Goal: Information Seeking & Learning: Learn about a topic

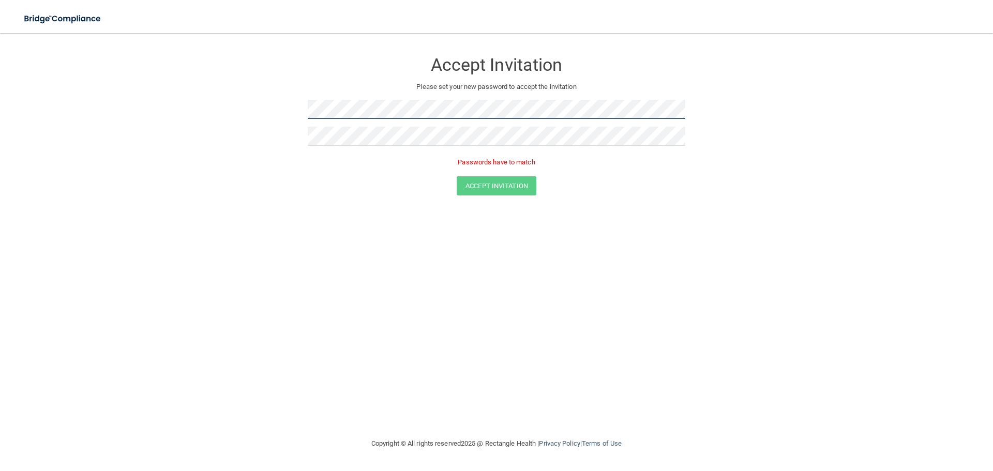
click at [286, 126] on form "Accept Invitation Please set your new password to accept the invitation Passwor…" at bounding box center [496, 125] width 951 height 164
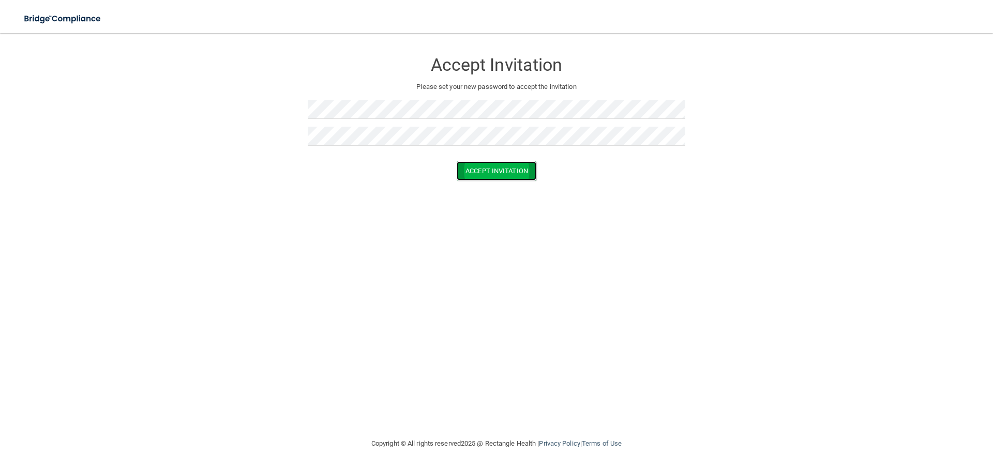
click at [496, 176] on button "Accept Invitation" at bounding box center [496, 170] width 80 height 19
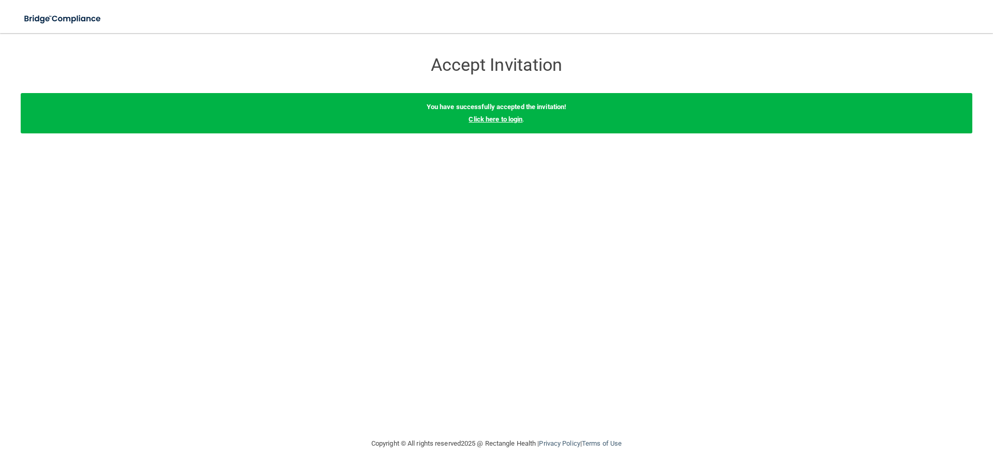
click at [513, 122] on link "Click here to login" at bounding box center [495, 119] width 54 height 8
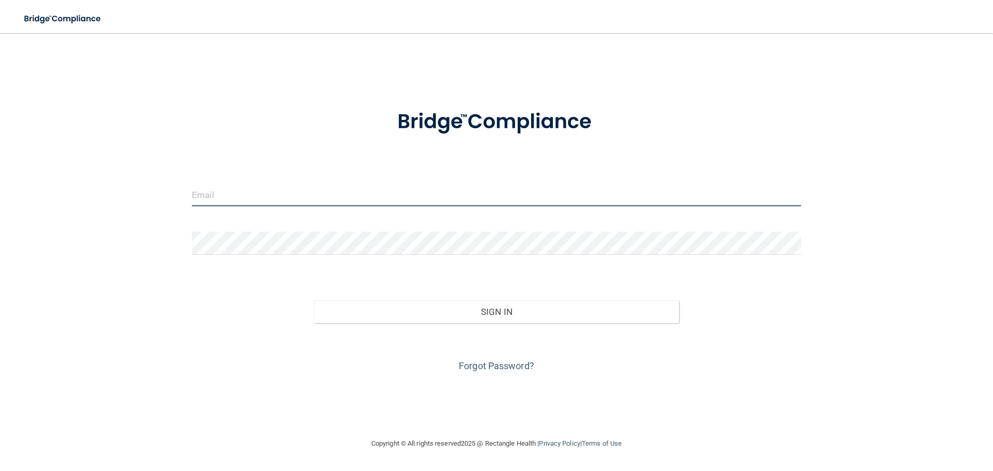
click at [216, 204] on input "email" at bounding box center [496, 194] width 609 height 23
type input "[PERSON_NAME][EMAIL_ADDRESS][DOMAIN_NAME]"
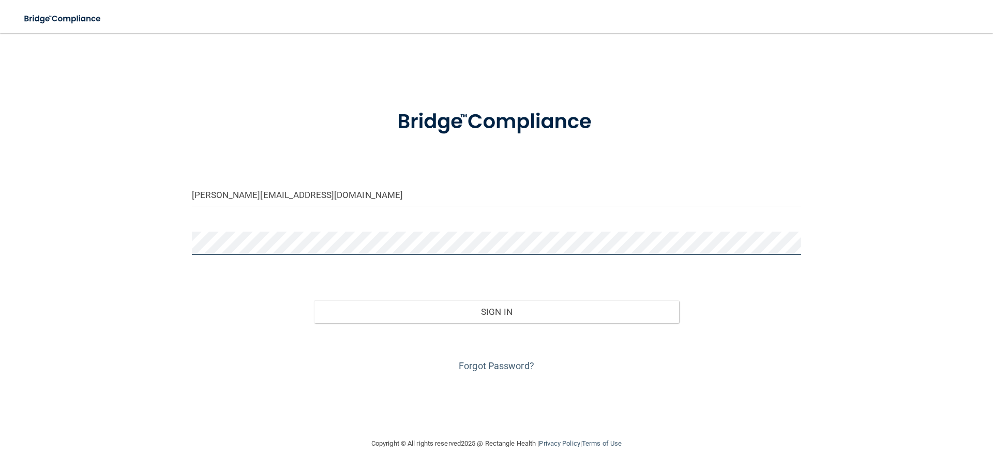
click at [314, 300] on button "Sign In" at bounding box center [496, 311] width 365 height 23
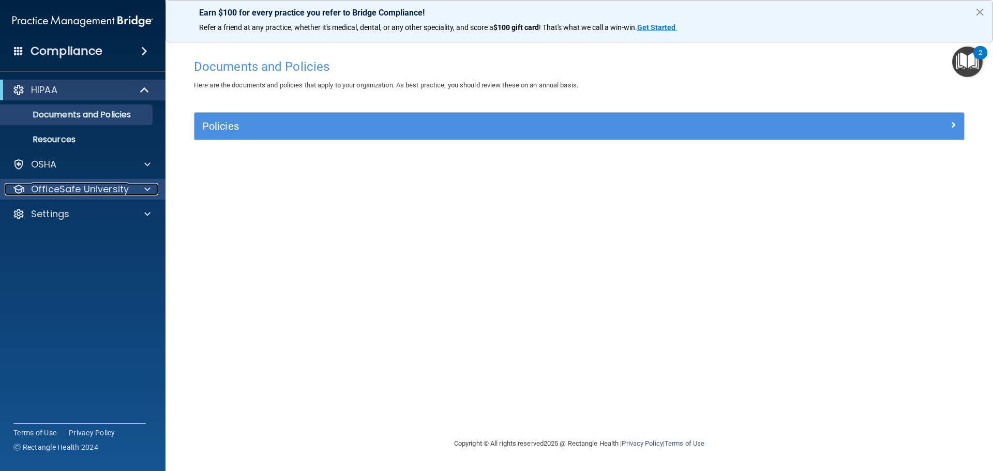
click at [73, 186] on p "OfficeSafe University" at bounding box center [80, 189] width 98 height 12
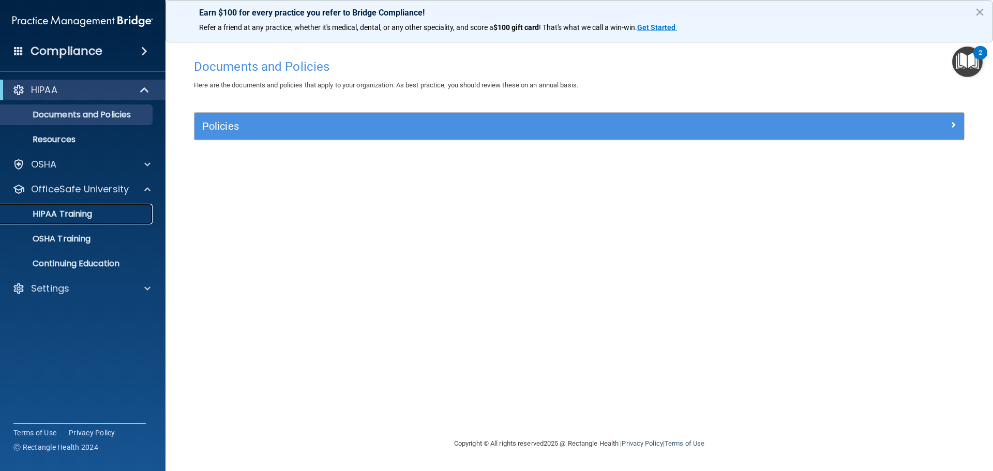
click at [80, 214] on p "HIPAA Training" at bounding box center [49, 214] width 85 height 10
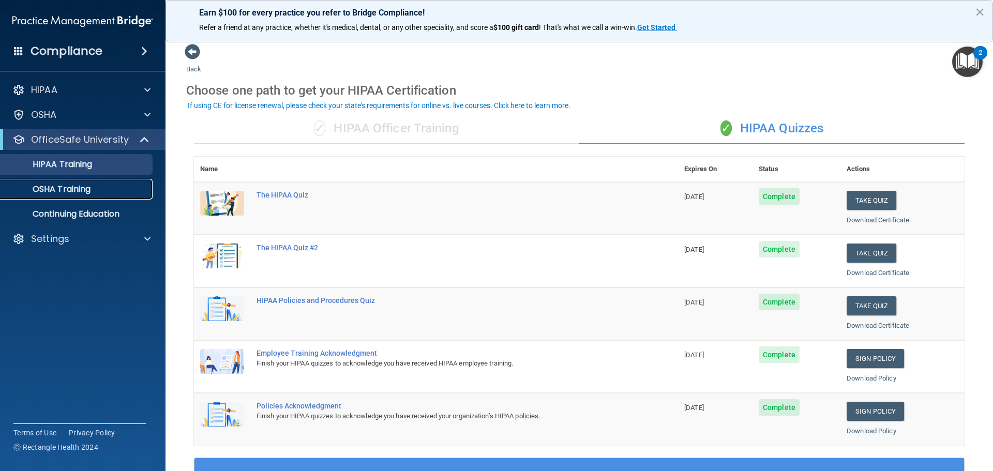
click at [68, 190] on p "OSHA Training" at bounding box center [49, 189] width 84 height 10
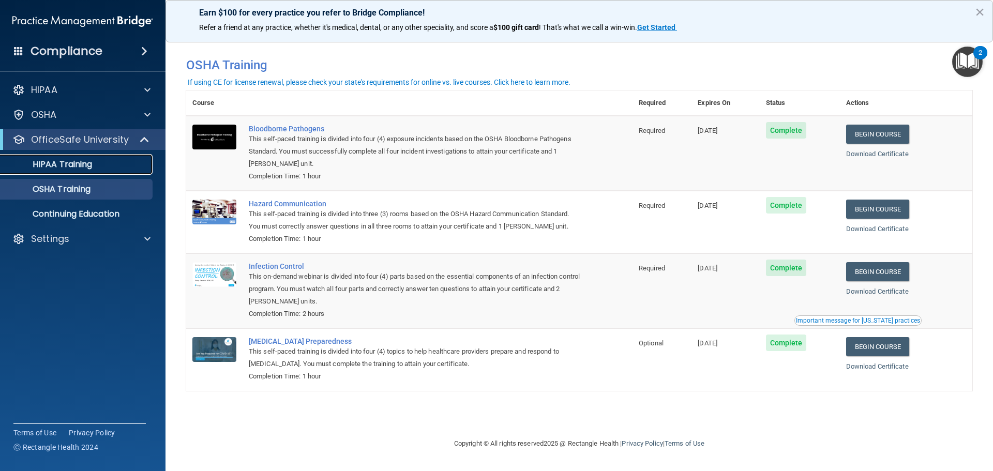
click at [85, 158] on link "HIPAA Training" at bounding box center [71, 164] width 163 height 21
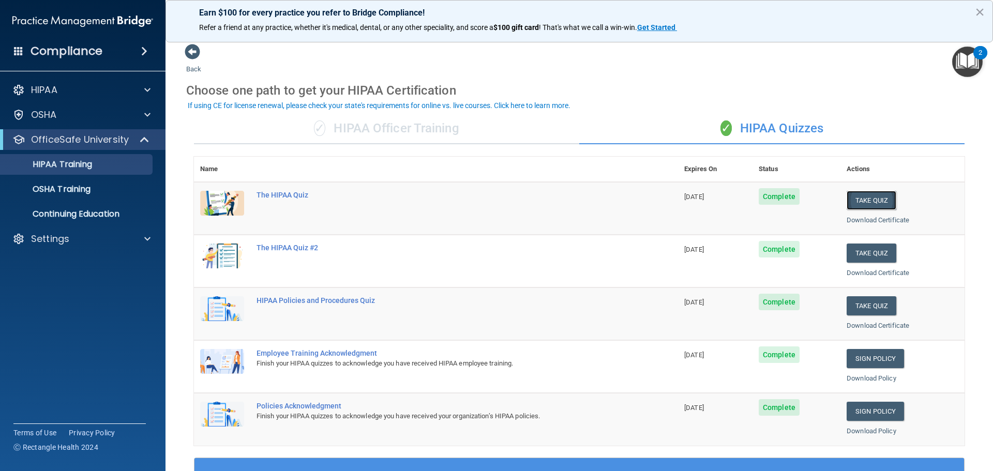
click at [866, 200] on button "Take Quiz" at bounding box center [871, 200] width 50 height 19
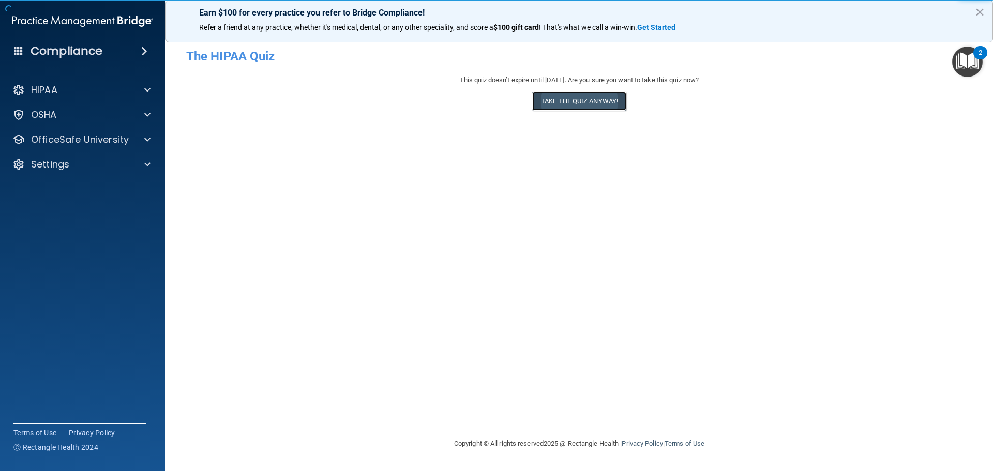
click at [558, 99] on button "Take the quiz anyway!" at bounding box center [579, 100] width 94 height 19
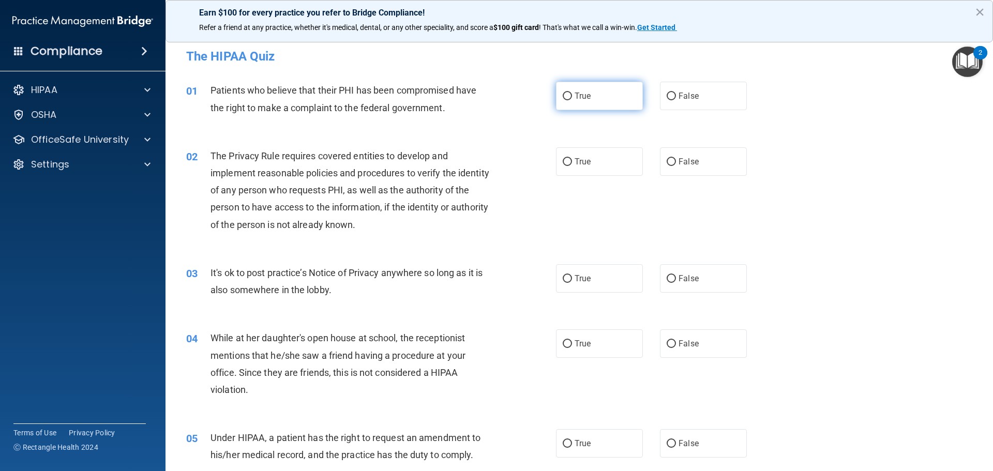
click at [579, 95] on span "True" at bounding box center [582, 96] width 16 height 10
click at [572, 95] on input "True" at bounding box center [566, 97] width 9 height 8
radio input "true"
drag, startPoint x: 573, startPoint y: 147, endPoint x: 585, endPoint y: 181, distance: 36.6
click at [573, 148] on label "True" at bounding box center [599, 161] width 87 height 28
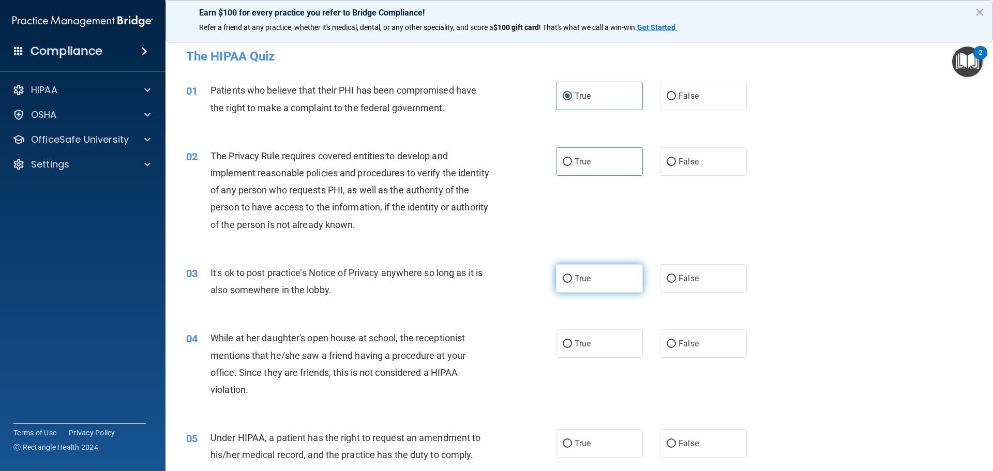
click at [582, 273] on label "True" at bounding box center [599, 278] width 87 height 28
click at [572, 275] on input "True" at bounding box center [566, 279] width 9 height 8
radio input "true"
click at [597, 164] on label "True" at bounding box center [599, 161] width 87 height 28
click at [572, 164] on input "True" at bounding box center [566, 162] width 9 height 8
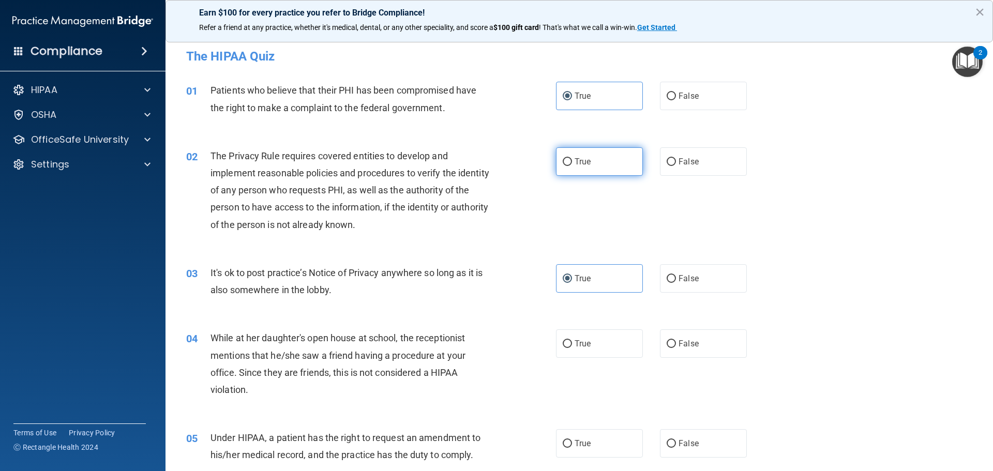
radio input "true"
click at [569, 346] on label "True" at bounding box center [599, 343] width 87 height 28
click at [569, 346] on input "True" at bounding box center [566, 344] width 9 height 8
radio input "true"
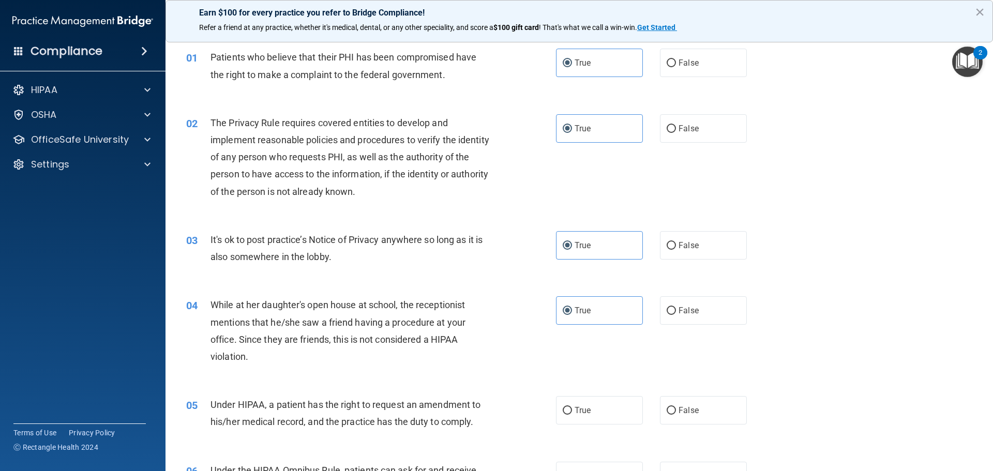
scroll to position [52, 0]
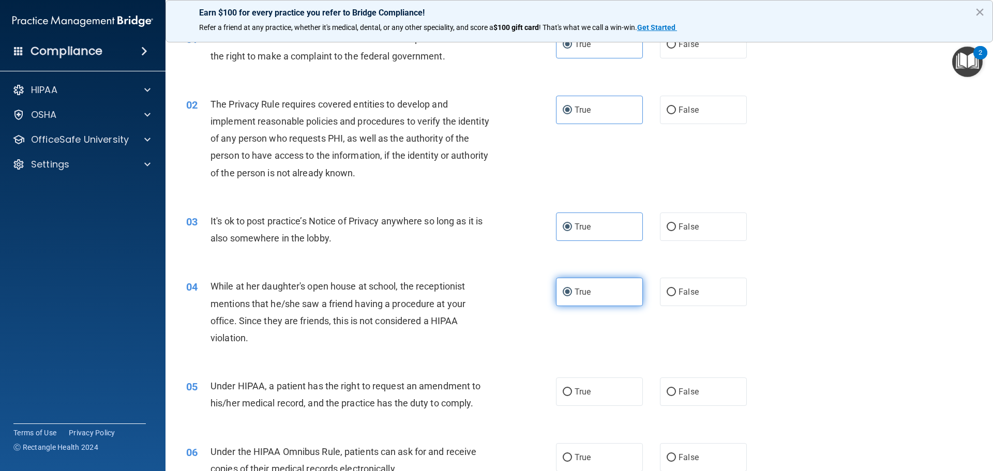
click at [577, 285] on label "True" at bounding box center [599, 292] width 87 height 28
click at [572, 288] on input "True" at bounding box center [566, 292] width 9 height 8
click at [585, 295] on span "True" at bounding box center [582, 292] width 16 height 10
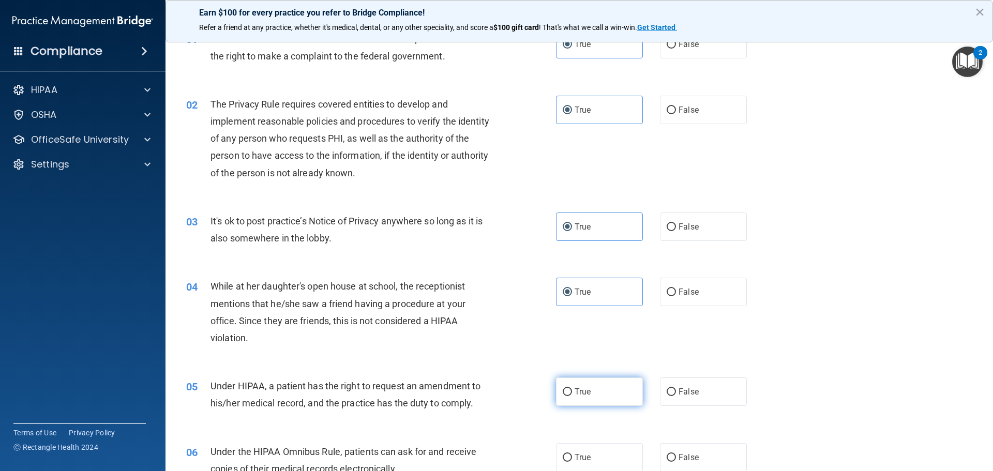
click at [583, 389] on span "True" at bounding box center [582, 392] width 16 height 10
click at [572, 389] on input "True" at bounding box center [566, 392] width 9 height 8
radio input "true"
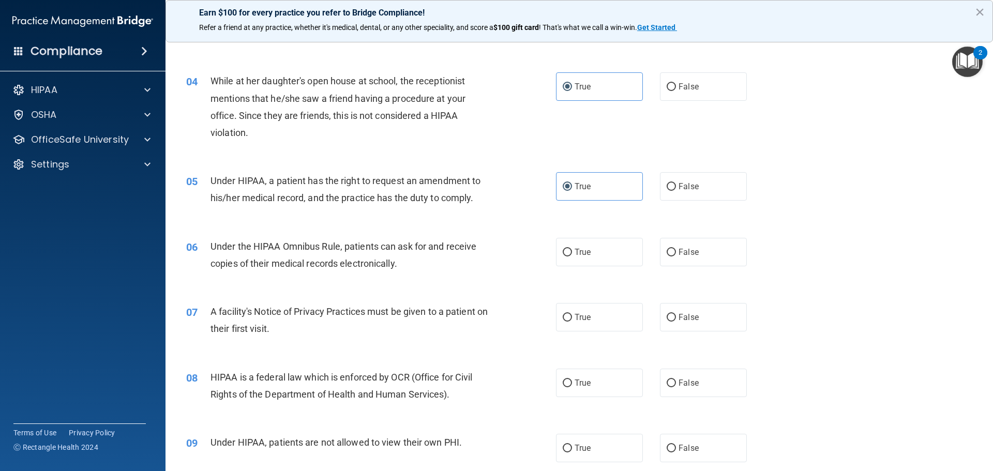
scroll to position [258, 0]
click at [567, 245] on label "True" at bounding box center [599, 250] width 87 height 28
click at [567, 247] on input "True" at bounding box center [566, 251] width 9 height 8
radio input "true"
click at [576, 317] on span "True" at bounding box center [582, 316] width 16 height 10
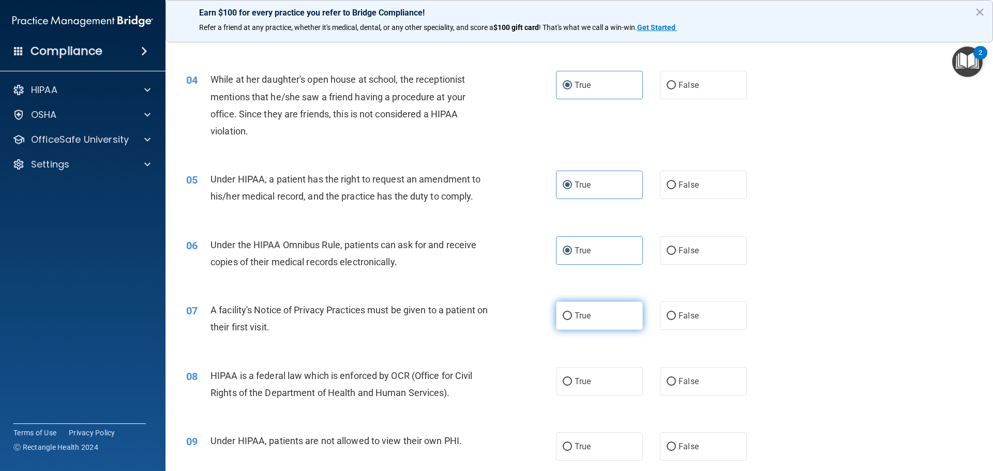
click at [572, 317] on input "True" at bounding box center [566, 316] width 9 height 8
radio input "true"
click at [568, 378] on label "True" at bounding box center [599, 381] width 87 height 28
click at [568, 378] on input "True" at bounding box center [566, 382] width 9 height 8
radio input "true"
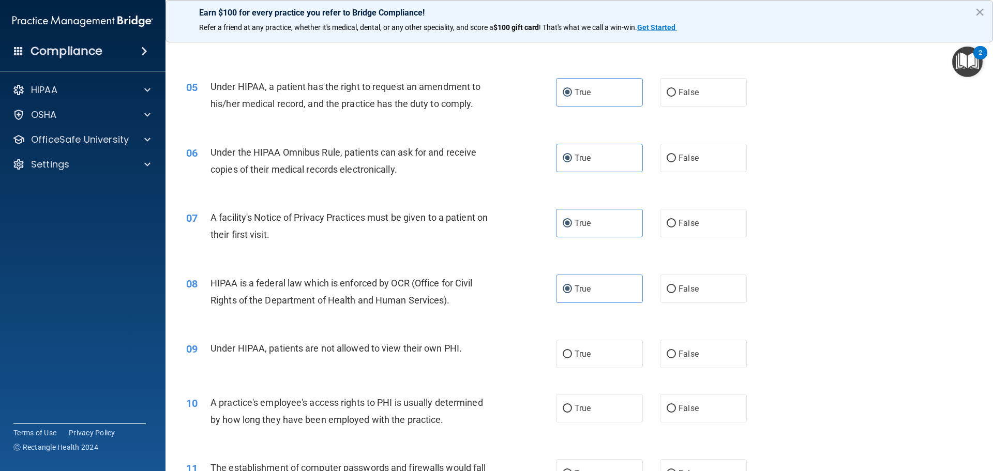
scroll to position [517, 0]
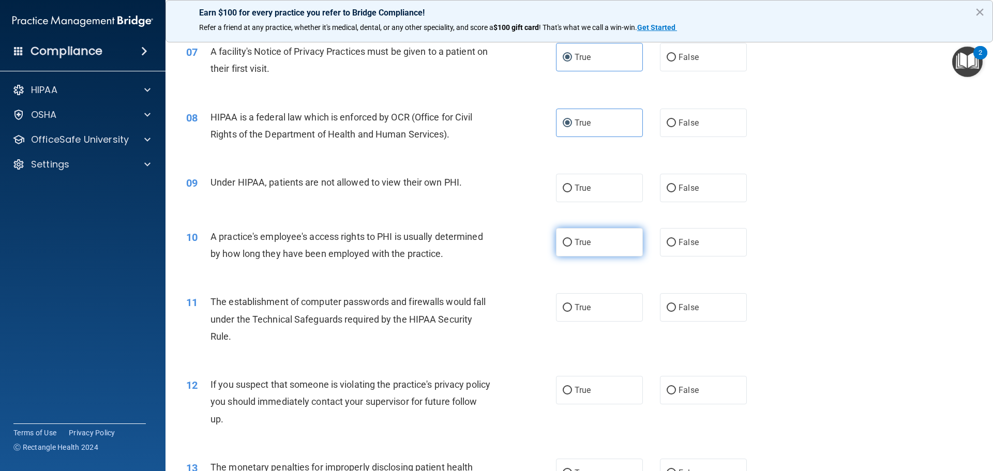
click at [575, 240] on span "True" at bounding box center [582, 242] width 16 height 10
click at [572, 240] on input "True" at bounding box center [566, 243] width 9 height 8
radio input "true"
drag, startPoint x: 587, startPoint y: 307, endPoint x: 605, endPoint y: 219, distance: 89.1
click at [587, 307] on label "True" at bounding box center [599, 307] width 87 height 28
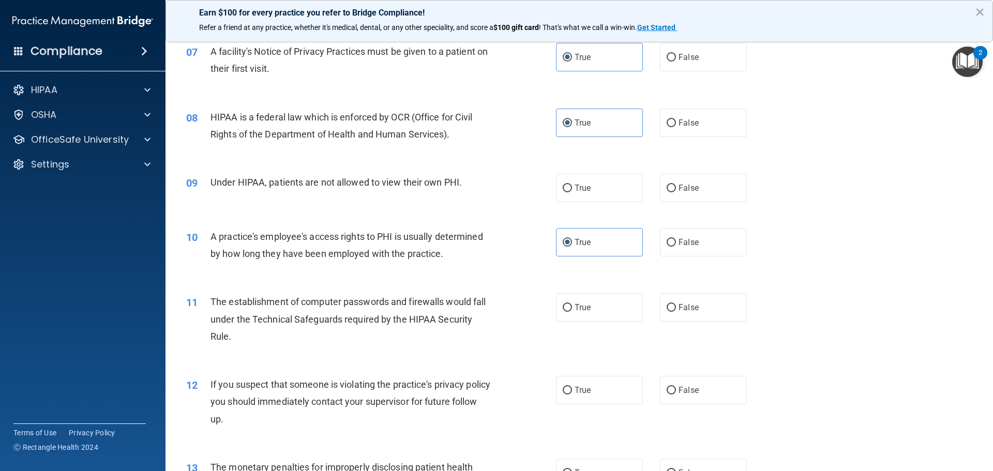
click at [572, 307] on input "True" at bounding box center [566, 308] width 9 height 8
radio input "true"
click at [604, 189] on label "True" at bounding box center [599, 188] width 87 height 28
click at [572, 189] on input "True" at bounding box center [566, 189] width 9 height 8
radio input "true"
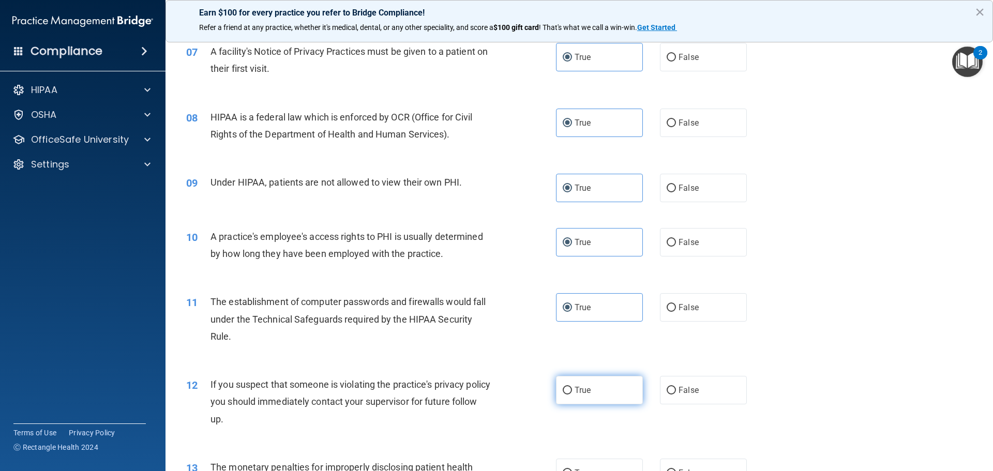
click at [579, 387] on span "True" at bounding box center [582, 390] width 16 height 10
click at [572, 387] on input "True" at bounding box center [566, 391] width 9 height 8
radio input "true"
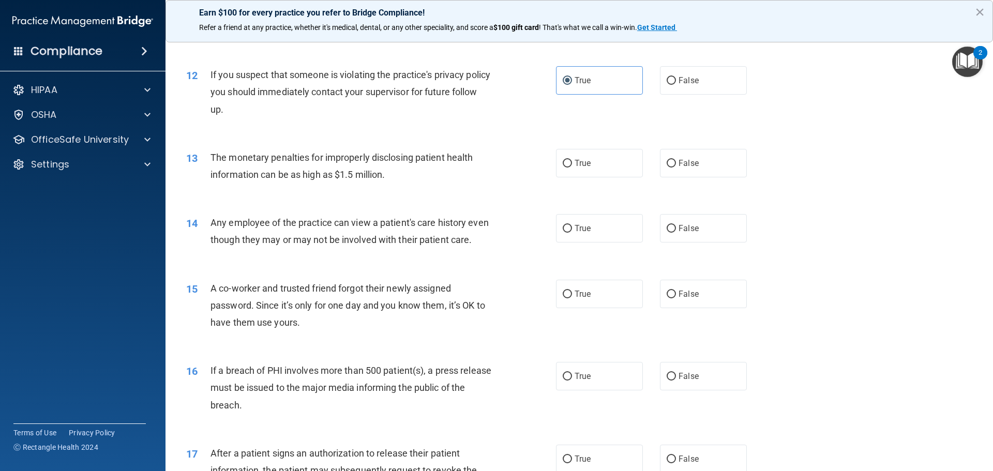
scroll to position [827, 0]
click at [579, 228] on span "True" at bounding box center [582, 228] width 16 height 10
click at [572, 228] on input "True" at bounding box center [566, 228] width 9 height 8
radio input "true"
click at [592, 167] on label "True" at bounding box center [599, 162] width 87 height 28
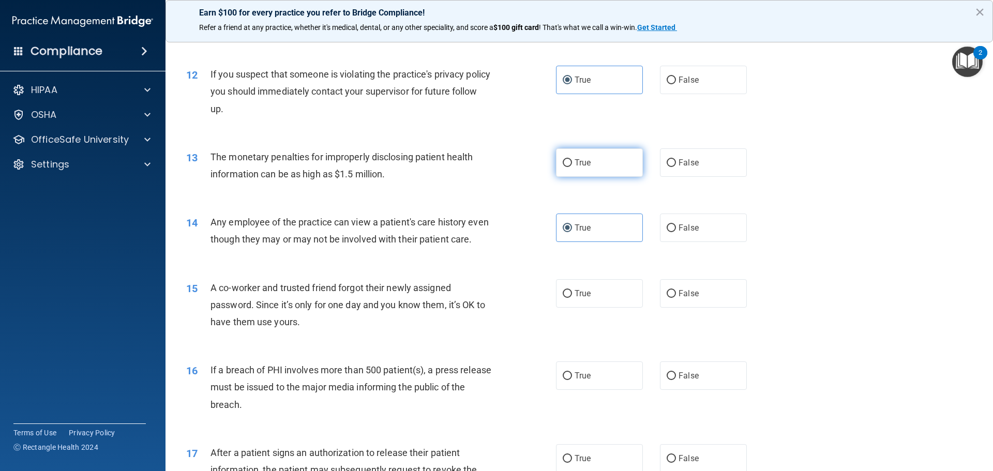
click at [572, 167] on input "True" at bounding box center [566, 163] width 9 height 8
radio input "true"
click at [590, 330] on div "15 A co-worker and trusted friend forgot their newly assigned password. Since i…" at bounding box center [578, 307] width 801 height 83
click at [587, 298] on span "True" at bounding box center [582, 293] width 16 height 10
click at [572, 298] on input "True" at bounding box center [566, 294] width 9 height 8
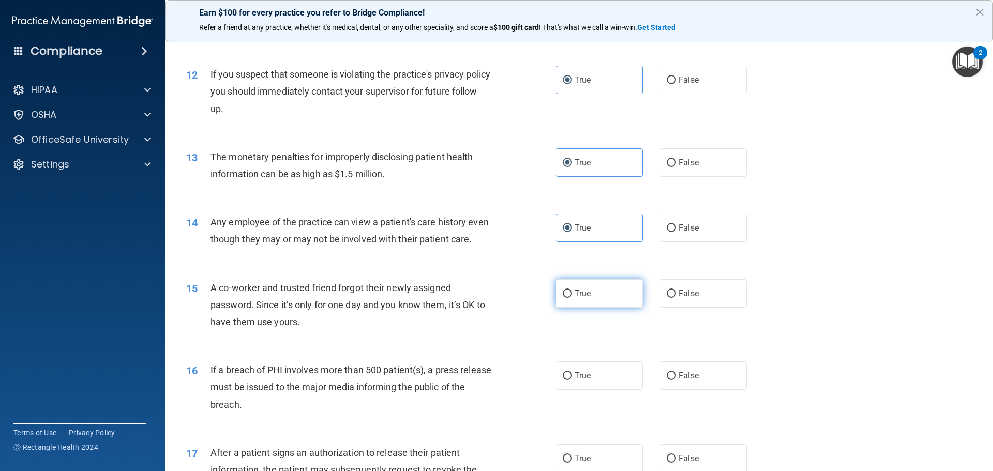
radio input "true"
click at [575, 380] on span "True" at bounding box center [582, 376] width 16 height 10
click at [572, 380] on input "True" at bounding box center [566, 376] width 9 height 8
radio input "true"
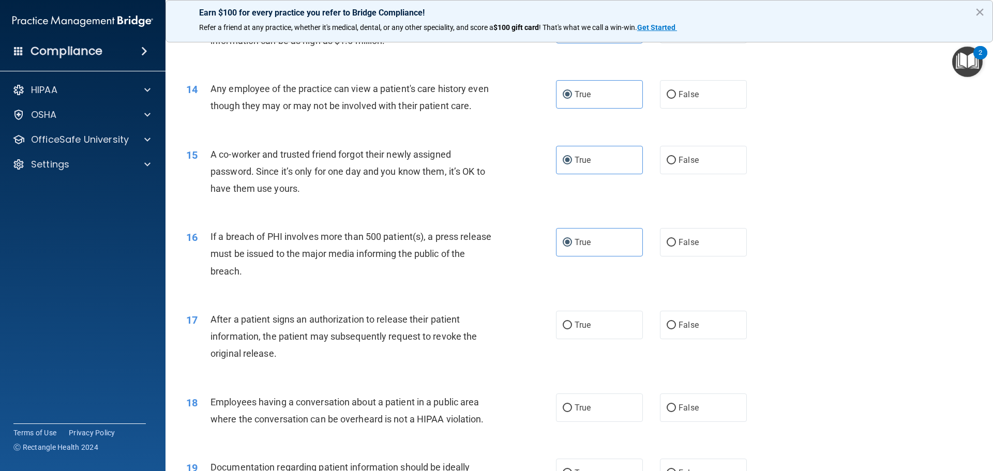
scroll to position [1137, 0]
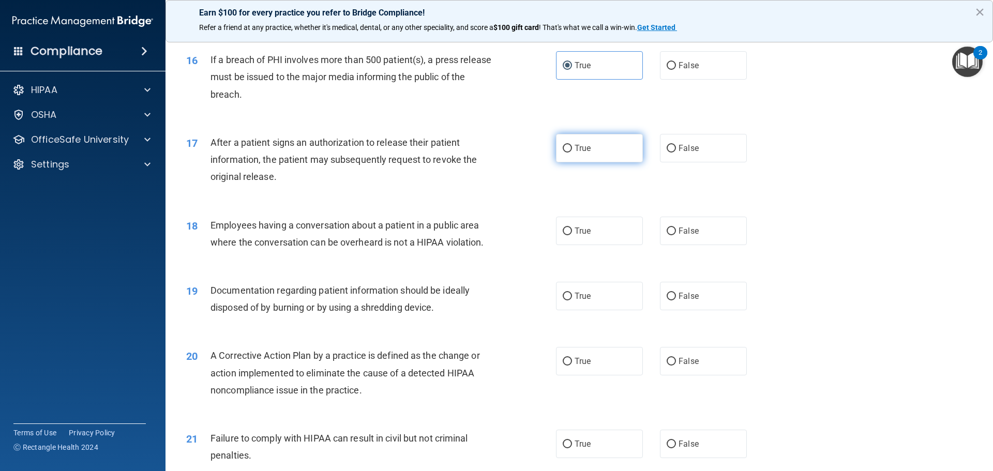
click at [588, 162] on label "True" at bounding box center [599, 148] width 87 height 28
click at [572, 152] on input "True" at bounding box center [566, 149] width 9 height 8
radio input "true"
click at [567, 235] on input "True" at bounding box center [566, 231] width 9 height 8
radio input "true"
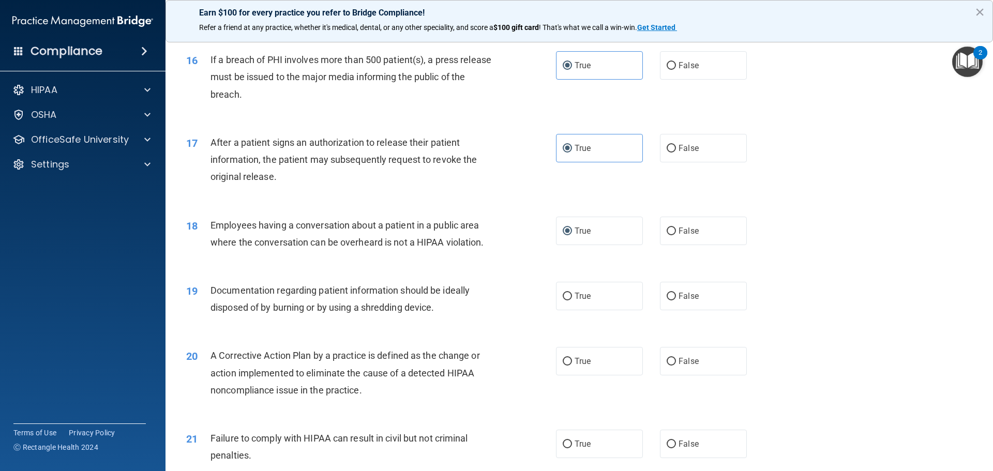
drag, startPoint x: 575, startPoint y: 318, endPoint x: 570, endPoint y: 361, distance: 43.2
click at [575, 310] on label "True" at bounding box center [599, 296] width 87 height 28
click at [572, 300] on input "True" at bounding box center [566, 297] width 9 height 8
radio input "true"
drag, startPoint x: 565, startPoint y: 381, endPoint x: 566, endPoint y: 390, distance: 8.3
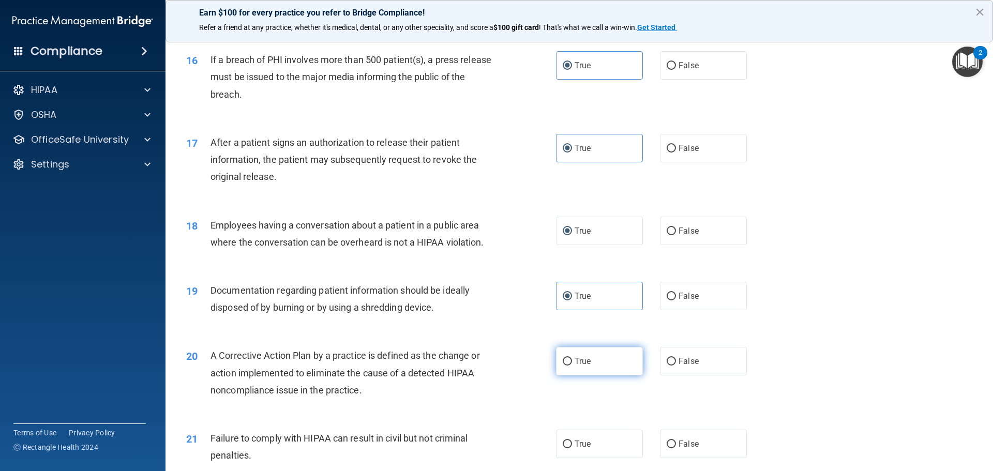
click at [565, 375] on label "True" at bounding box center [599, 361] width 87 height 28
click at [565, 365] on input "True" at bounding box center [566, 362] width 9 height 8
radio input "true"
click at [573, 450] on label "True" at bounding box center [599, 444] width 87 height 28
click at [572, 448] on input "True" at bounding box center [566, 444] width 9 height 8
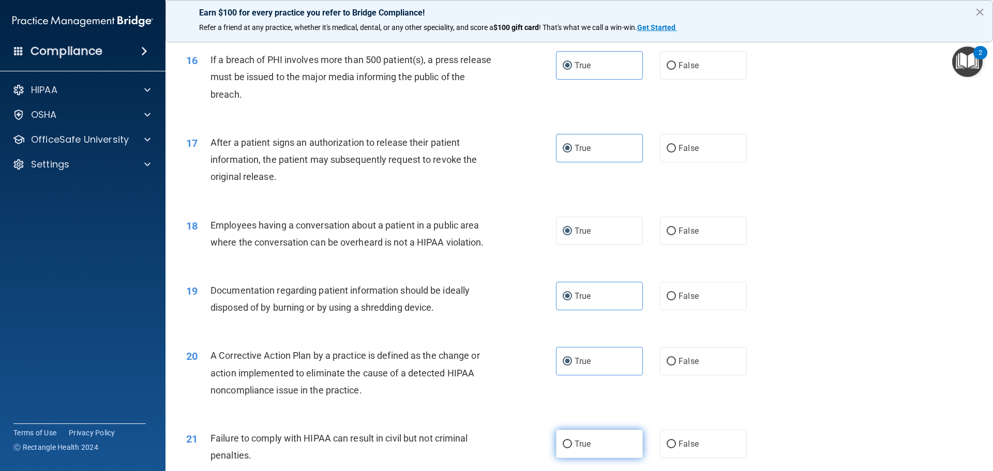
radio input "true"
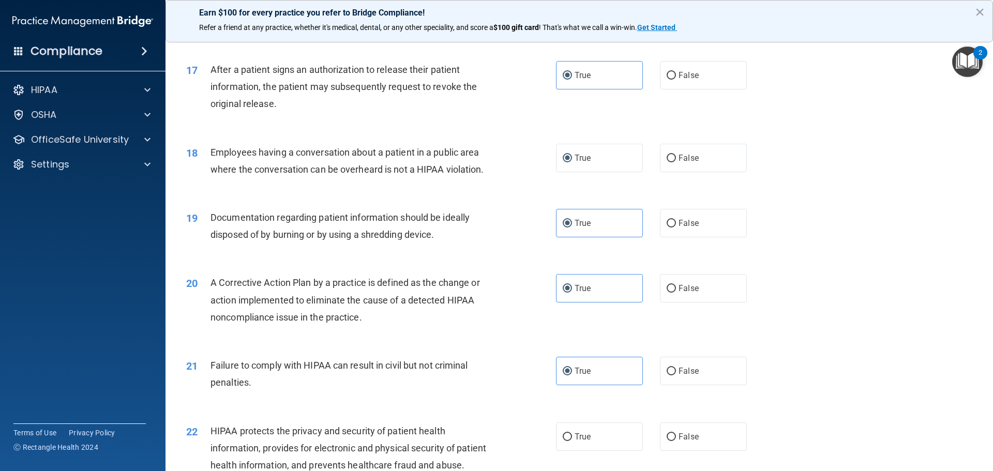
scroll to position [1551, 0]
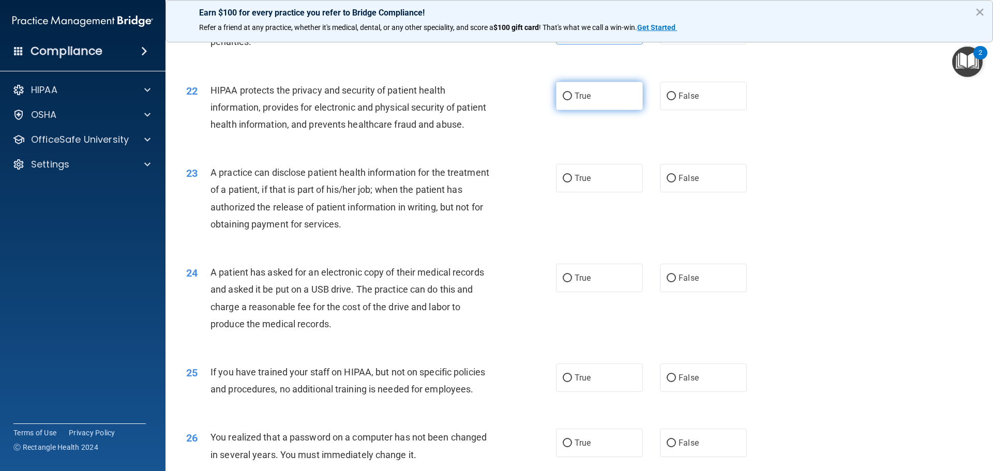
click at [584, 101] on span "True" at bounding box center [582, 96] width 16 height 10
click at [572, 100] on input "True" at bounding box center [566, 97] width 9 height 8
radio input "true"
click at [599, 192] on label "True" at bounding box center [599, 178] width 87 height 28
click at [572, 182] on input "True" at bounding box center [566, 179] width 9 height 8
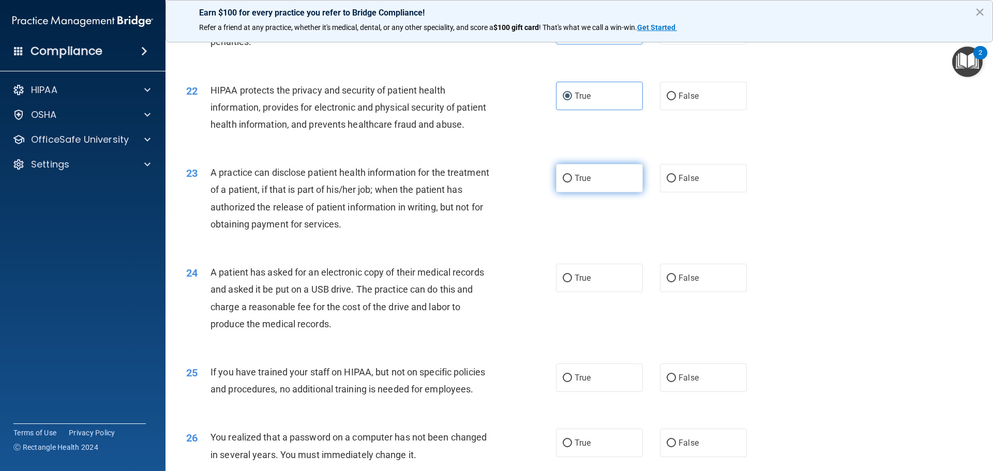
radio input "true"
click at [583, 283] on span "True" at bounding box center [582, 278] width 16 height 10
click at [572, 282] on input "True" at bounding box center [566, 278] width 9 height 8
radio input "true"
drag, startPoint x: 592, startPoint y: 407, endPoint x: 594, endPoint y: 393, distance: 13.7
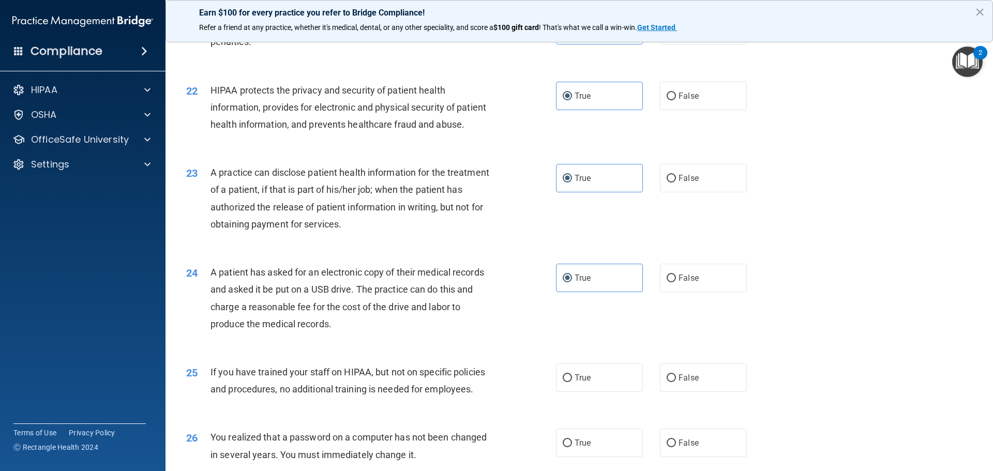
click at [591, 392] on label "True" at bounding box center [599, 377] width 87 height 28
click at [572, 382] on input "True" at bounding box center [566, 378] width 9 height 8
radio input "true"
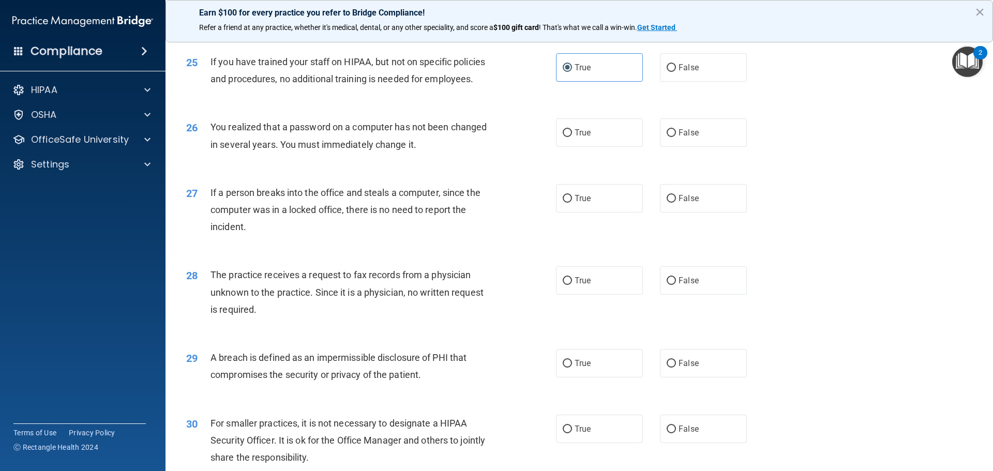
click at [575, 150] on div "26 You realized that a password on a computer has not been changed in several y…" at bounding box center [578, 137] width 801 height 65
click at [580, 138] on span "True" at bounding box center [582, 133] width 16 height 10
click at [572, 137] on input "True" at bounding box center [566, 133] width 9 height 8
radio input "true"
click at [586, 212] on label "True" at bounding box center [599, 198] width 87 height 28
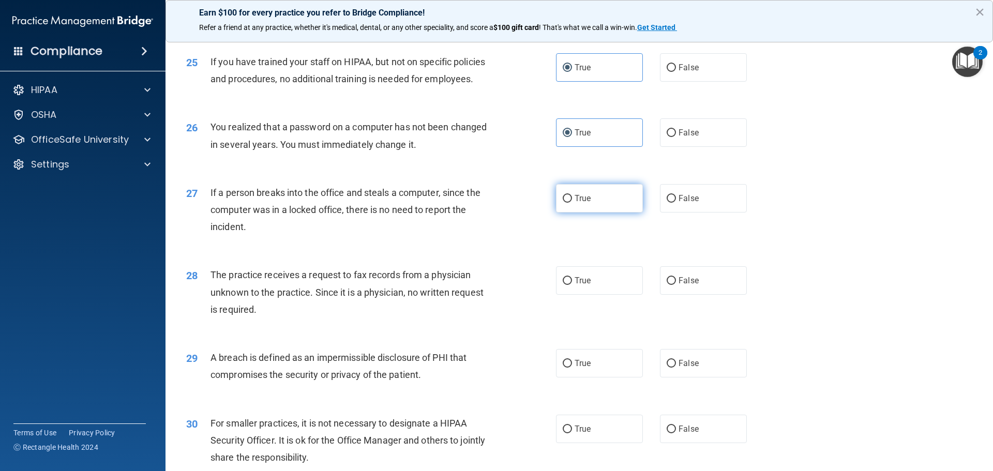
click at [572, 203] on input "True" at bounding box center [566, 199] width 9 height 8
radio input "true"
click at [576, 285] on span "True" at bounding box center [582, 281] width 16 height 10
click at [572, 285] on input "True" at bounding box center [566, 281] width 9 height 8
radio input "true"
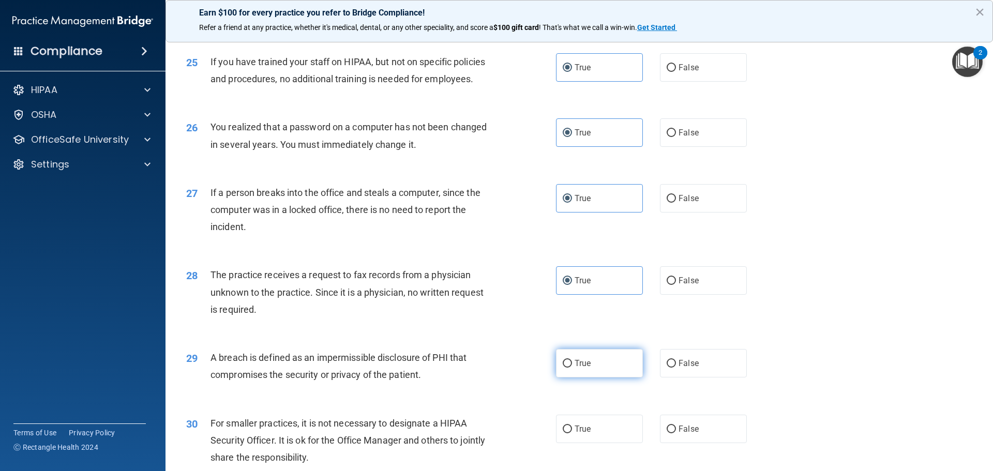
click at [567, 377] on label "True" at bounding box center [599, 363] width 87 height 28
click at [567, 368] on input "True" at bounding box center [566, 364] width 9 height 8
radio input "true"
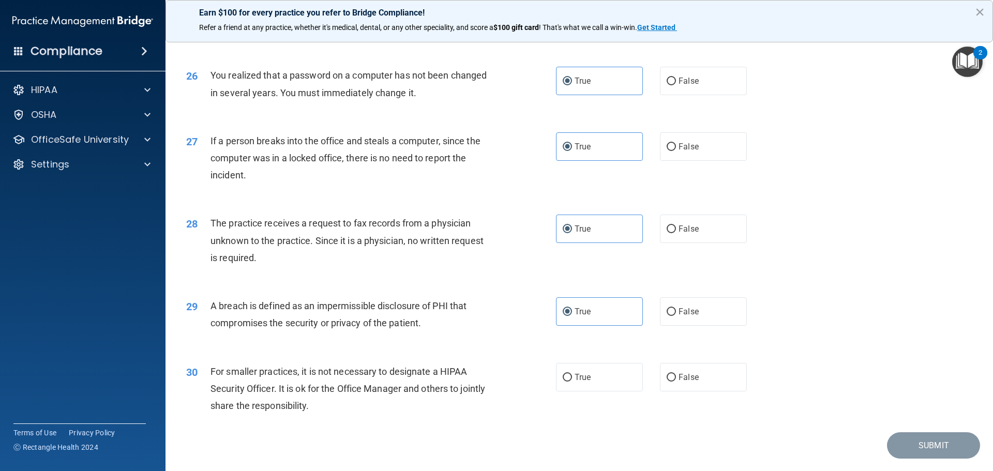
scroll to position [1976, 0]
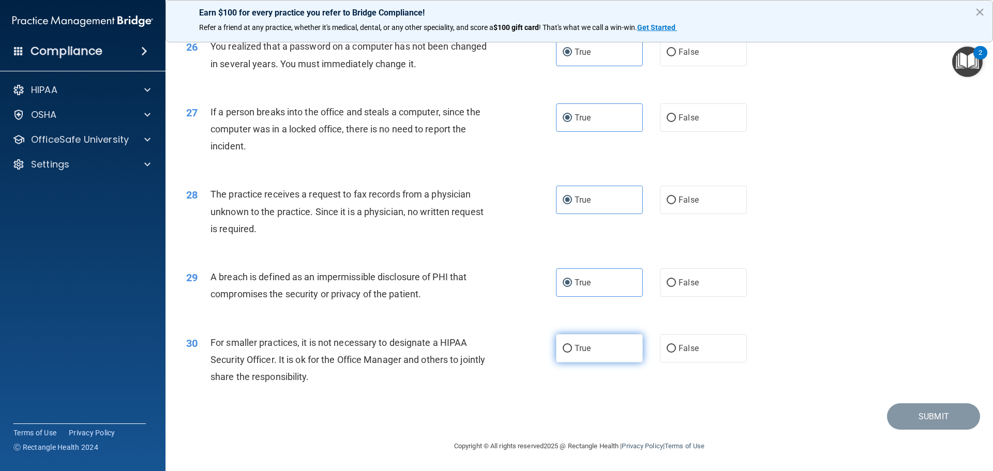
click at [581, 344] on span "True" at bounding box center [582, 348] width 16 height 10
click at [572, 345] on input "True" at bounding box center [566, 349] width 9 height 8
radio input "true"
click at [933, 413] on button "Submit" at bounding box center [933, 416] width 93 height 26
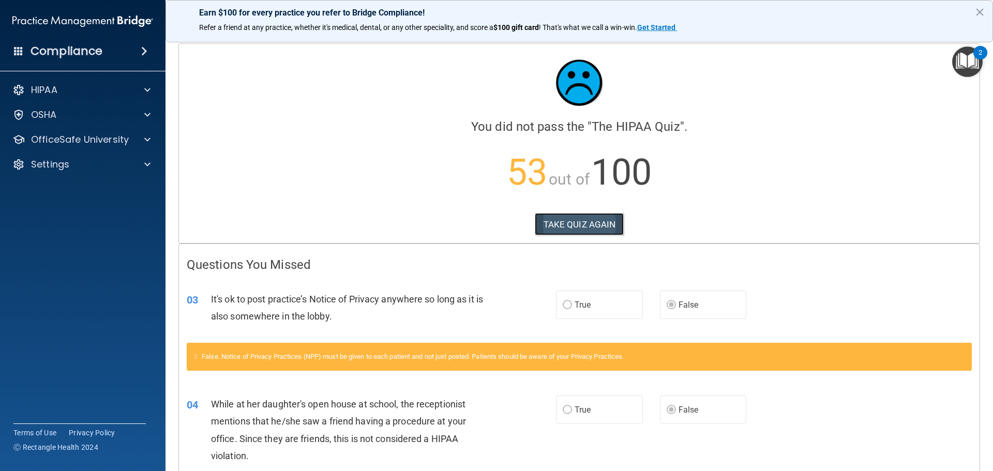
drag, startPoint x: 737, startPoint y: 155, endPoint x: 584, endPoint y: 230, distance: 169.9
click at [584, 230] on button "TAKE QUIZ AGAIN" at bounding box center [579, 224] width 89 height 23
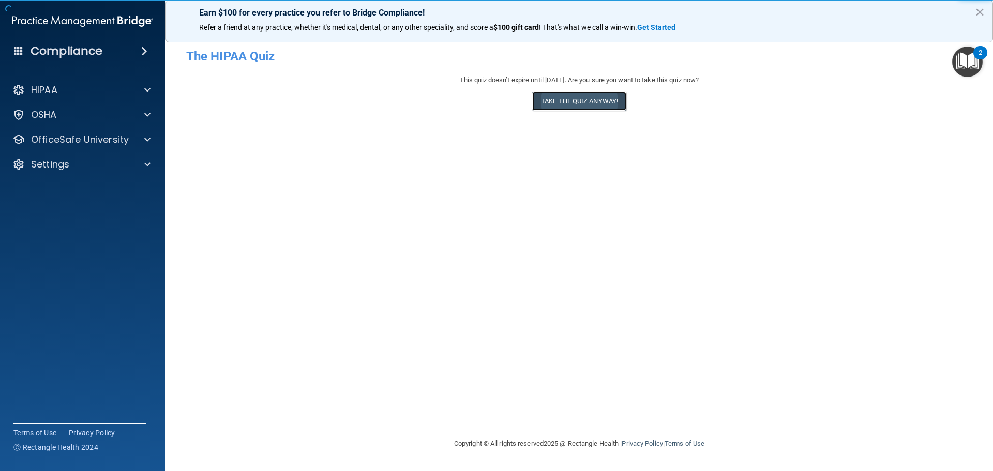
click at [586, 103] on button "Take the quiz anyway!" at bounding box center [579, 100] width 94 height 19
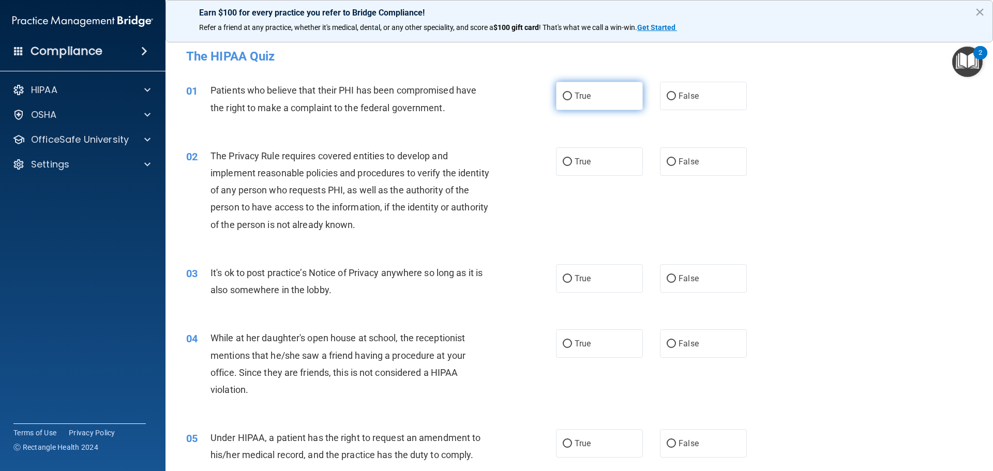
click at [584, 93] on span "True" at bounding box center [582, 96] width 16 height 10
click at [572, 93] on input "True" at bounding box center [566, 97] width 9 height 8
radio input "true"
drag, startPoint x: 581, startPoint y: 162, endPoint x: 598, endPoint y: 214, distance: 54.9
click at [582, 162] on span "True" at bounding box center [582, 162] width 16 height 10
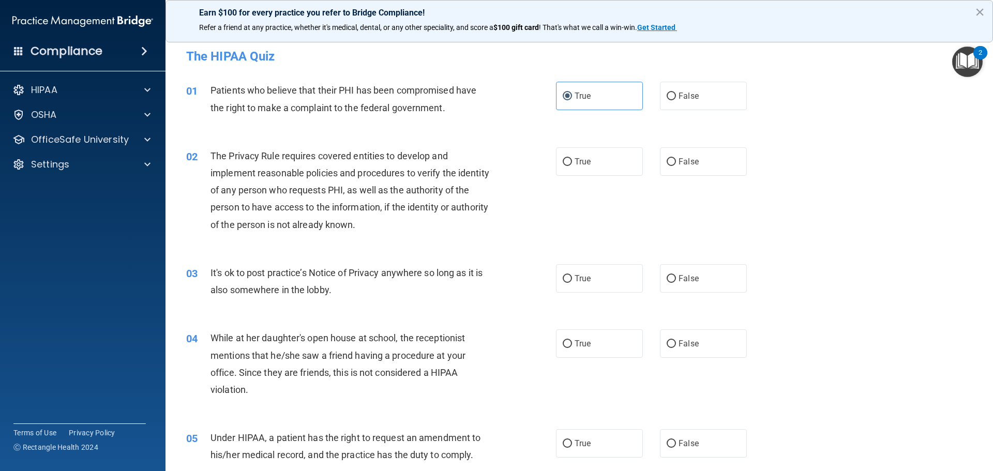
click at [572, 162] on input "True" at bounding box center [566, 162] width 9 height 8
radio input "true"
click at [711, 279] on label "False" at bounding box center [703, 278] width 87 height 28
click at [676, 279] on input "False" at bounding box center [670, 279] width 9 height 8
radio input "true"
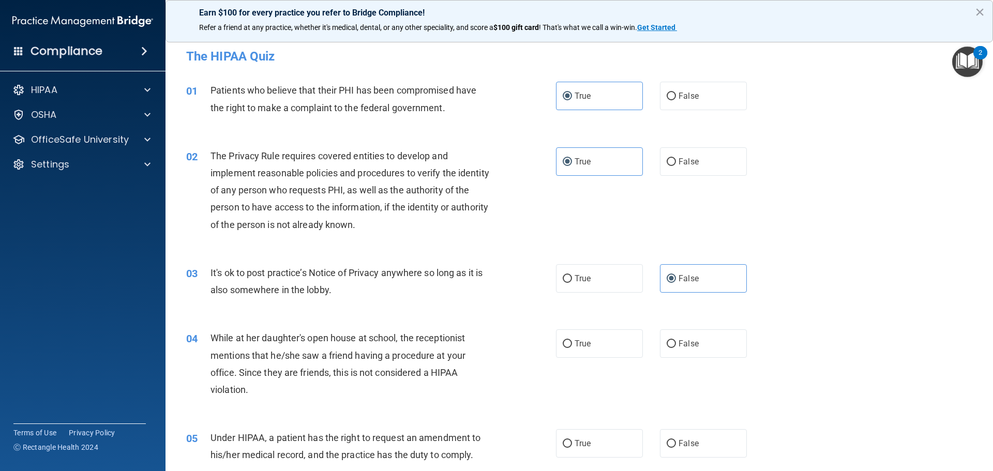
drag, startPoint x: 686, startPoint y: 343, endPoint x: 671, endPoint y: 401, distance: 59.7
click at [685, 345] on span "False" at bounding box center [688, 344] width 20 height 10
click at [676, 345] on input "False" at bounding box center [670, 344] width 9 height 8
radio input "true"
click at [660, 452] on label "False" at bounding box center [703, 443] width 87 height 28
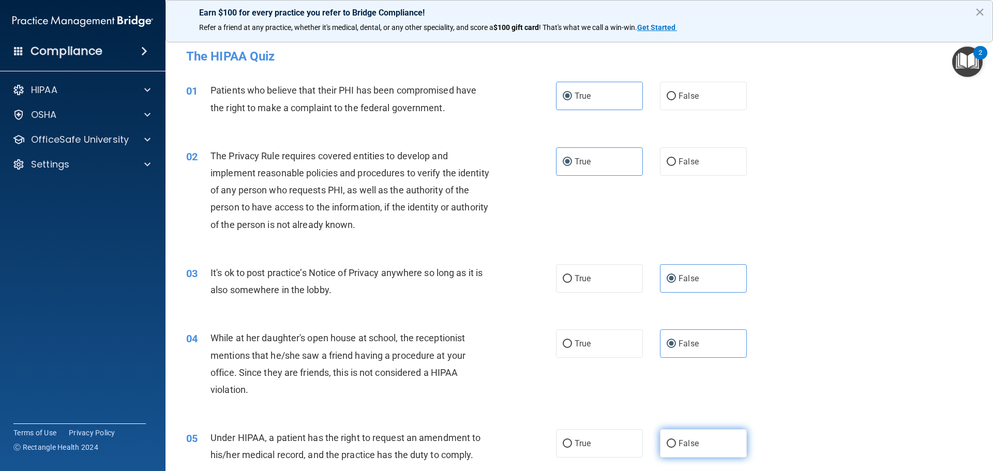
click at [666, 448] on input "False" at bounding box center [670, 444] width 9 height 8
radio input "true"
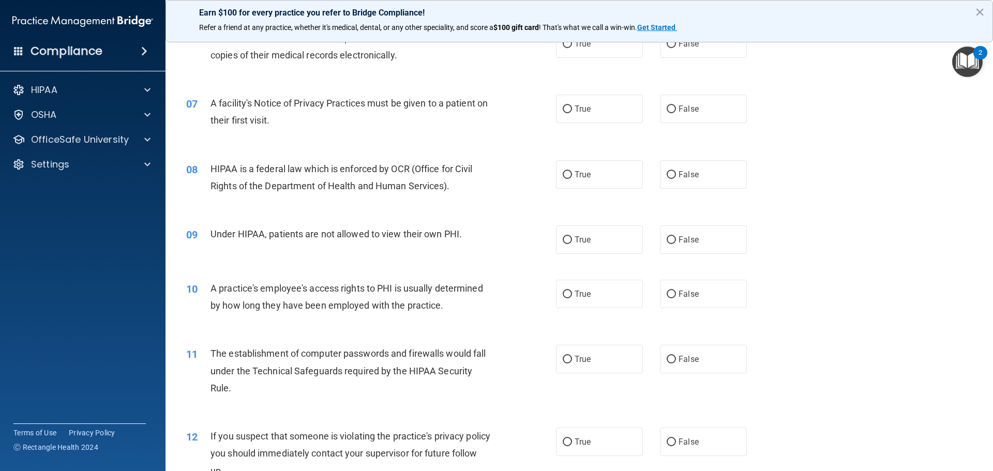
scroll to position [414, 0]
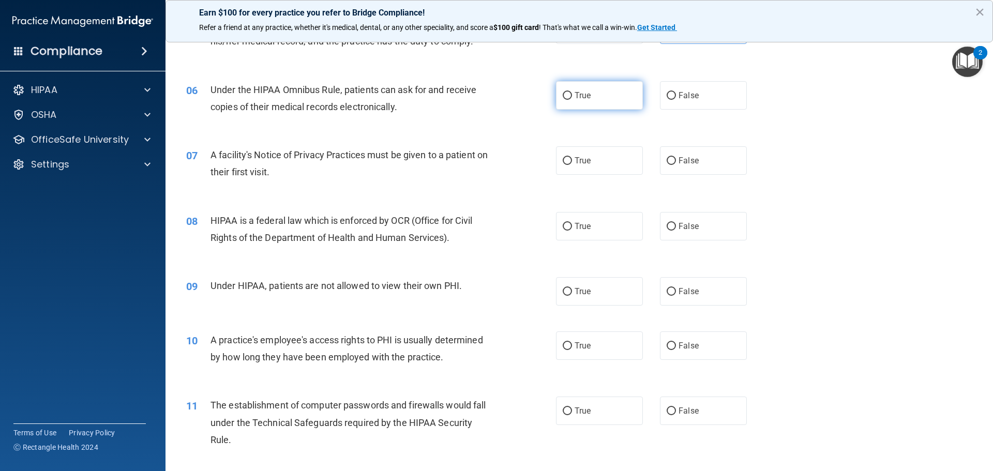
click at [584, 91] on span "True" at bounding box center [582, 95] width 16 height 10
click at [572, 92] on input "True" at bounding box center [566, 96] width 9 height 8
radio input "true"
click at [581, 162] on span "True" at bounding box center [582, 161] width 16 height 10
click at [572, 162] on input "True" at bounding box center [566, 161] width 9 height 8
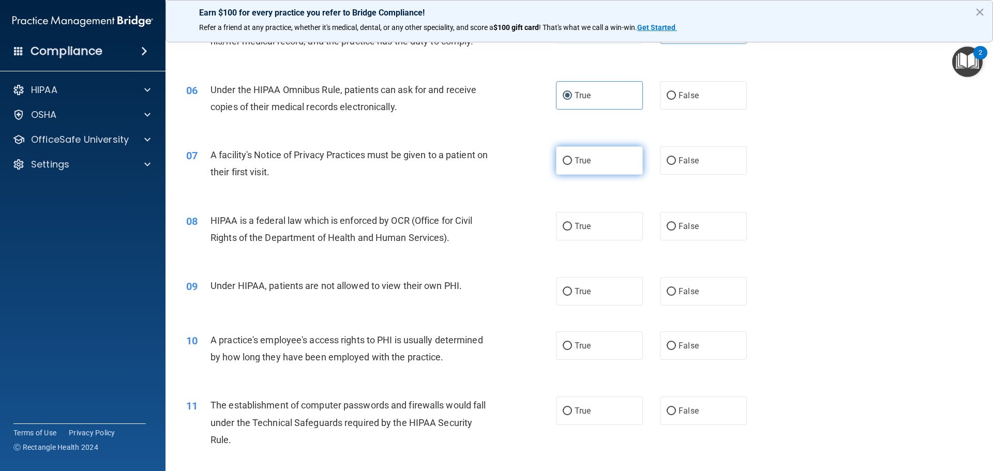
radio input "true"
click at [579, 230] on span "True" at bounding box center [582, 226] width 16 height 10
click at [572, 230] on input "True" at bounding box center [566, 227] width 9 height 8
radio input "true"
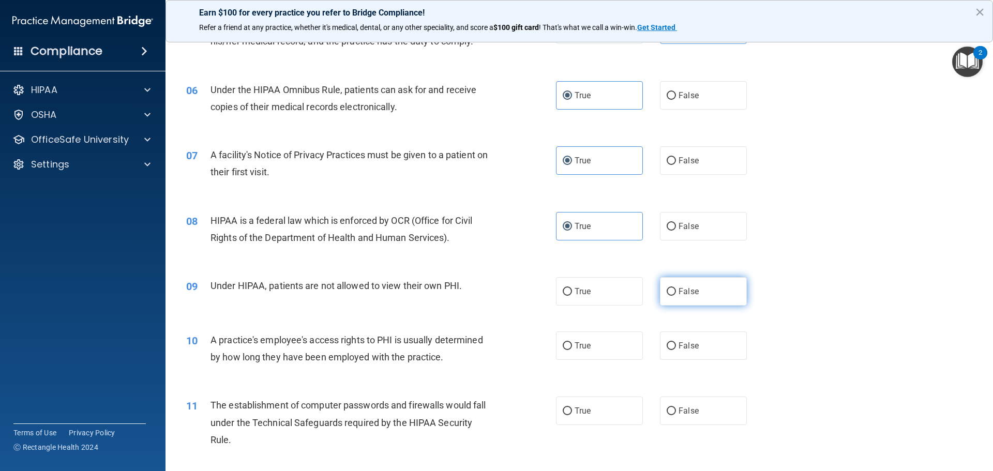
click at [696, 283] on label "False" at bounding box center [703, 291] width 87 height 28
click at [676, 288] on input "False" at bounding box center [670, 292] width 9 height 8
radio input "true"
click at [696, 343] on label "False" at bounding box center [703, 345] width 87 height 28
click at [676, 343] on input "False" at bounding box center [670, 346] width 9 height 8
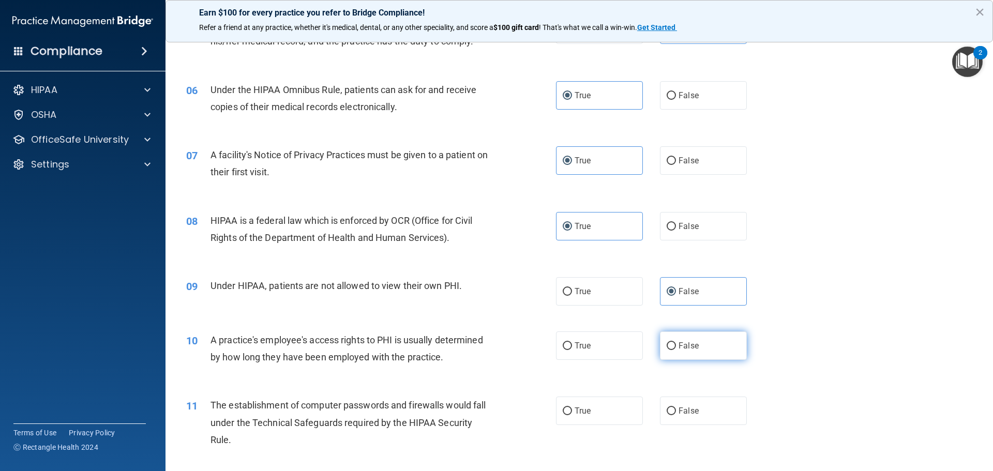
radio input "true"
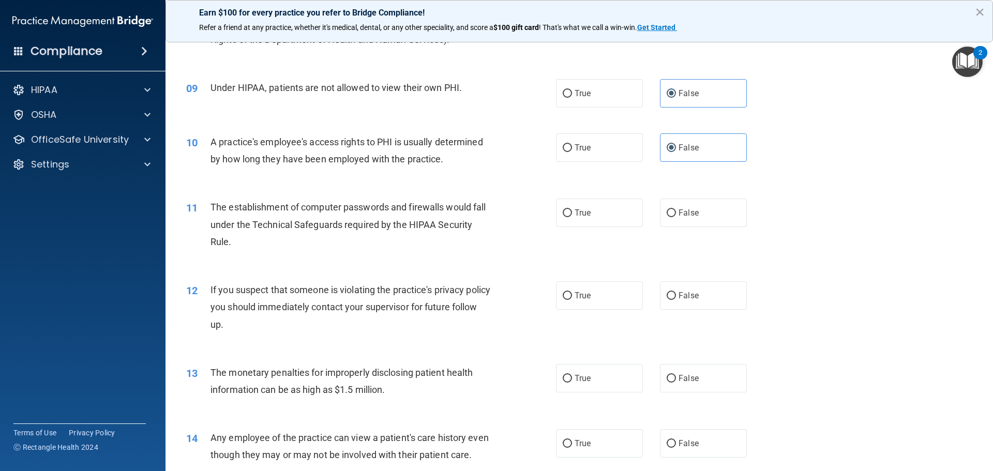
scroll to position [620, 0]
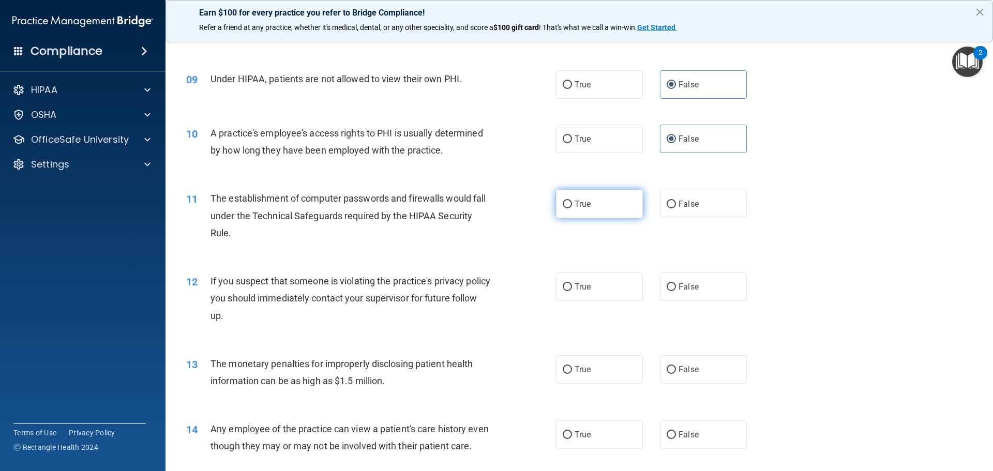
click at [597, 190] on label "True" at bounding box center [599, 204] width 87 height 28
click at [572, 201] on input "True" at bounding box center [566, 205] width 9 height 8
radio input "true"
click at [585, 288] on span "True" at bounding box center [582, 287] width 16 height 10
click at [572, 288] on input "True" at bounding box center [566, 287] width 9 height 8
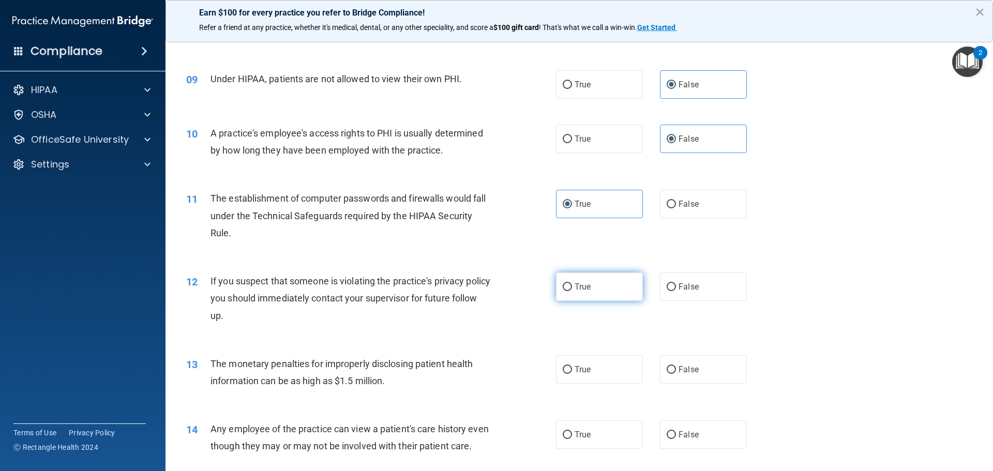
radio input "true"
drag, startPoint x: 584, startPoint y: 362, endPoint x: 638, endPoint y: 379, distance: 57.1
click at [584, 363] on label "True" at bounding box center [599, 369] width 87 height 28
click at [572, 366] on input "True" at bounding box center [566, 370] width 9 height 8
radio input "true"
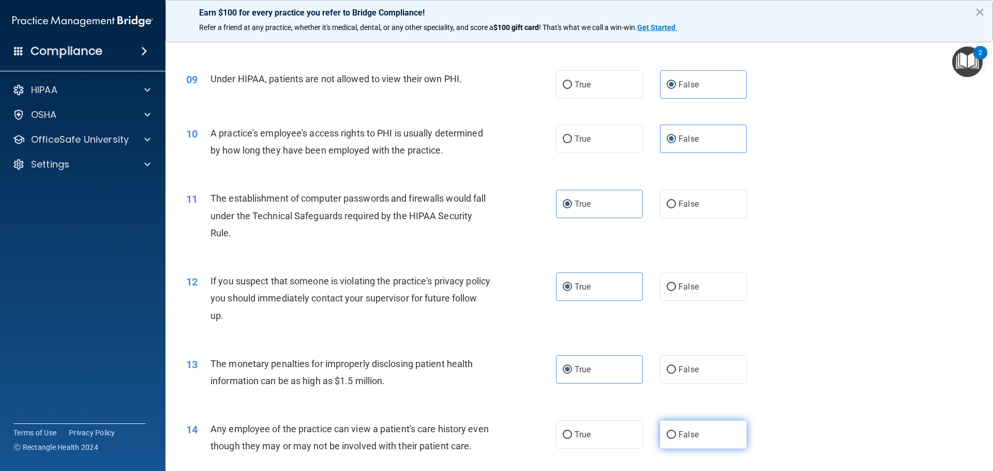
click at [693, 440] on label "False" at bounding box center [703, 434] width 87 height 28
click at [676, 439] on input "False" at bounding box center [670, 435] width 9 height 8
radio input "true"
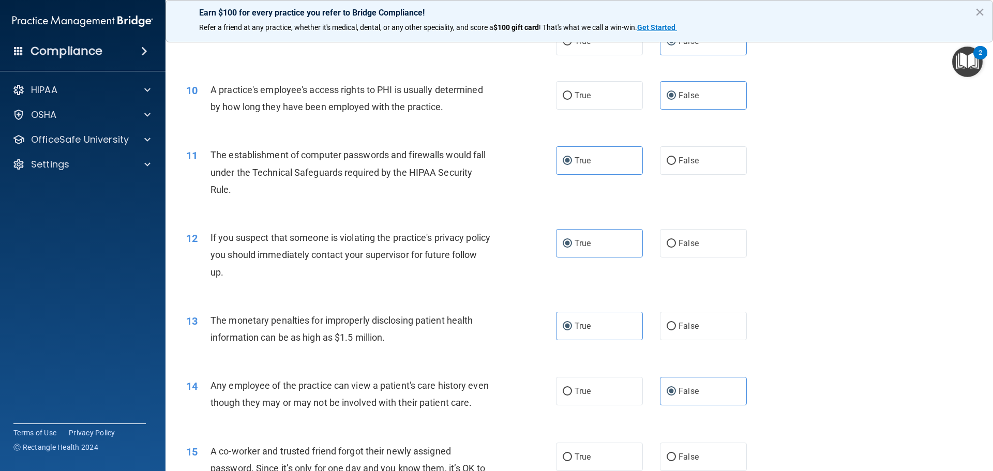
scroll to position [724, 0]
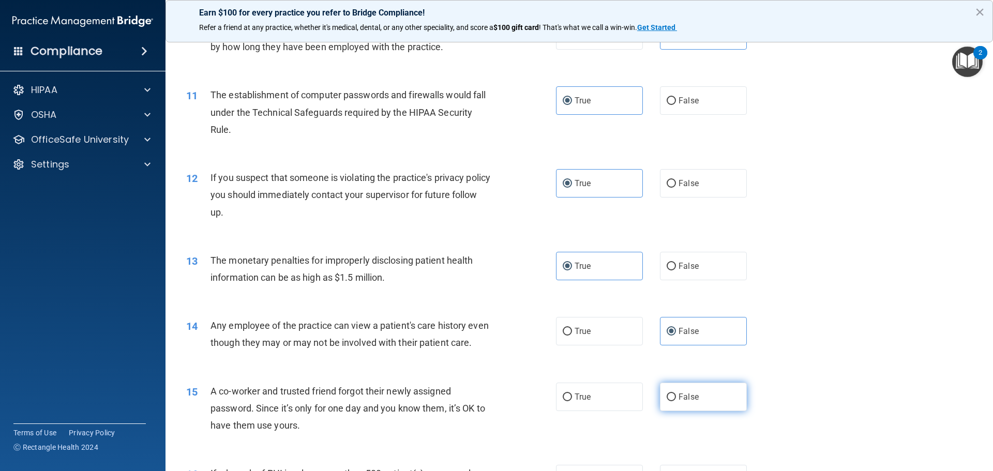
click at [678, 402] on span "False" at bounding box center [688, 397] width 20 height 10
click at [675, 401] on input "False" at bounding box center [670, 397] width 9 height 8
radio input "true"
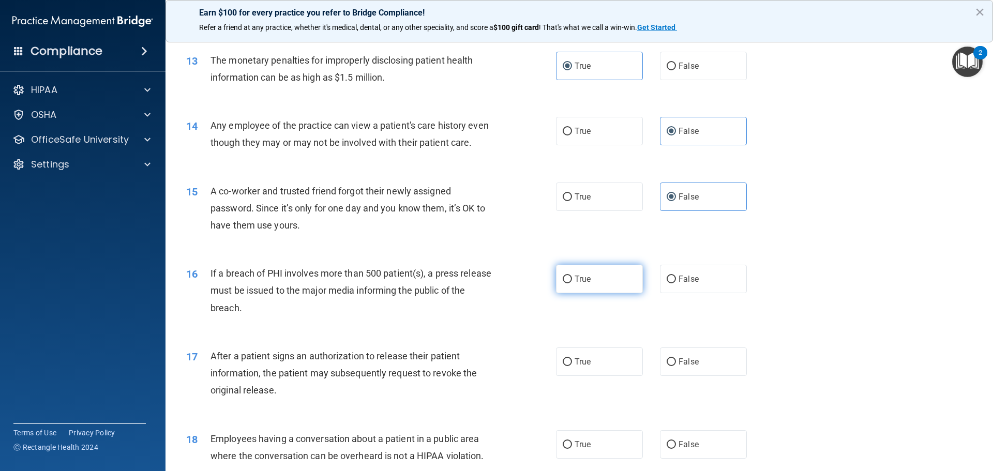
scroll to position [930, 0]
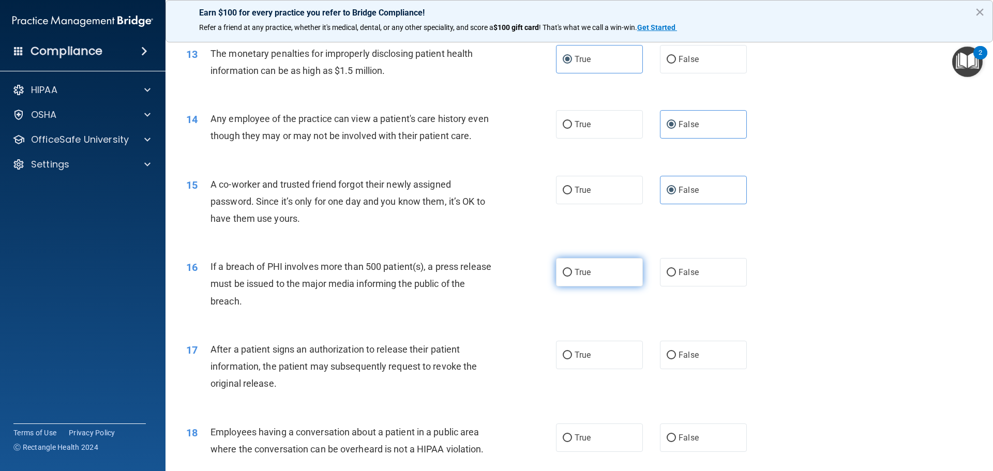
click at [581, 286] on label "True" at bounding box center [599, 272] width 87 height 28
click at [572, 277] on input "True" at bounding box center [566, 273] width 9 height 8
radio input "true"
click at [574, 366] on label "True" at bounding box center [599, 355] width 87 height 28
click at [572, 359] on input "True" at bounding box center [566, 356] width 9 height 8
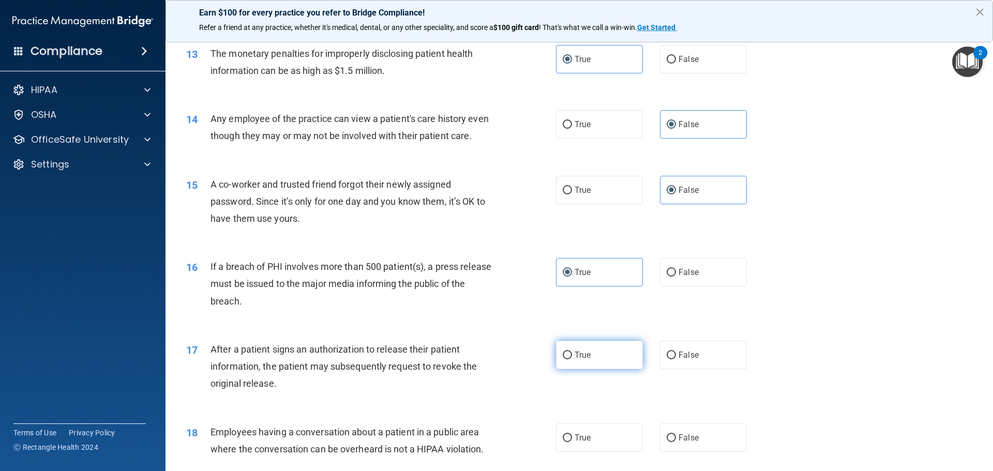
radio input "true"
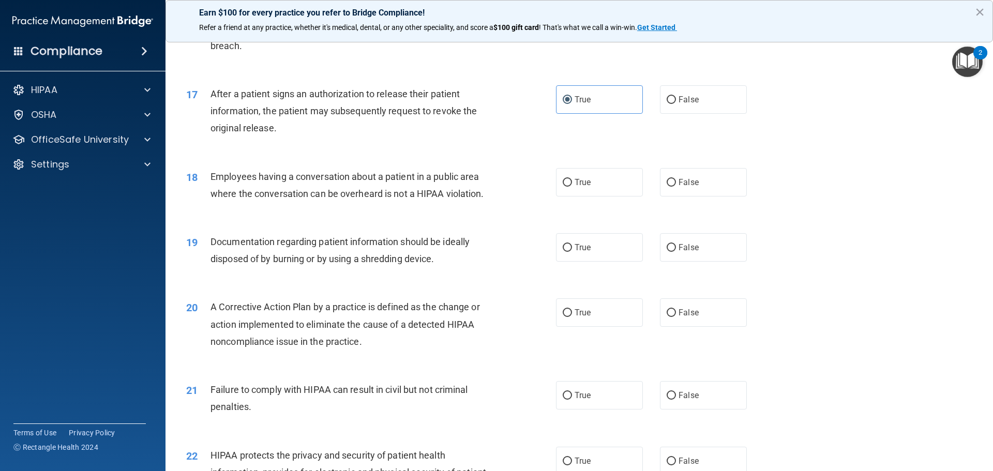
scroll to position [1189, 0]
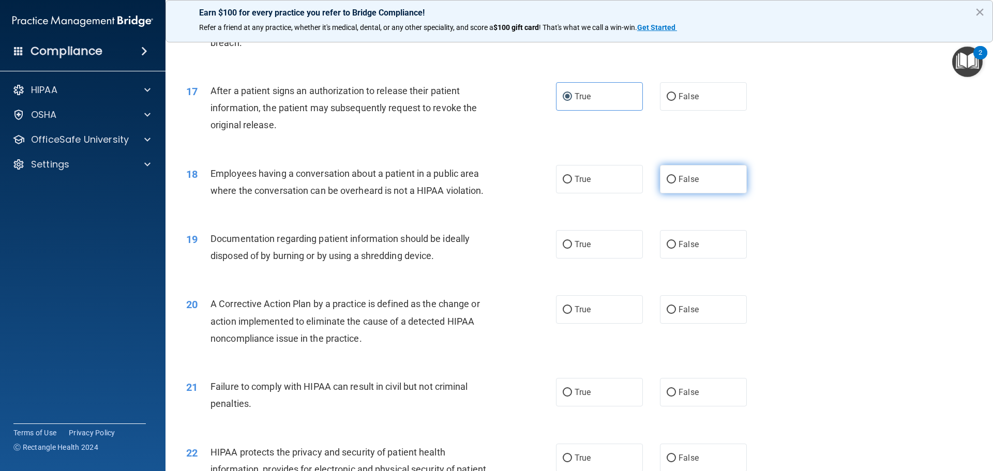
click at [688, 184] on span "False" at bounding box center [688, 179] width 20 height 10
click at [676, 184] on input "False" at bounding box center [670, 180] width 9 height 8
radio input "true"
click at [602, 256] on label "True" at bounding box center [599, 244] width 87 height 28
click at [572, 249] on input "True" at bounding box center [566, 245] width 9 height 8
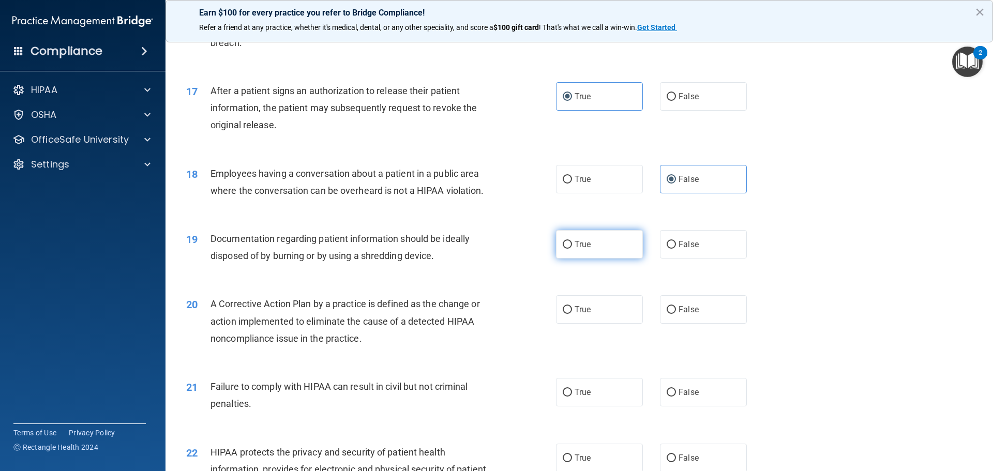
radio input "true"
click at [590, 324] on label "True" at bounding box center [599, 309] width 87 height 28
click at [572, 314] on input "True" at bounding box center [566, 310] width 9 height 8
radio input "true"
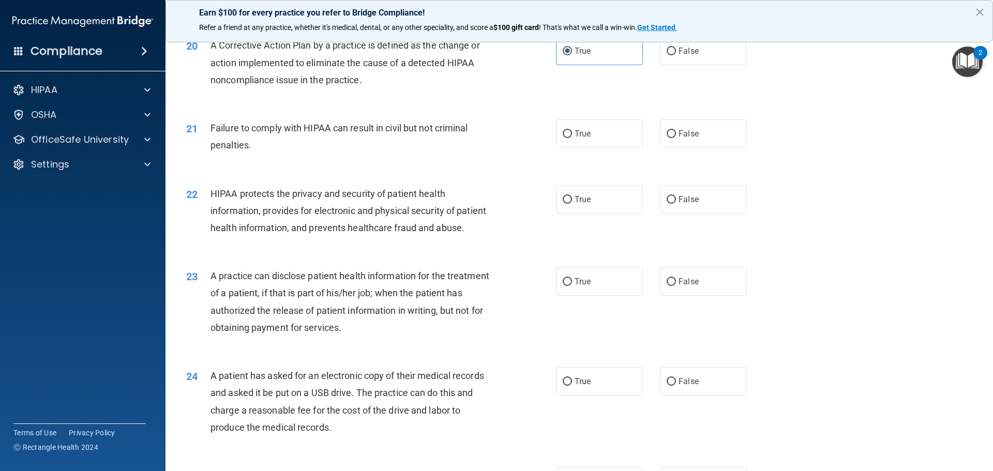
scroll to position [1499, 0]
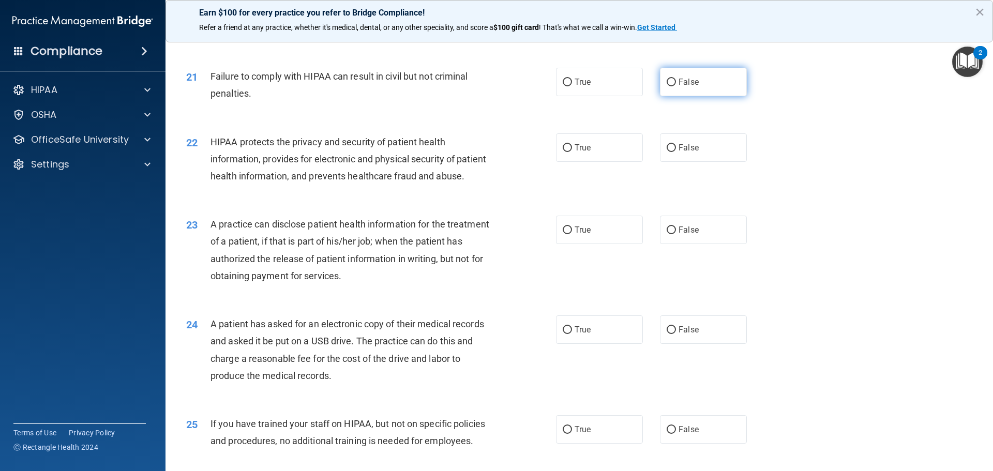
click at [701, 96] on label "False" at bounding box center [703, 82] width 87 height 28
click at [676, 86] on input "False" at bounding box center [670, 83] width 9 height 8
radio input "true"
click at [607, 162] on label "True" at bounding box center [599, 147] width 87 height 28
click at [572, 152] on input "True" at bounding box center [566, 148] width 9 height 8
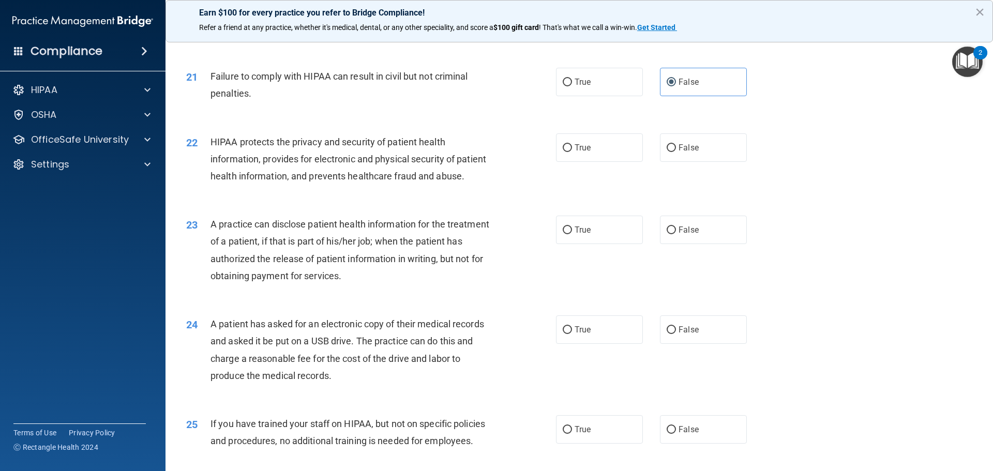
radio input "true"
click at [693, 244] on label "False" at bounding box center [703, 230] width 87 height 28
click at [676, 234] on input "False" at bounding box center [670, 230] width 9 height 8
radio input "true"
click at [599, 344] on label "True" at bounding box center [599, 329] width 87 height 28
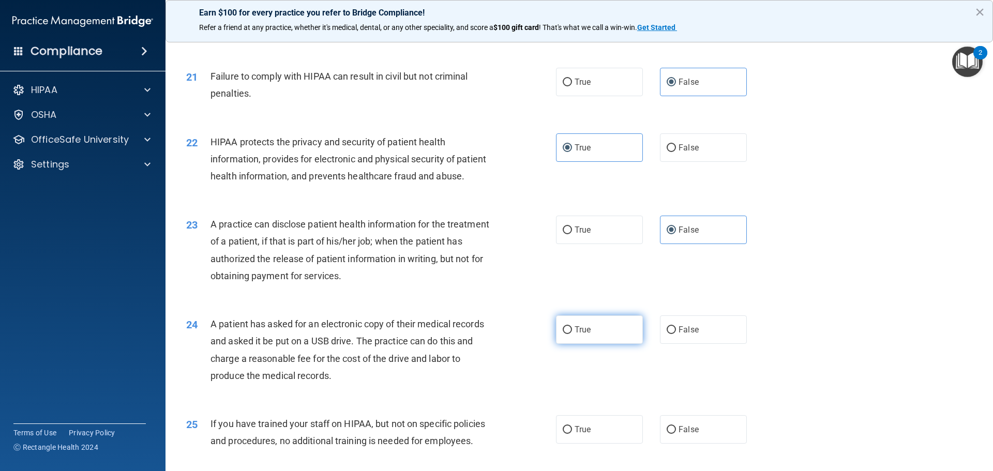
click at [572, 334] on input "True" at bounding box center [566, 330] width 9 height 8
radio input "true"
click at [698, 444] on label "False" at bounding box center [703, 429] width 87 height 28
click at [676, 434] on input "False" at bounding box center [670, 430] width 9 height 8
radio input "true"
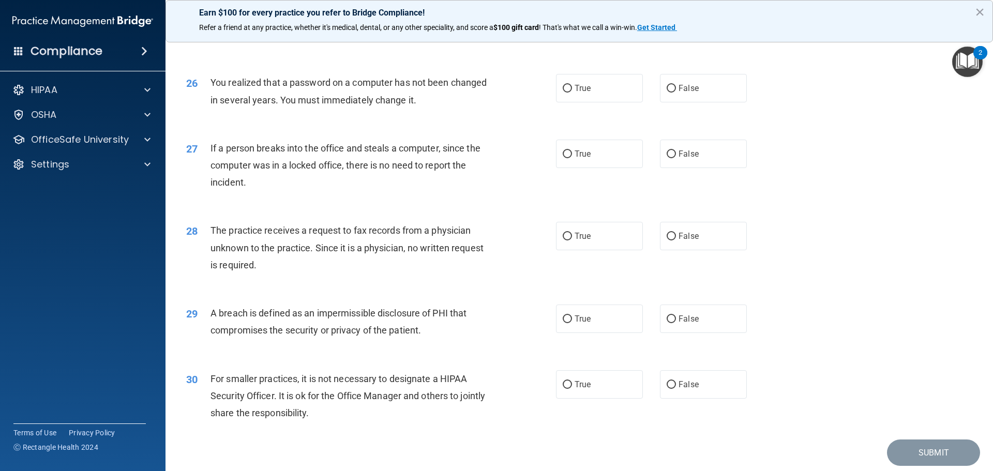
scroll to position [1924, 0]
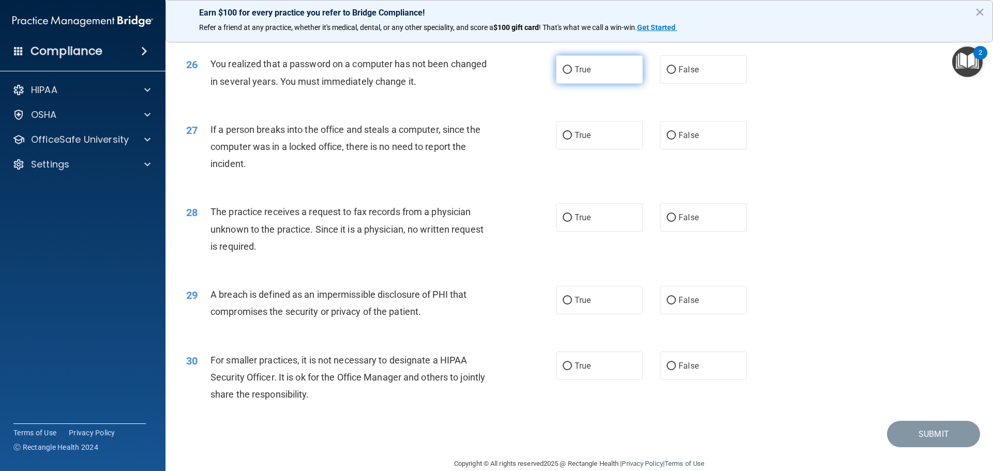
click at [603, 84] on label "True" at bounding box center [599, 69] width 87 height 28
click at [572, 74] on input "True" at bounding box center [566, 70] width 9 height 8
radio input "true"
click at [698, 149] on label "False" at bounding box center [703, 135] width 87 height 28
click at [676, 140] on input "False" at bounding box center [670, 136] width 9 height 8
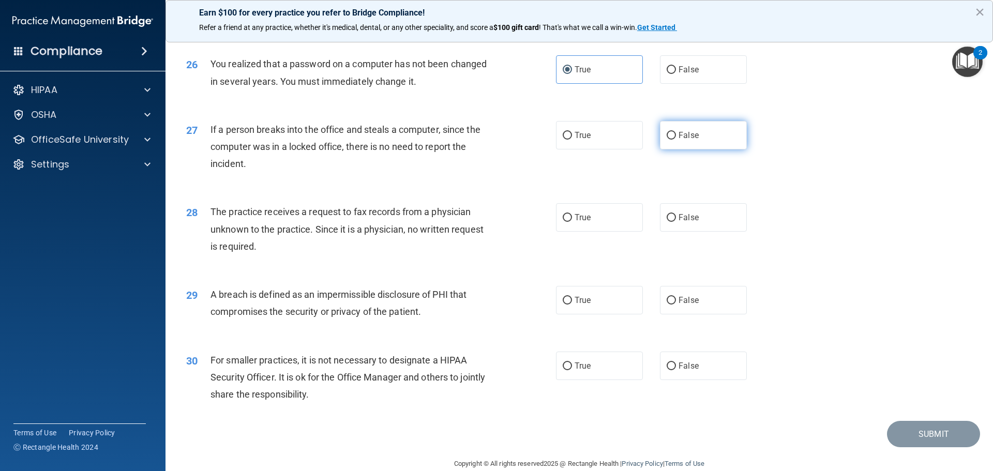
radio input "true"
click at [695, 232] on label "False" at bounding box center [703, 217] width 87 height 28
click at [676, 222] on input "False" at bounding box center [670, 218] width 9 height 8
radio input "true"
click at [608, 314] on label "True" at bounding box center [599, 300] width 87 height 28
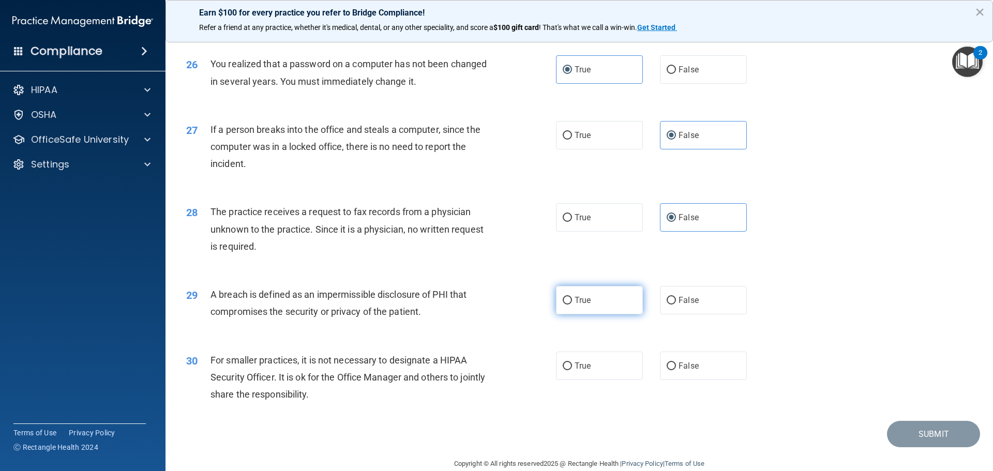
click at [572, 304] on input "True" at bounding box center [566, 301] width 9 height 8
radio input "true"
click at [704, 380] on label "False" at bounding box center [703, 366] width 87 height 28
click at [676, 370] on input "False" at bounding box center [670, 366] width 9 height 8
radio input "true"
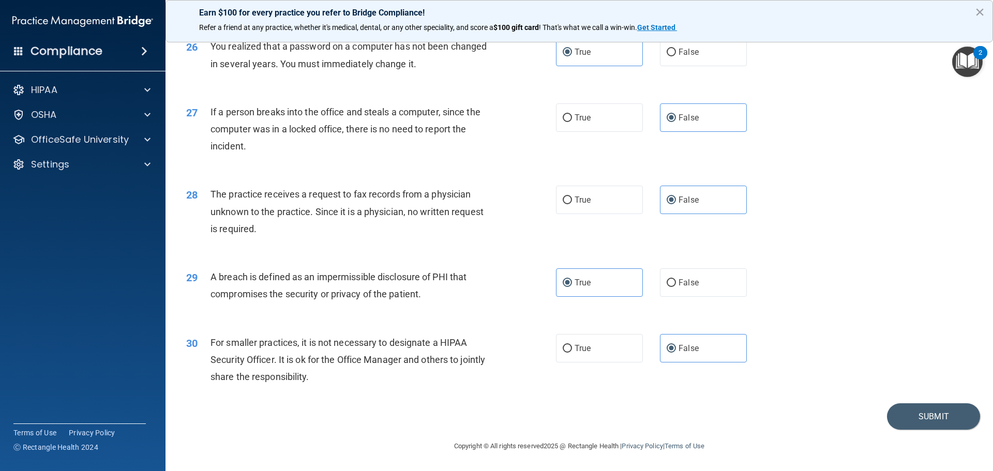
scroll to position [1976, 0]
drag, startPoint x: 942, startPoint y: 420, endPoint x: 936, endPoint y: 421, distance: 6.3
click at [941, 420] on button "Submit" at bounding box center [933, 416] width 93 height 26
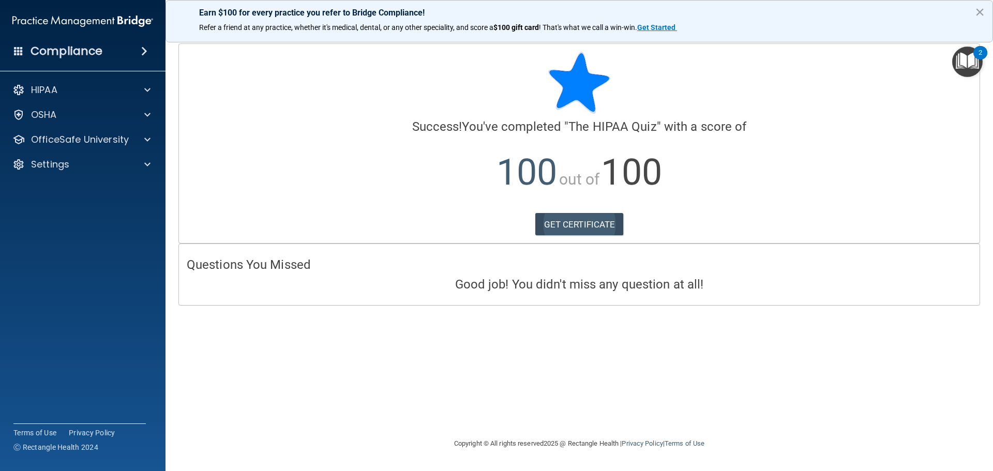
drag, startPoint x: 571, startPoint y: 239, endPoint x: 571, endPoint y: 234, distance: 5.7
click at [571, 239] on div "Calculating your score.... Success! You've completed " The HIPAA Quiz " with a …" at bounding box center [579, 143] width 800 height 199
click at [574, 229] on link "GET CERTIFICATE" at bounding box center [579, 224] width 88 height 23
click at [74, 91] on div "HIPAA" at bounding box center [69, 90] width 128 height 12
click at [251, 155] on p "100 out of 100" at bounding box center [579, 172] width 785 height 67
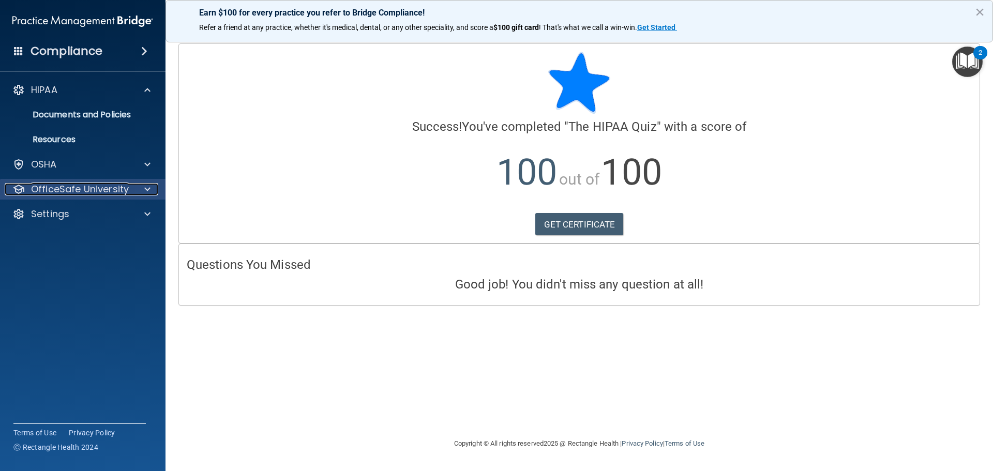
click at [105, 187] on p "OfficeSafe University" at bounding box center [80, 189] width 98 height 12
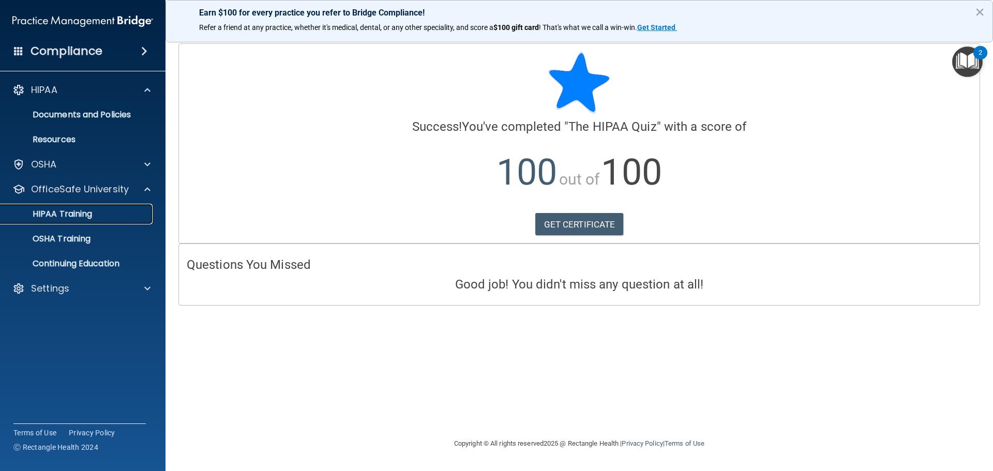
click at [75, 215] on p "HIPAA Training" at bounding box center [49, 214] width 85 height 10
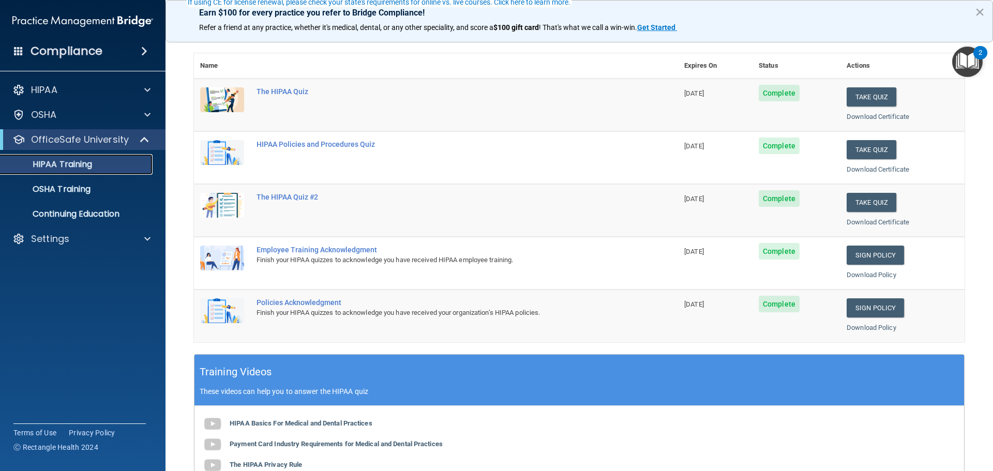
scroll to position [52, 0]
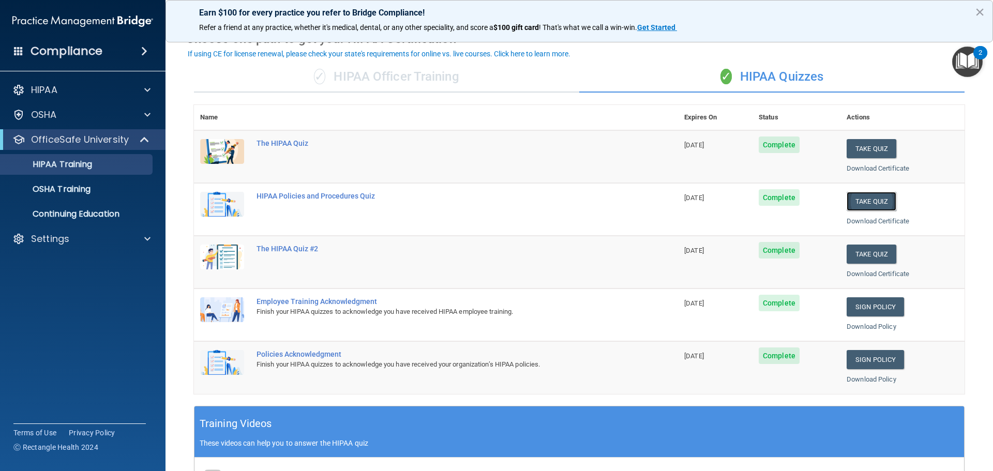
click at [861, 206] on button "Take Quiz" at bounding box center [871, 201] width 50 height 19
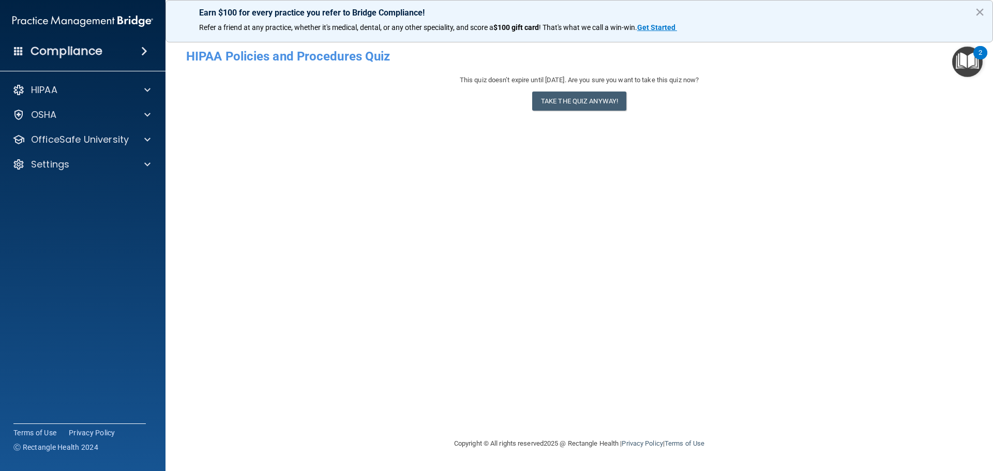
click at [562, 121] on div "- HIPAA Policies and Procedures Quiz This quiz doesn’t expire until 11/06/2025.…" at bounding box center [579, 235] width 786 height 384
click at [570, 106] on button "Take the quiz anyway!" at bounding box center [579, 100] width 94 height 19
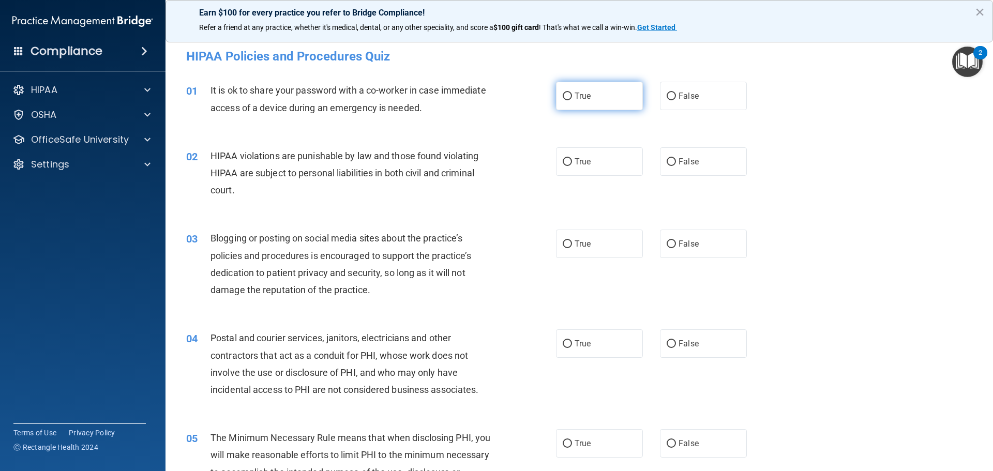
click at [583, 101] on label "True" at bounding box center [599, 96] width 87 height 28
click at [572, 100] on input "True" at bounding box center [566, 97] width 9 height 8
radio input "true"
click at [593, 163] on label "True" at bounding box center [599, 161] width 87 height 28
click at [572, 163] on input "True" at bounding box center [566, 162] width 9 height 8
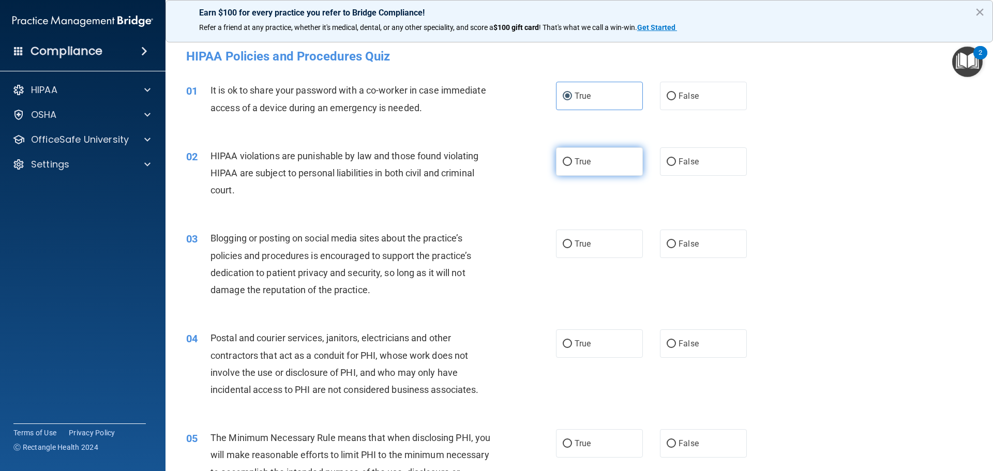
radio input "true"
click at [591, 228] on div "03 Blogging or posting on social media sites about the practice’s policies and …" at bounding box center [578, 267] width 801 height 100
click at [587, 247] on label "True" at bounding box center [599, 244] width 87 height 28
click at [572, 247] on input "True" at bounding box center [566, 244] width 9 height 8
radio input "true"
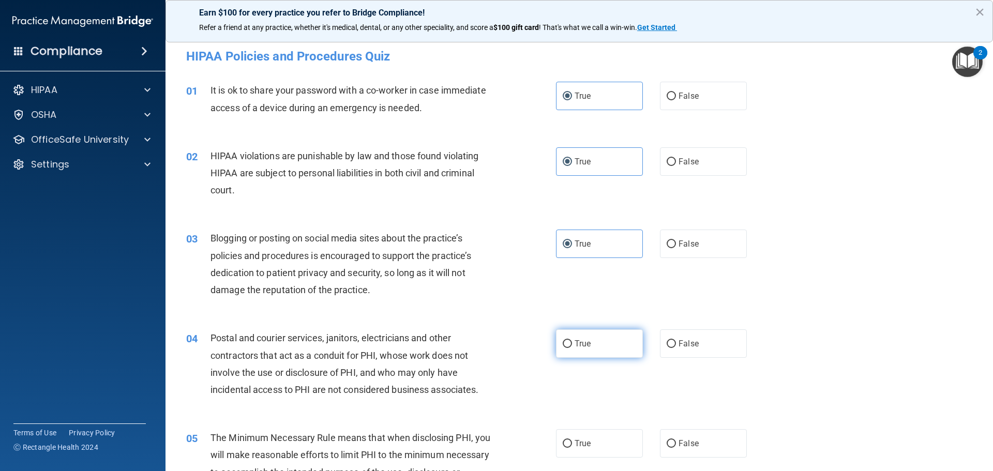
click at [578, 345] on span "True" at bounding box center [582, 344] width 16 height 10
click at [572, 345] on input "True" at bounding box center [566, 344] width 9 height 8
radio input "true"
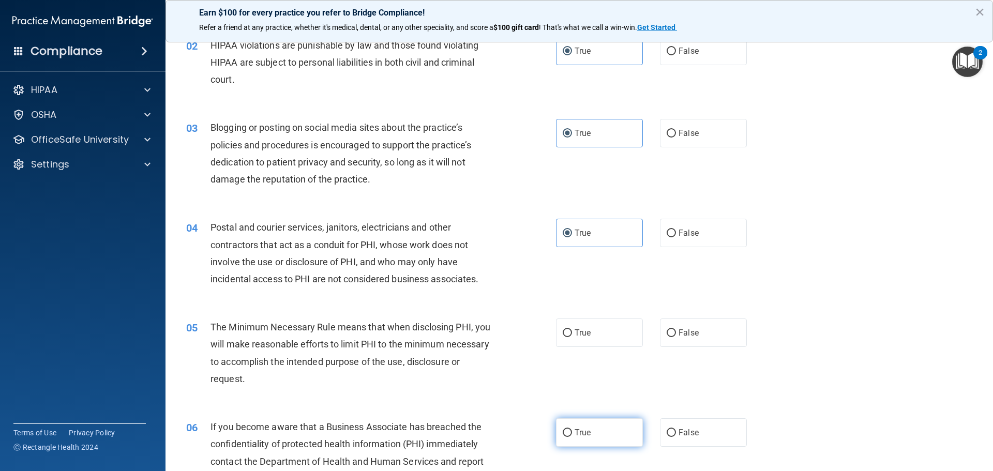
scroll to position [258, 0]
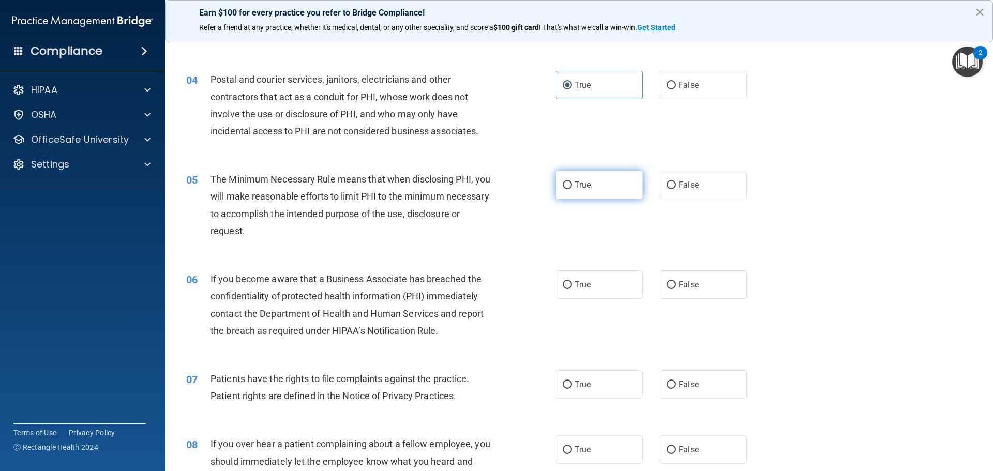
click at [581, 194] on label "True" at bounding box center [599, 185] width 87 height 28
click at [572, 189] on input "True" at bounding box center [566, 185] width 9 height 8
radio input "true"
click at [595, 272] on label "True" at bounding box center [599, 284] width 87 height 28
click at [572, 281] on input "True" at bounding box center [566, 285] width 9 height 8
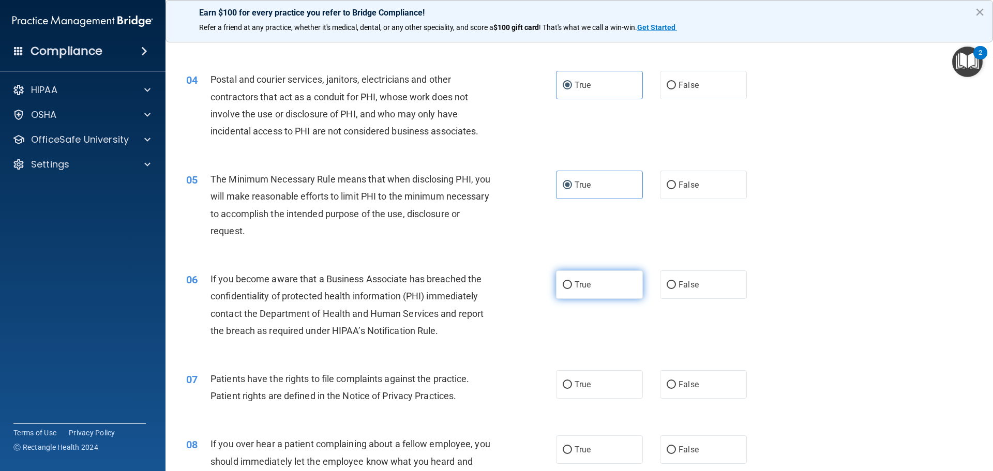
radio input "true"
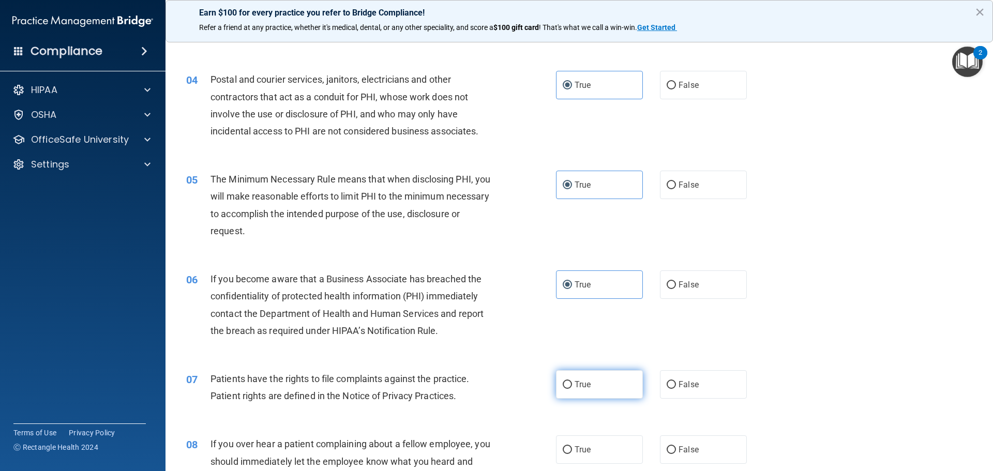
click at [568, 387] on input "True" at bounding box center [566, 385] width 9 height 8
radio input "true"
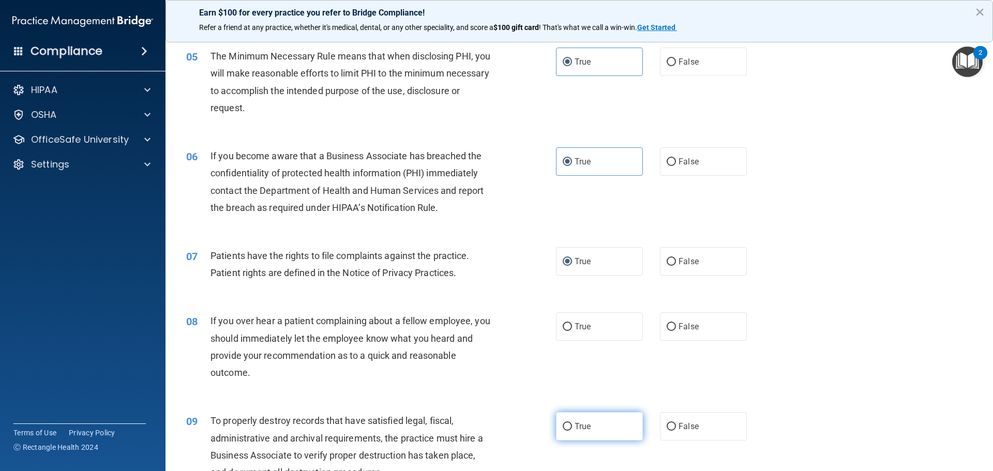
scroll to position [517, 0]
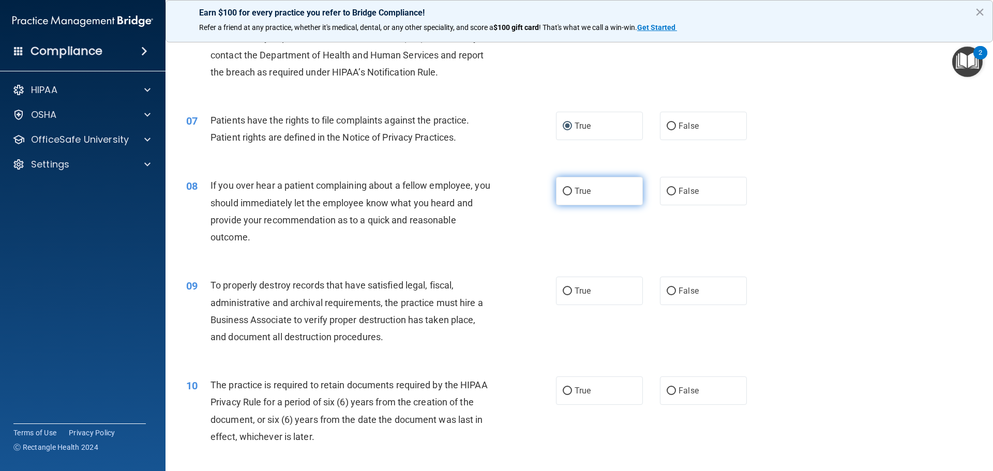
click at [598, 191] on label "True" at bounding box center [599, 191] width 87 height 28
click at [572, 191] on input "True" at bounding box center [566, 192] width 9 height 8
radio input "true"
click at [584, 287] on span "True" at bounding box center [582, 291] width 16 height 10
click at [572, 287] on input "True" at bounding box center [566, 291] width 9 height 8
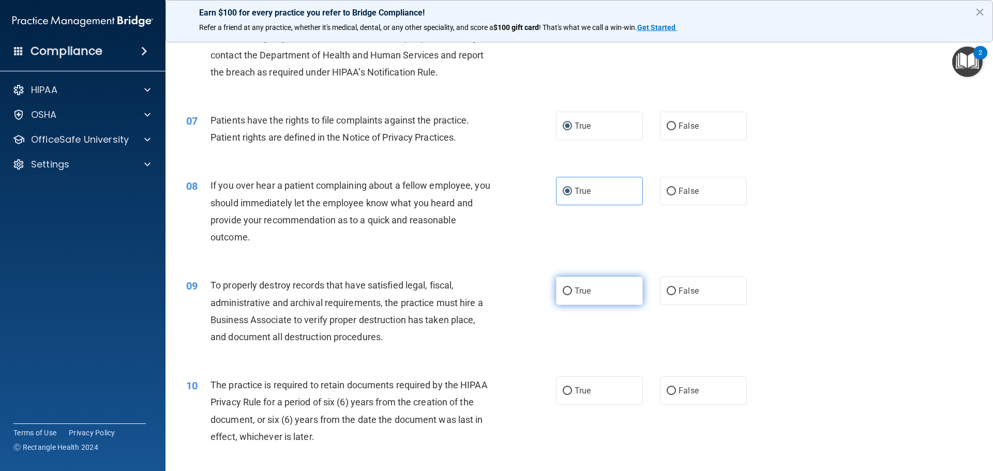
radio input "true"
click at [571, 402] on label "True" at bounding box center [599, 390] width 87 height 28
click at [571, 395] on input "True" at bounding box center [566, 391] width 9 height 8
radio input "true"
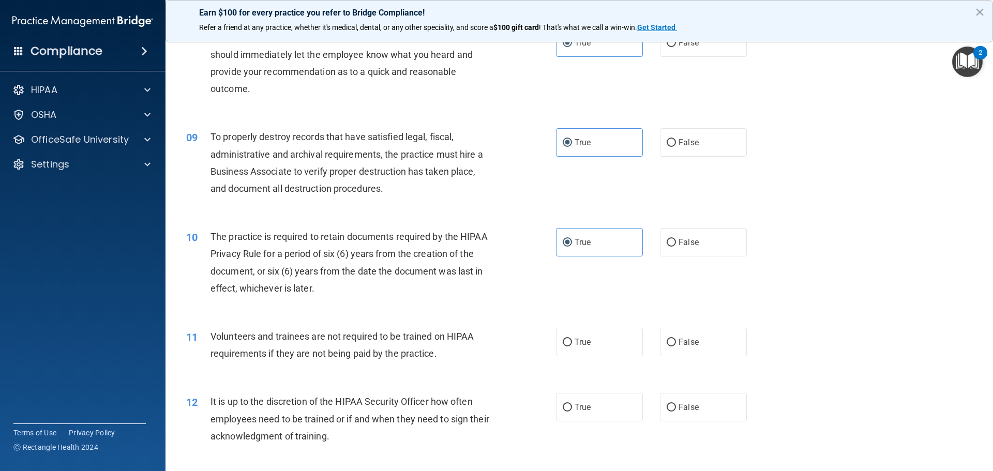
scroll to position [827, 0]
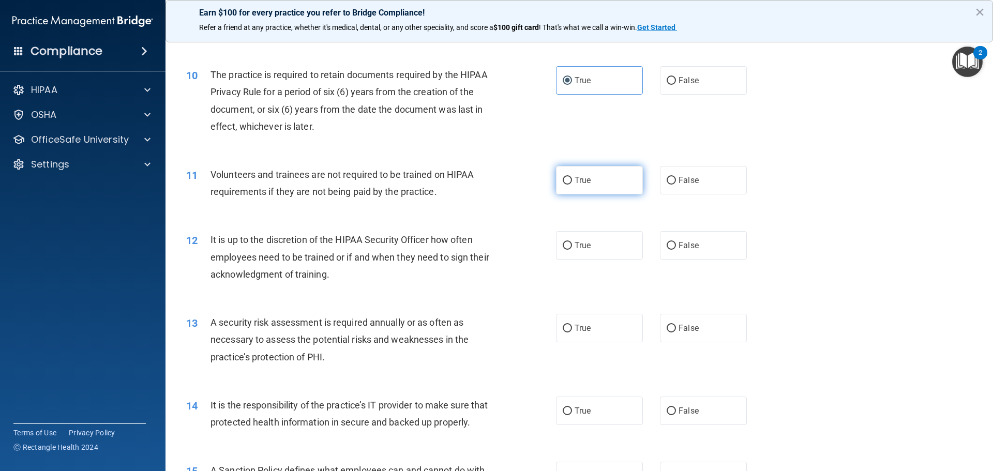
click at [591, 172] on label "True" at bounding box center [599, 180] width 87 height 28
click at [572, 177] on input "True" at bounding box center [566, 181] width 9 height 8
radio input "true"
click at [593, 250] on label "True" at bounding box center [599, 245] width 87 height 28
click at [572, 250] on input "True" at bounding box center [566, 246] width 9 height 8
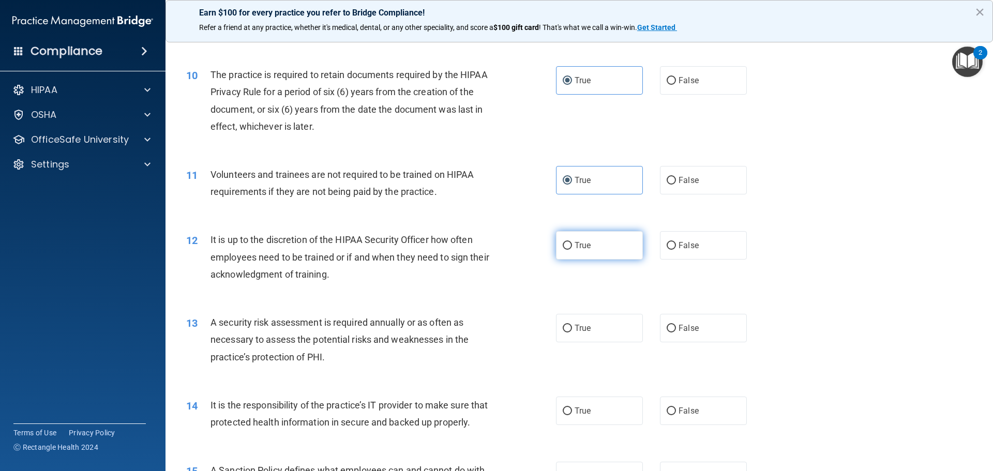
radio input "true"
drag, startPoint x: 589, startPoint y: 318, endPoint x: 576, endPoint y: 380, distance: 63.8
click at [588, 321] on label "True" at bounding box center [599, 328] width 87 height 28
click at [572, 325] on input "True" at bounding box center [566, 329] width 9 height 8
radio input "true"
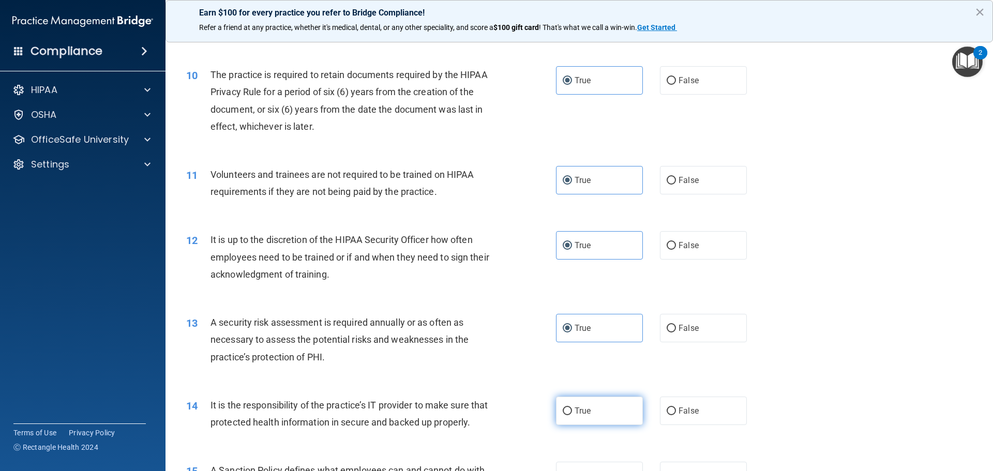
click at [569, 408] on label "True" at bounding box center [599, 410] width 87 height 28
click at [569, 408] on input "True" at bounding box center [566, 411] width 9 height 8
radio input "true"
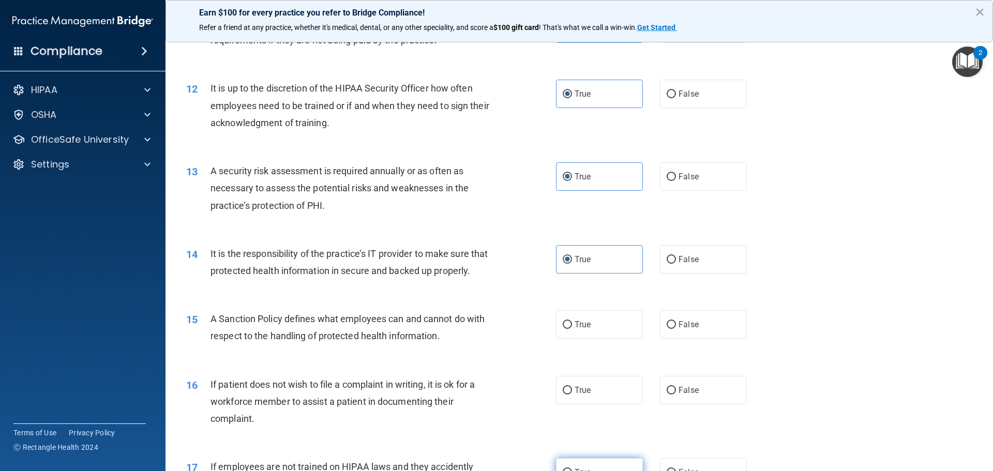
scroll to position [1137, 0]
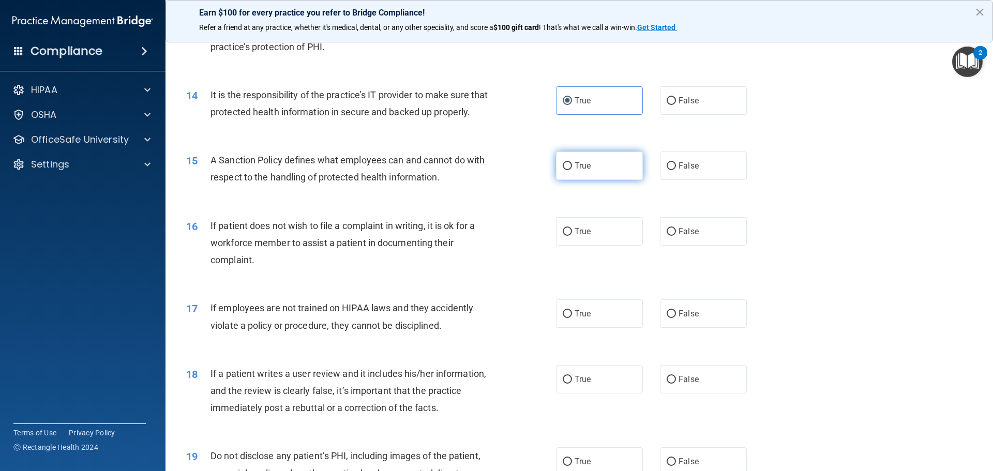
click at [584, 171] on span "True" at bounding box center [582, 166] width 16 height 10
click at [572, 170] on input "True" at bounding box center [566, 166] width 9 height 8
radio input "true"
drag, startPoint x: 587, startPoint y: 248, endPoint x: 579, endPoint y: 331, distance: 84.1
click at [587, 246] on label "True" at bounding box center [599, 231] width 87 height 28
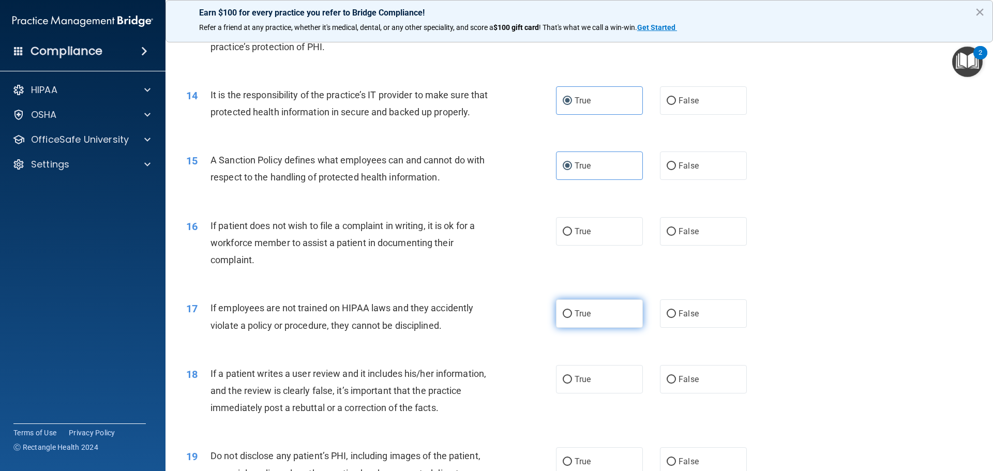
click at [572, 236] on input "True" at bounding box center [566, 232] width 9 height 8
radio input "true"
click at [579, 349] on div "17 If employees are not trained on HIPAA laws and they accidently violate a pol…" at bounding box center [578, 318] width 801 height 65
click at [591, 328] on label "True" at bounding box center [599, 313] width 87 height 28
click at [572, 318] on input "True" at bounding box center [566, 314] width 9 height 8
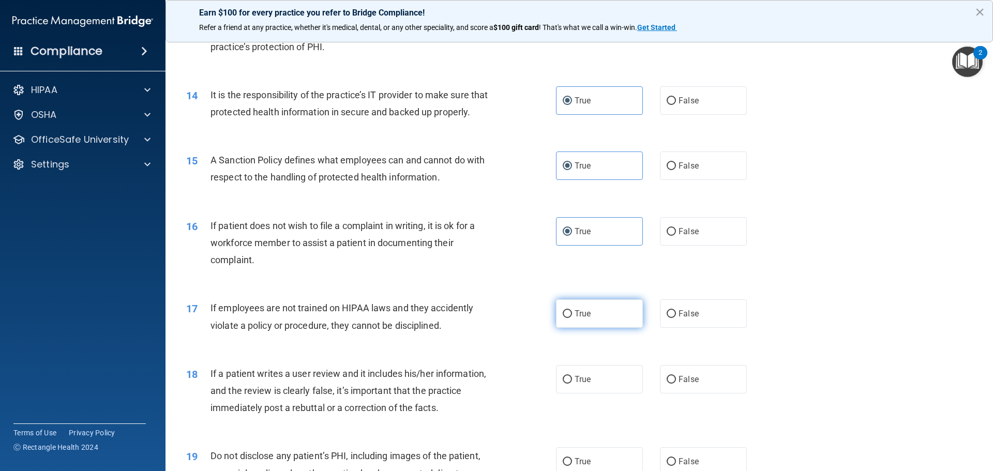
radio input "true"
click at [574, 384] on span "True" at bounding box center [582, 379] width 16 height 10
click at [572, 384] on input "True" at bounding box center [566, 380] width 9 height 8
radio input "true"
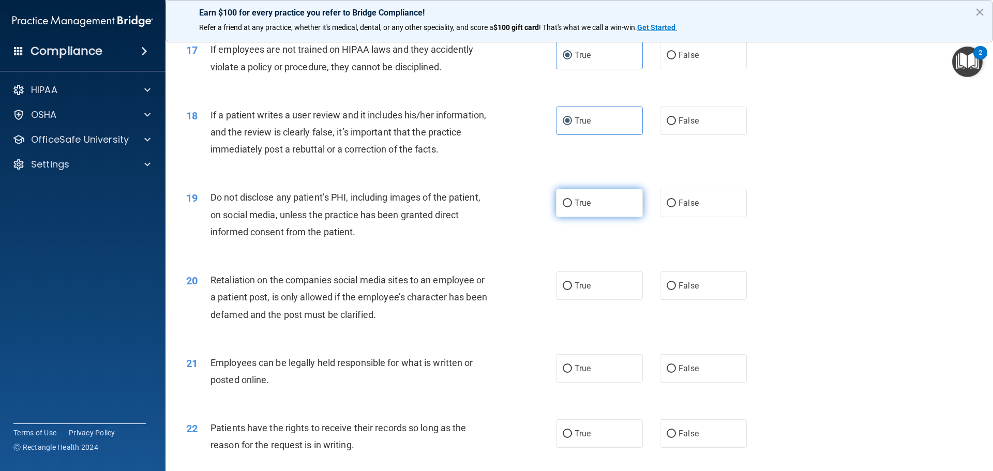
click at [588, 217] on label "True" at bounding box center [599, 203] width 87 height 28
click at [572, 207] on input "True" at bounding box center [566, 204] width 9 height 8
radio input "true"
click at [590, 295] on label "True" at bounding box center [599, 285] width 87 height 28
click at [572, 290] on input "True" at bounding box center [566, 286] width 9 height 8
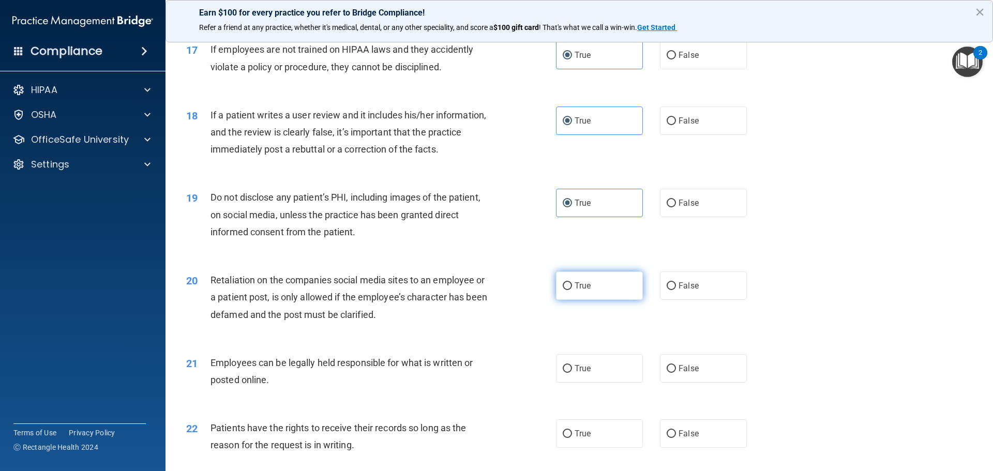
radio input "true"
click at [594, 383] on label "True" at bounding box center [599, 368] width 87 height 28
click at [572, 373] on input "True" at bounding box center [566, 369] width 9 height 8
radio input "true"
click at [584, 438] on span "True" at bounding box center [582, 434] width 16 height 10
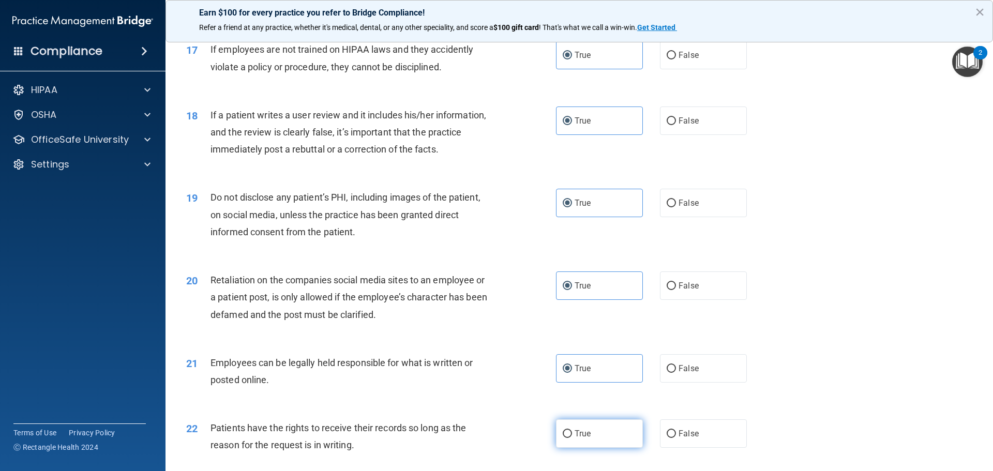
click at [572, 438] on input "True" at bounding box center [566, 434] width 9 height 8
radio input "true"
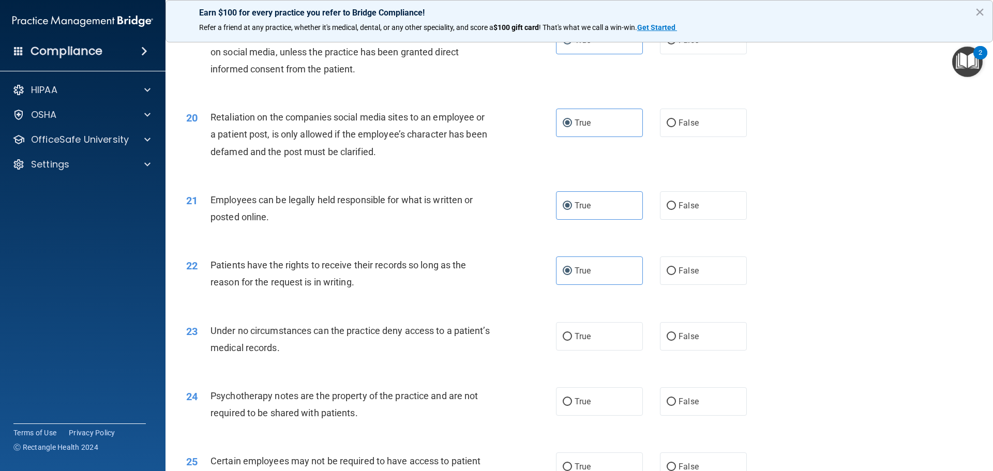
scroll to position [1758, 0]
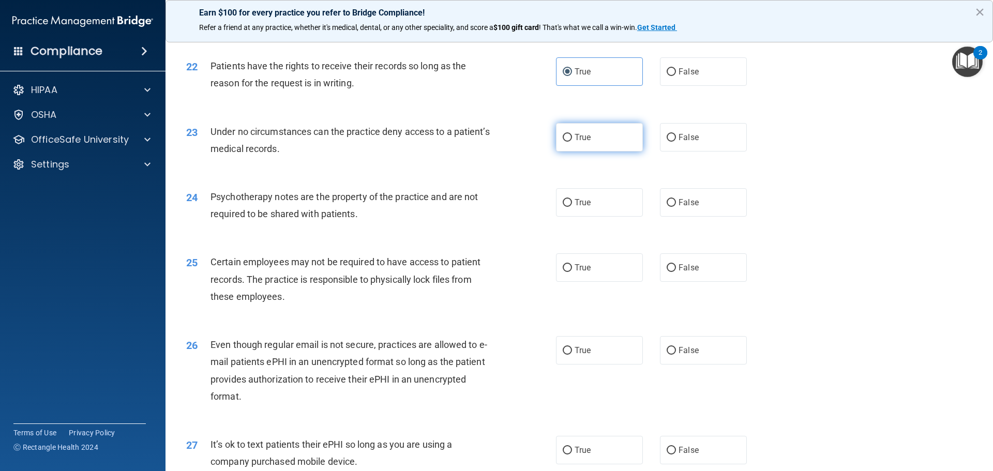
click at [582, 142] on span "True" at bounding box center [582, 137] width 16 height 10
click at [572, 142] on input "True" at bounding box center [566, 138] width 9 height 8
radio input "true"
click at [593, 217] on label "True" at bounding box center [599, 202] width 87 height 28
click at [572, 207] on input "True" at bounding box center [566, 203] width 9 height 8
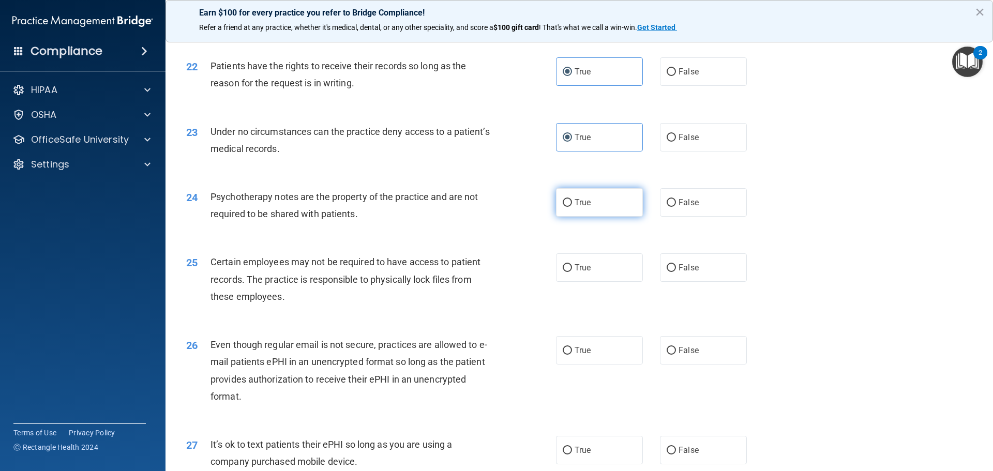
radio input "true"
click at [578, 272] on span "True" at bounding box center [582, 268] width 16 height 10
click at [572, 272] on input "True" at bounding box center [566, 268] width 9 height 8
radio input "true"
click at [574, 355] on span "True" at bounding box center [582, 350] width 16 height 10
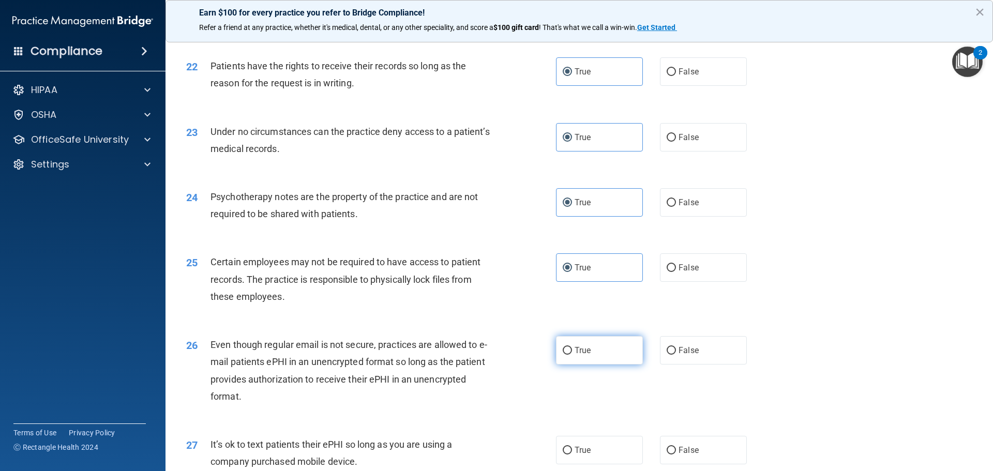
click at [572, 355] on input "True" at bounding box center [566, 351] width 9 height 8
radio input "true"
click at [582, 460] on label "True" at bounding box center [599, 450] width 87 height 28
click at [572, 454] on input "True" at bounding box center [566, 451] width 9 height 8
radio input "true"
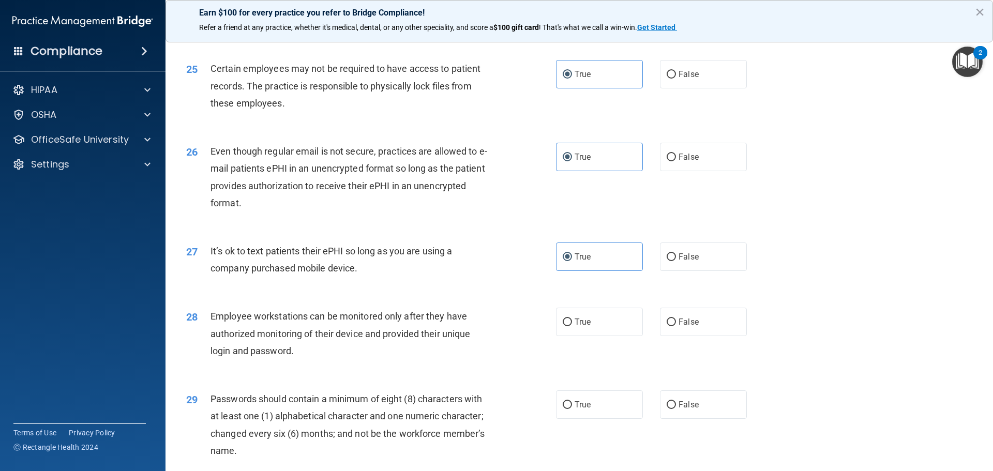
scroll to position [2068, 0]
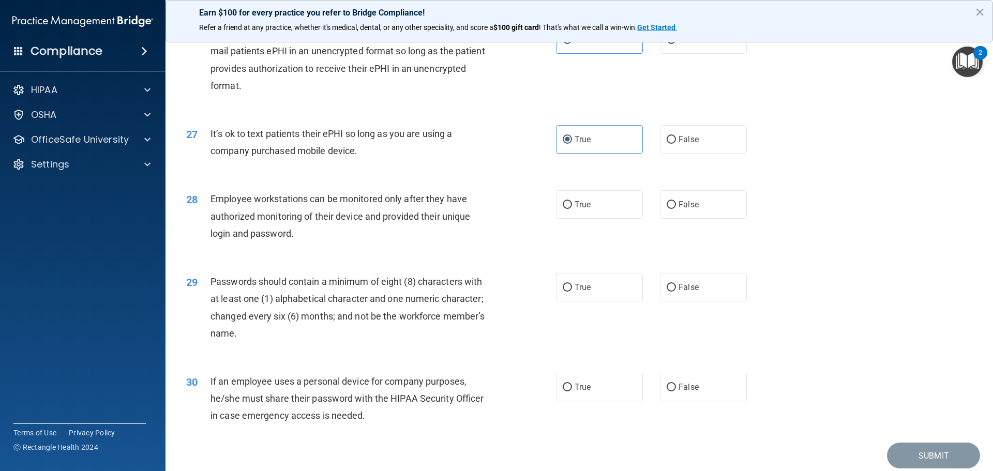
click at [577, 209] on span "True" at bounding box center [582, 205] width 16 height 10
click at [572, 209] on input "True" at bounding box center [566, 205] width 9 height 8
radio input "true"
click at [596, 301] on label "True" at bounding box center [599, 287] width 87 height 28
click at [572, 292] on input "True" at bounding box center [566, 288] width 9 height 8
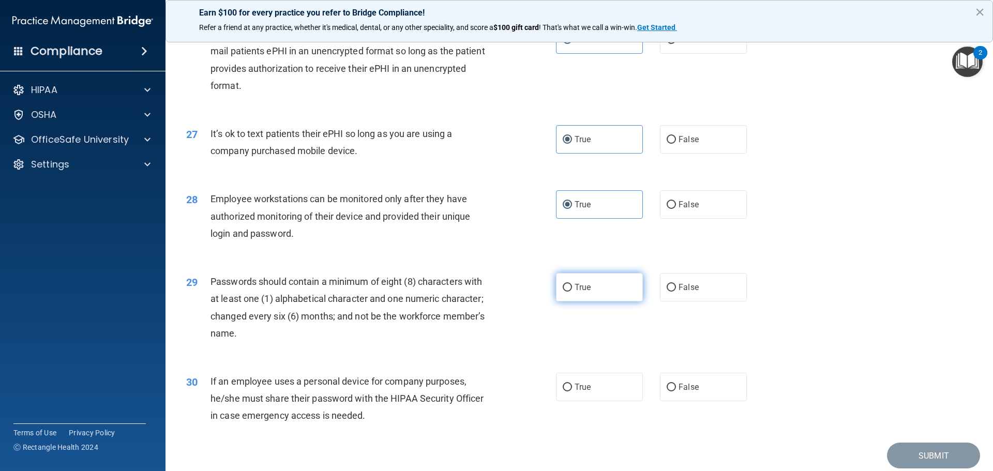
radio input "true"
click at [581, 401] on label "True" at bounding box center [599, 387] width 87 height 28
click at [572, 391] on input "True" at bounding box center [566, 388] width 9 height 8
radio input "true"
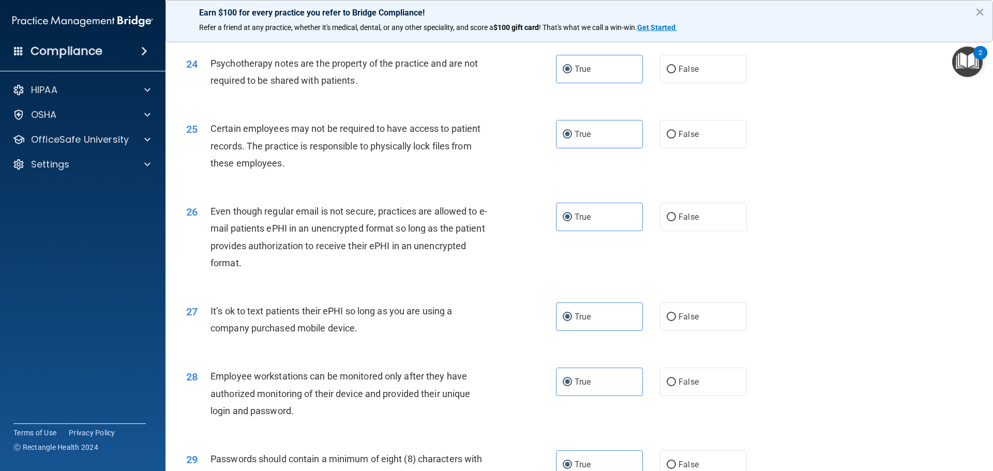
scroll to position [2124, 0]
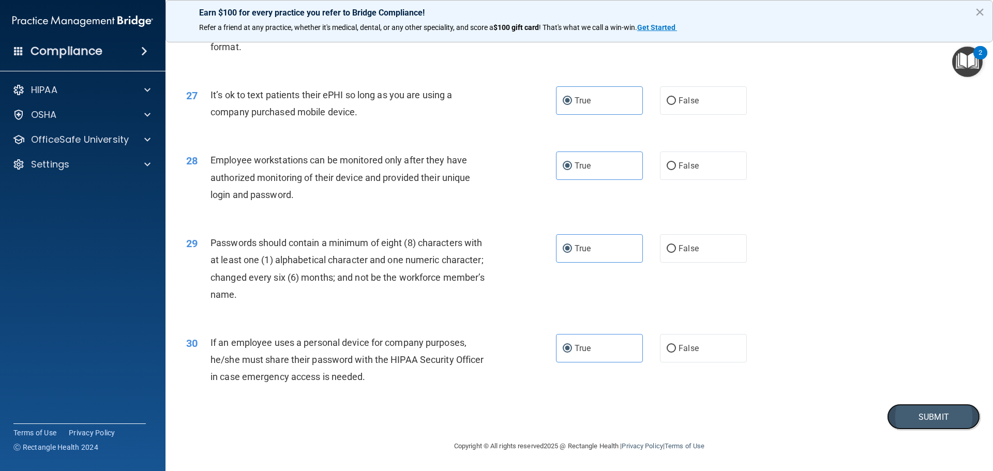
click at [938, 416] on button "Submit" at bounding box center [933, 417] width 93 height 26
click at [922, 416] on button "Submit" at bounding box center [933, 417] width 93 height 26
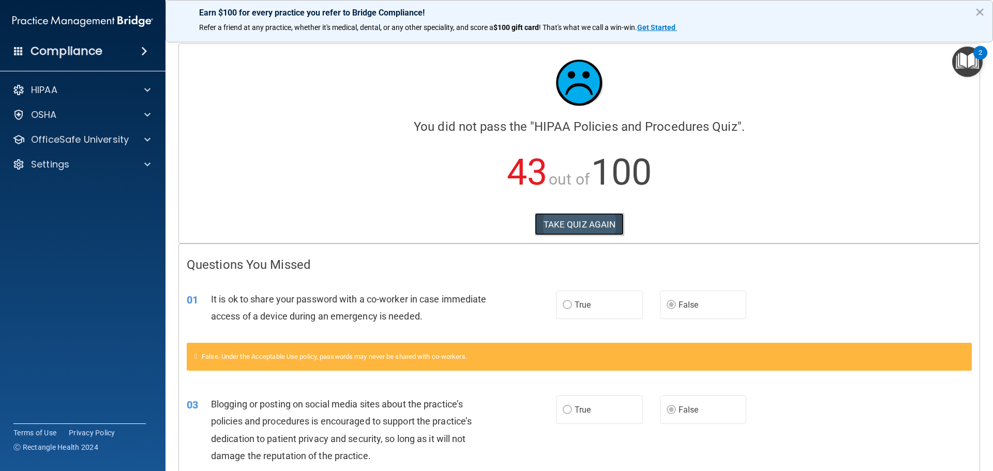
click at [575, 226] on button "TAKE QUIZ AGAIN" at bounding box center [579, 224] width 89 height 23
click at [580, 221] on button "TAKE QUIZ AGAIN" at bounding box center [579, 224] width 89 height 23
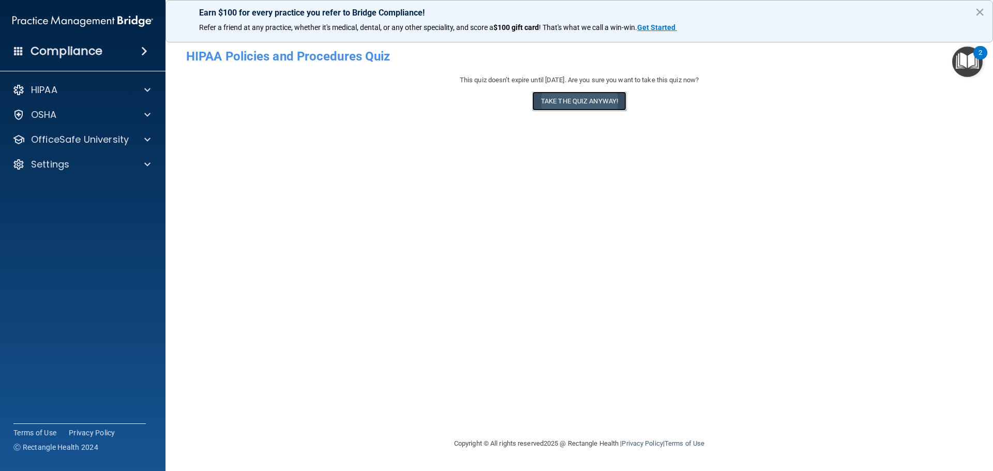
click at [567, 96] on button "Take the quiz anyway!" at bounding box center [579, 100] width 94 height 19
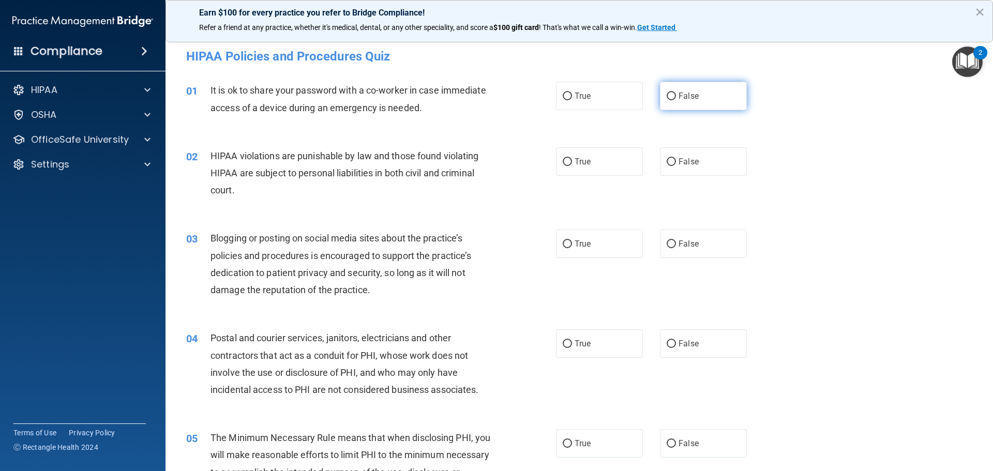
click at [690, 87] on label "False" at bounding box center [703, 96] width 87 height 28
click at [676, 93] on input "False" at bounding box center [670, 97] width 9 height 8
radio input "true"
click at [595, 161] on label "True" at bounding box center [599, 161] width 87 height 28
click at [572, 161] on input "True" at bounding box center [566, 162] width 9 height 8
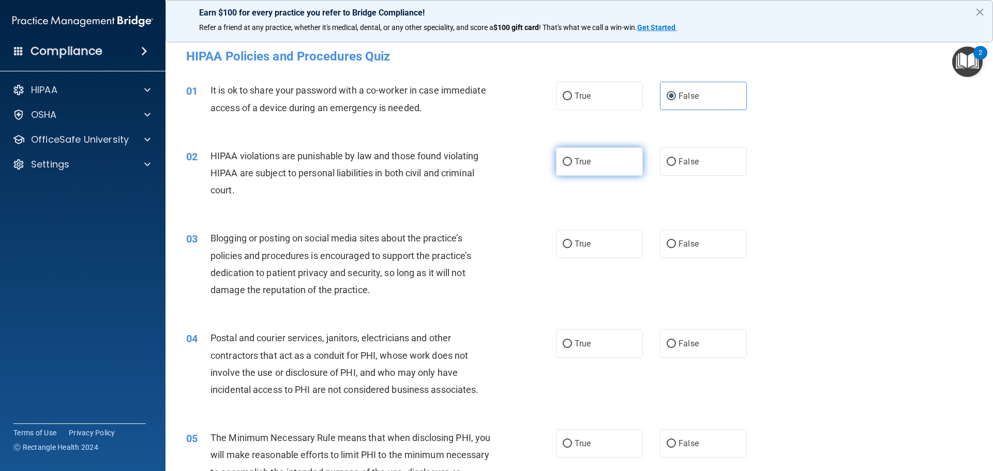
radio input "true"
click at [701, 255] on label "False" at bounding box center [703, 244] width 87 height 28
click at [676, 248] on input "False" at bounding box center [670, 244] width 9 height 8
radio input "true"
click at [594, 337] on label "True" at bounding box center [599, 343] width 87 height 28
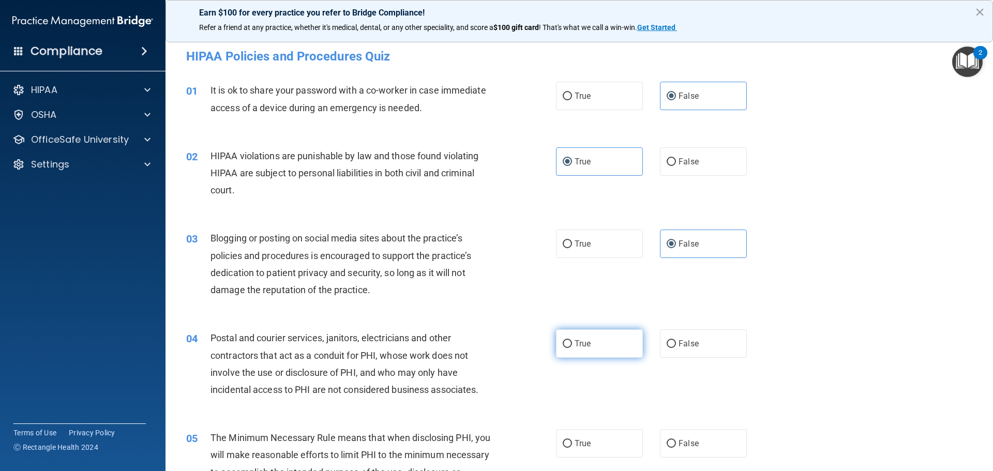
click at [572, 340] on input "True" at bounding box center [566, 344] width 9 height 8
radio input "true"
click at [594, 436] on label "True" at bounding box center [599, 443] width 87 height 28
click at [572, 440] on input "True" at bounding box center [566, 444] width 9 height 8
radio input "true"
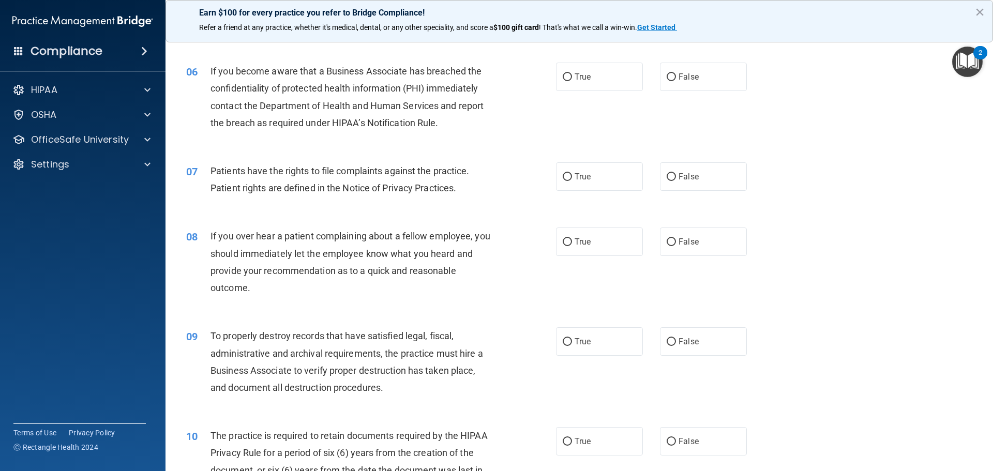
scroll to position [465, 0]
click at [696, 75] on label "False" at bounding box center [703, 78] width 87 height 28
click at [676, 75] on input "False" at bounding box center [670, 78] width 9 height 8
radio input "true"
click at [606, 174] on label "True" at bounding box center [599, 177] width 87 height 28
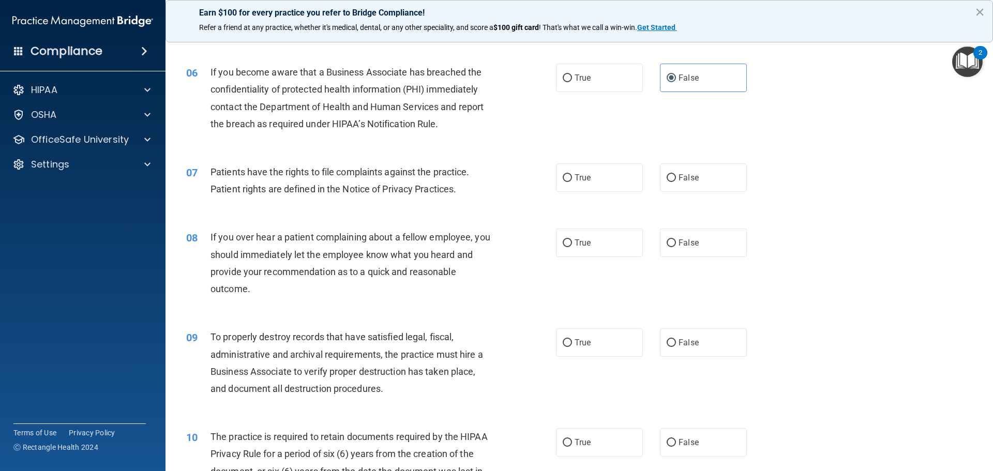
click at [572, 174] on input "True" at bounding box center [566, 178] width 9 height 8
radio input "true"
click at [688, 256] on label "False" at bounding box center [703, 242] width 87 height 28
click at [676, 247] on input "False" at bounding box center [670, 243] width 9 height 8
radio input "true"
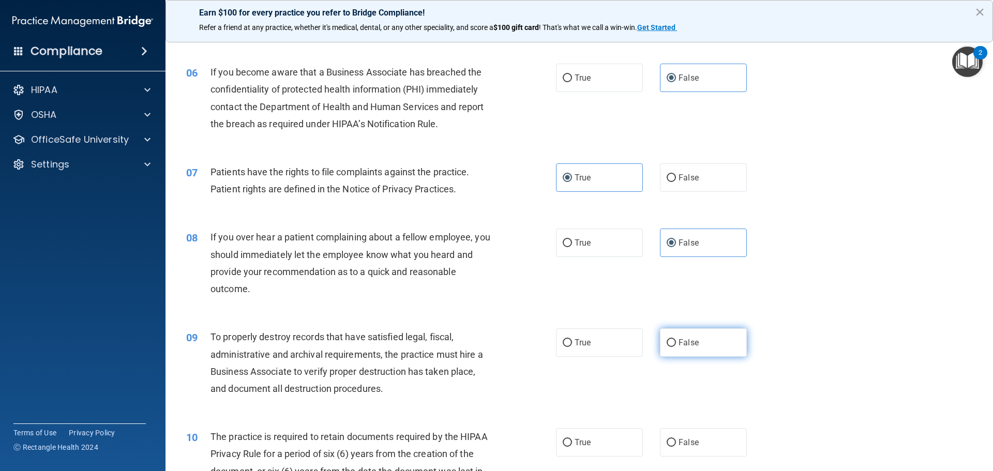
click at [702, 343] on label "False" at bounding box center [703, 342] width 87 height 28
click at [676, 343] on input "False" at bounding box center [670, 343] width 9 height 8
radio input "true"
click at [591, 447] on label "True" at bounding box center [599, 442] width 87 height 28
click at [572, 447] on input "True" at bounding box center [566, 443] width 9 height 8
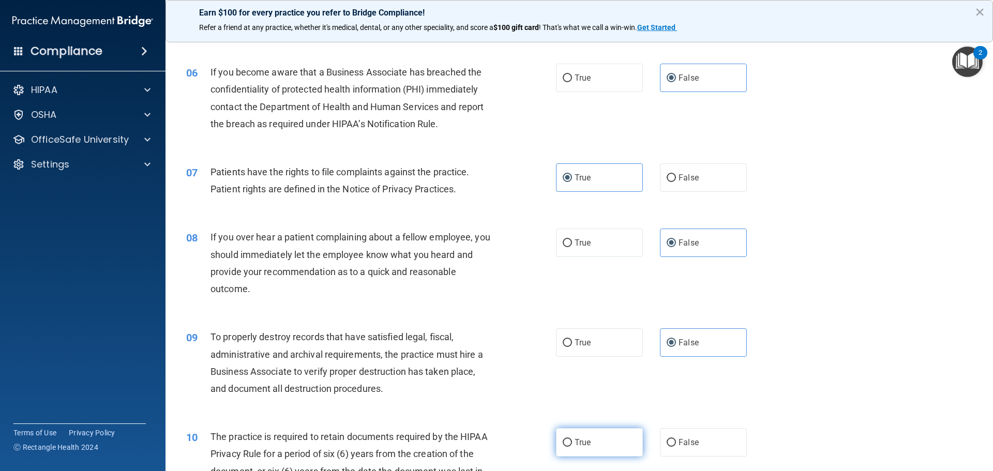
radio input "true"
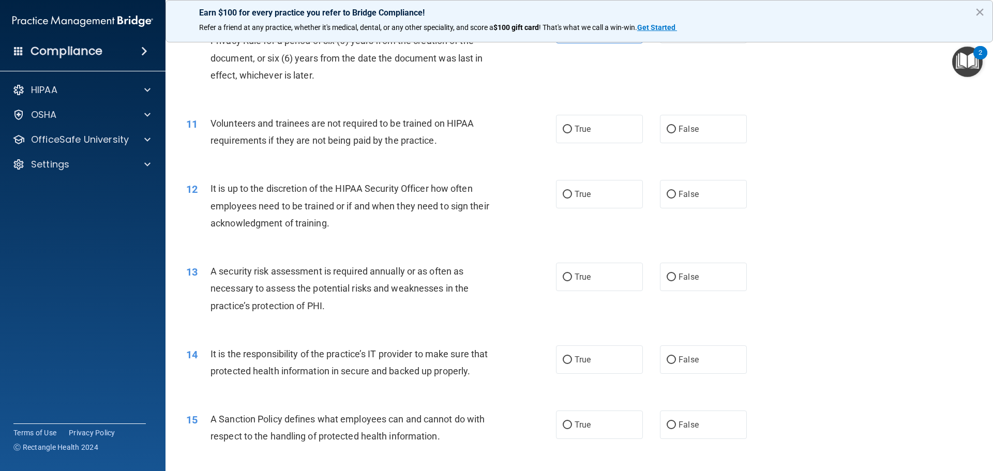
scroll to position [879, 0]
drag, startPoint x: 689, startPoint y: 133, endPoint x: 685, endPoint y: 164, distance: 31.2
click at [689, 132] on span "False" at bounding box center [688, 129] width 20 height 10
click at [676, 132] on input "False" at bounding box center [670, 129] width 9 height 8
radio input "true"
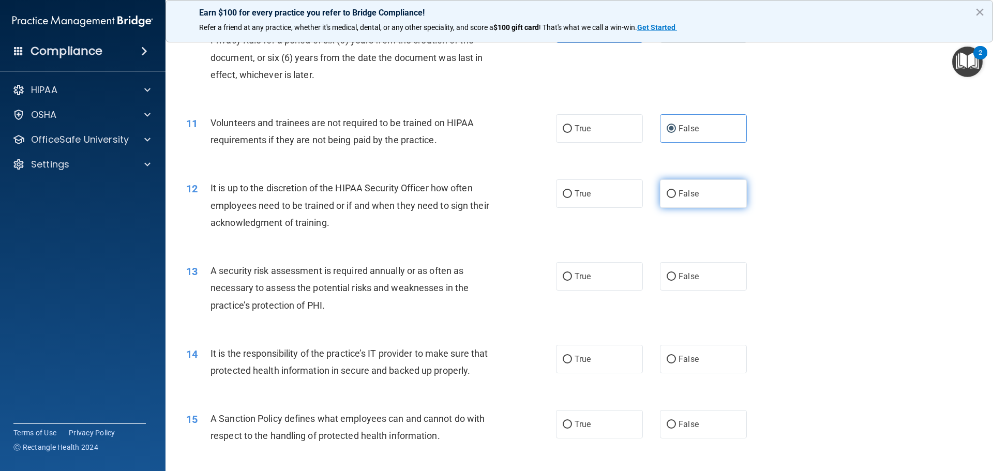
click at [682, 182] on label "False" at bounding box center [703, 193] width 87 height 28
click at [676, 190] on input "False" at bounding box center [670, 194] width 9 height 8
radio input "true"
click at [592, 268] on label "True" at bounding box center [599, 276] width 87 height 28
click at [572, 273] on input "True" at bounding box center [566, 277] width 9 height 8
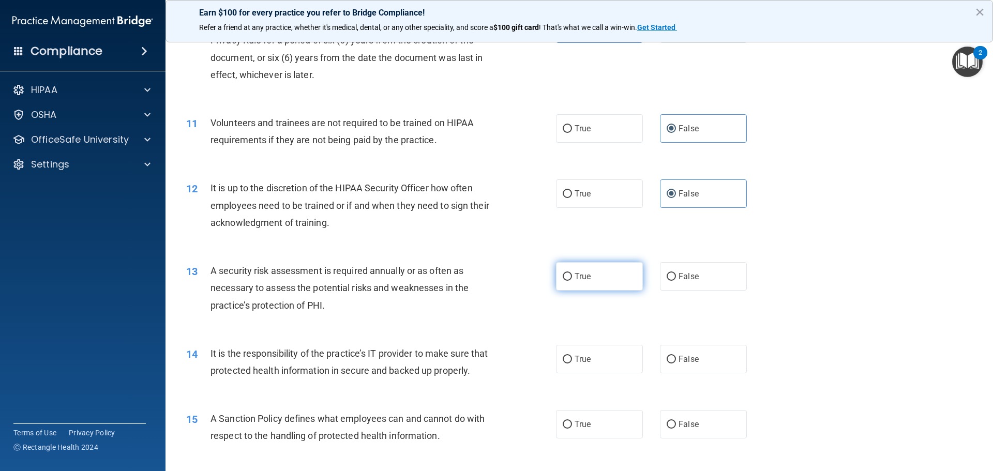
radio input "true"
click at [684, 359] on span "False" at bounding box center [688, 359] width 20 height 10
click at [676, 359] on input "False" at bounding box center [670, 360] width 9 height 8
radio input "true"
click at [689, 429] on span "False" at bounding box center [688, 424] width 20 height 10
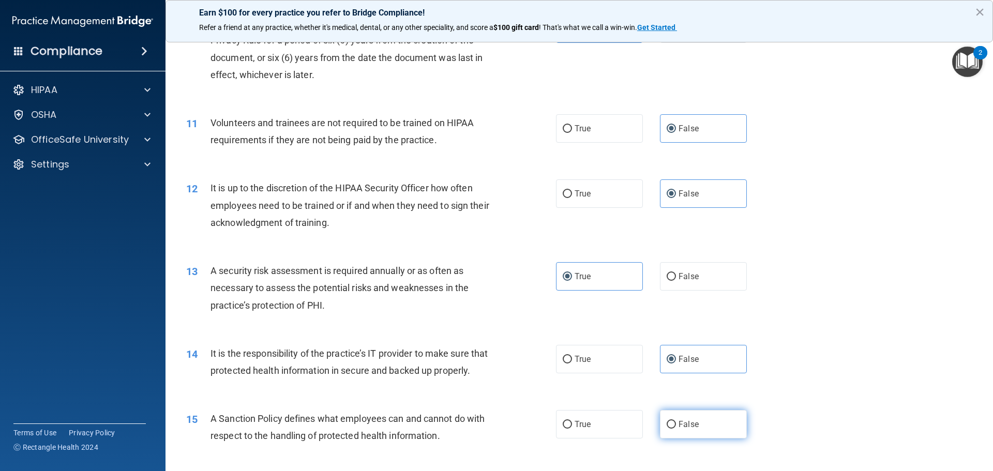
click at [676, 429] on input "False" at bounding box center [670, 425] width 9 height 8
radio input "true"
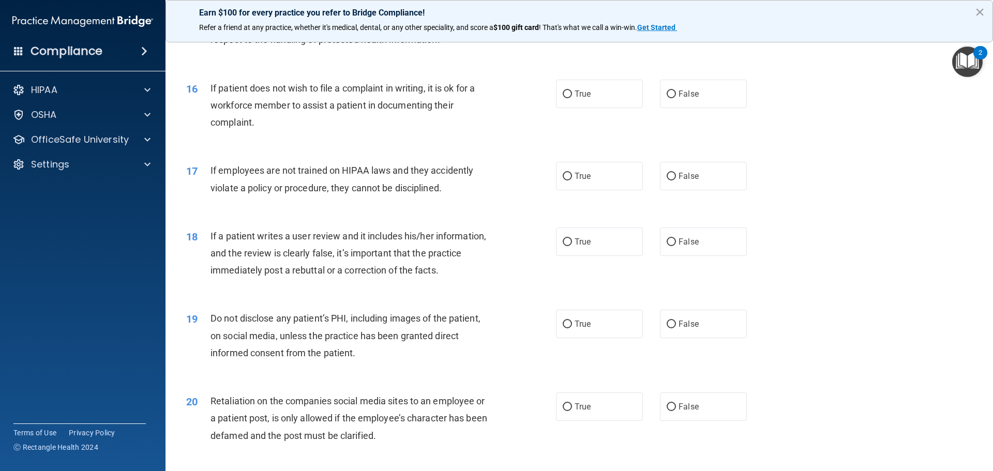
scroll to position [1241, 0]
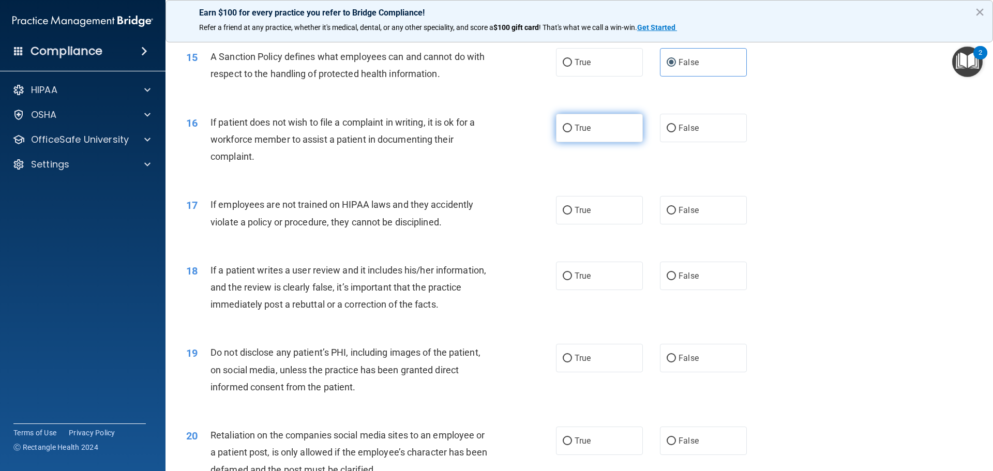
click at [584, 133] on span "True" at bounding box center [582, 128] width 16 height 10
click at [572, 132] on input "True" at bounding box center [566, 129] width 9 height 8
radio input "true"
click at [674, 224] on label "False" at bounding box center [703, 210] width 87 height 28
click at [674, 215] on input "False" at bounding box center [670, 211] width 9 height 8
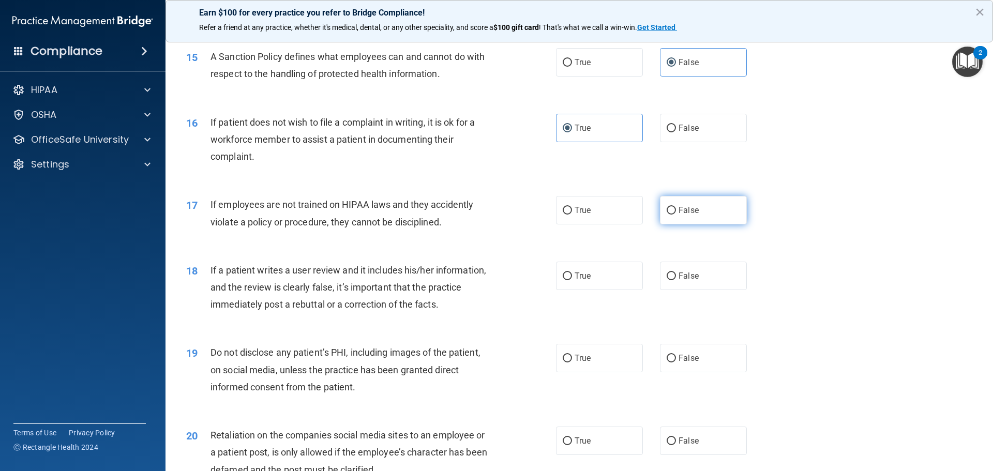
radio input "true"
click at [697, 290] on label "False" at bounding box center [703, 276] width 87 height 28
click at [676, 280] on input "False" at bounding box center [670, 276] width 9 height 8
radio input "true"
drag, startPoint x: 605, startPoint y: 376, endPoint x: 675, endPoint y: 424, distance: 85.2
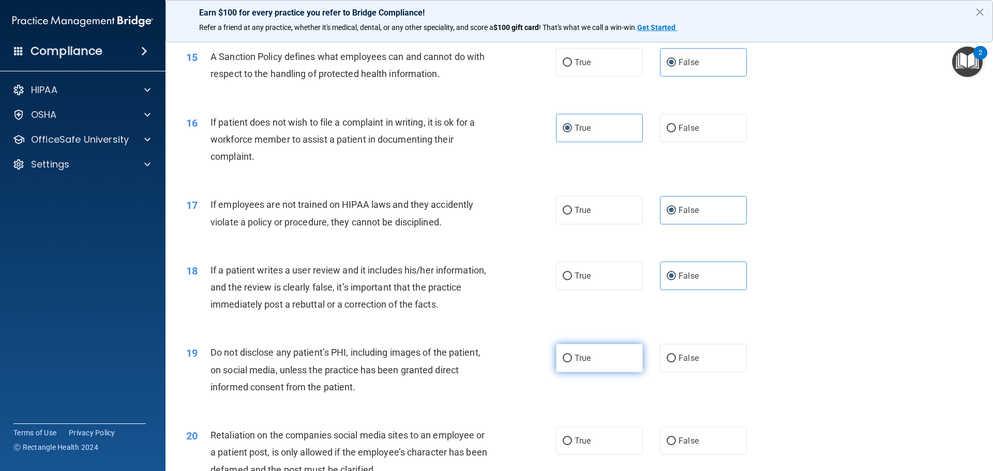
click at [605, 372] on label "True" at bounding box center [599, 358] width 87 height 28
click at [572, 362] on input "True" at bounding box center [566, 359] width 9 height 8
radio input "true"
click at [678, 446] on span "False" at bounding box center [688, 441] width 20 height 10
click at [676, 445] on input "False" at bounding box center [670, 441] width 9 height 8
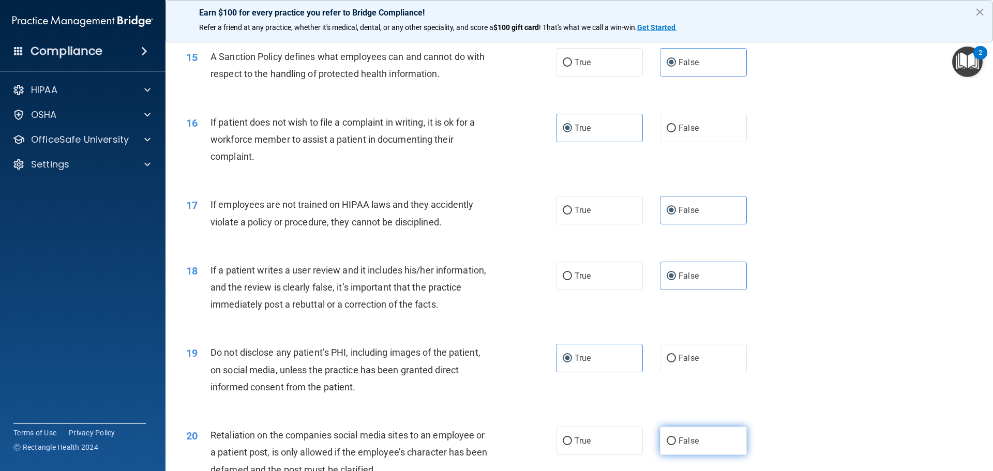
radio input "true"
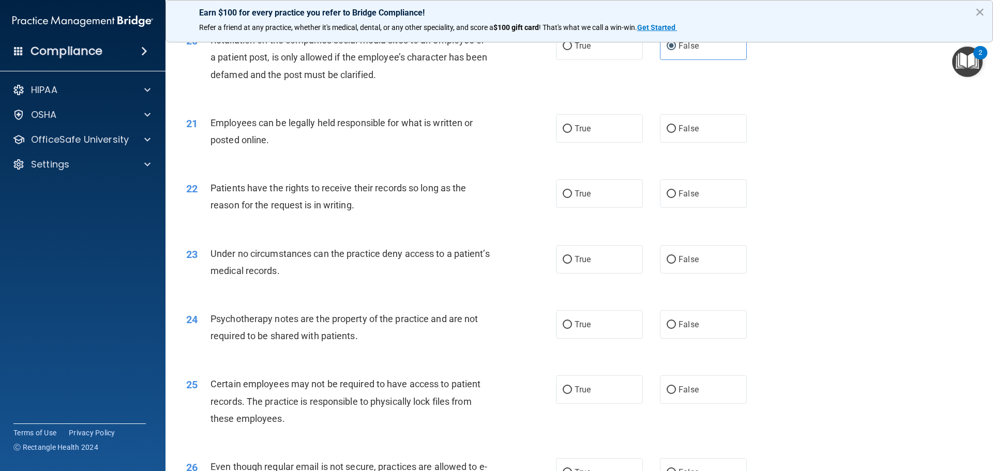
scroll to position [1654, 0]
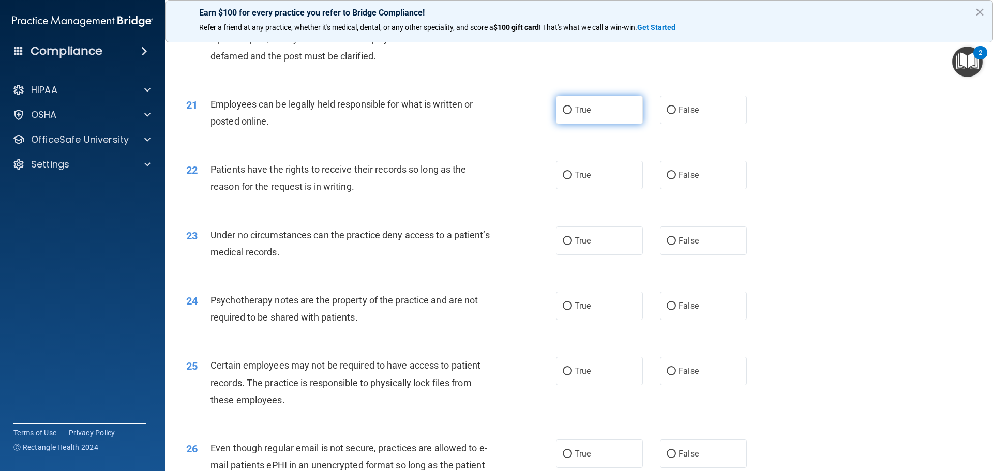
click at [587, 115] on span "True" at bounding box center [582, 110] width 16 height 10
click at [572, 114] on input "True" at bounding box center [566, 110] width 9 height 8
radio input "true"
click at [706, 189] on label "False" at bounding box center [703, 175] width 87 height 28
click at [676, 179] on input "False" at bounding box center [670, 176] width 9 height 8
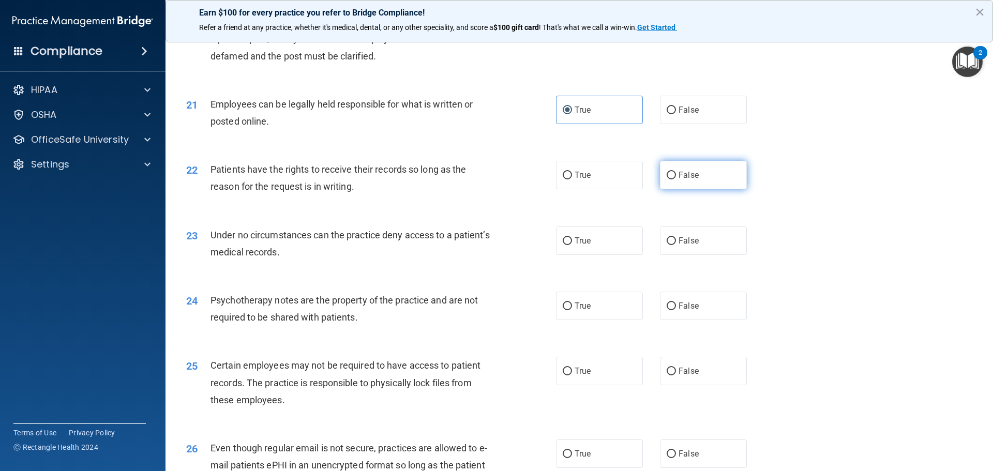
radio input "true"
click at [698, 243] on label "False" at bounding box center [703, 240] width 87 height 28
click at [676, 243] on input "False" at bounding box center [670, 241] width 9 height 8
radio input "true"
click at [667, 255] on label "False" at bounding box center [703, 240] width 87 height 28
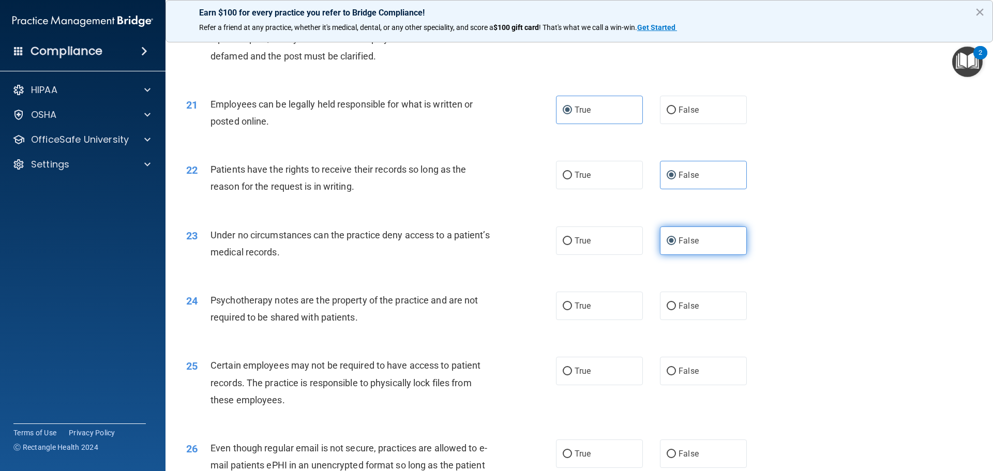
click at [667, 245] on input "False" at bounding box center [670, 241] width 9 height 8
click at [669, 255] on label "False" at bounding box center [703, 240] width 87 height 28
click at [669, 245] on input "False" at bounding box center [670, 241] width 9 height 8
drag, startPoint x: 583, startPoint y: 330, endPoint x: 625, endPoint y: 350, distance: 47.4
click at [583, 320] on label "True" at bounding box center [599, 306] width 87 height 28
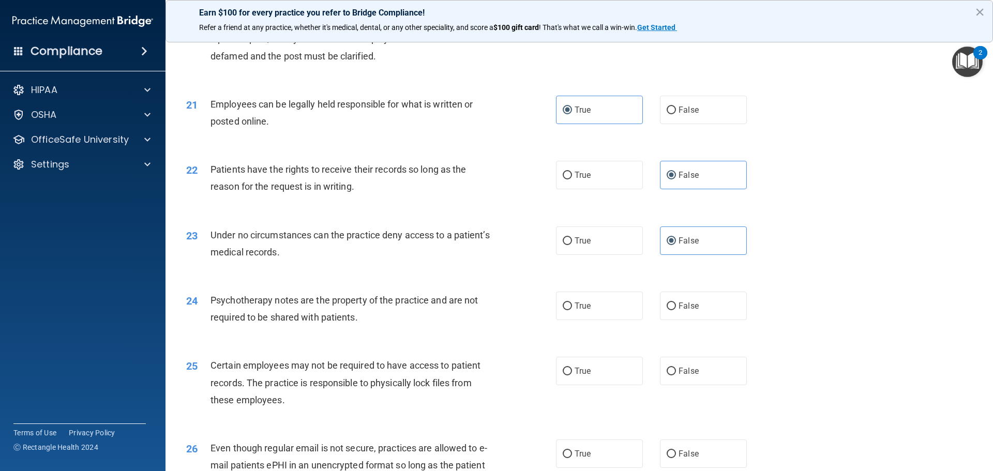
click at [572, 310] on input "True" at bounding box center [566, 306] width 9 height 8
radio input "true"
click at [681, 376] on span "False" at bounding box center [688, 371] width 20 height 10
click at [676, 375] on input "False" at bounding box center [670, 372] width 9 height 8
radio input "true"
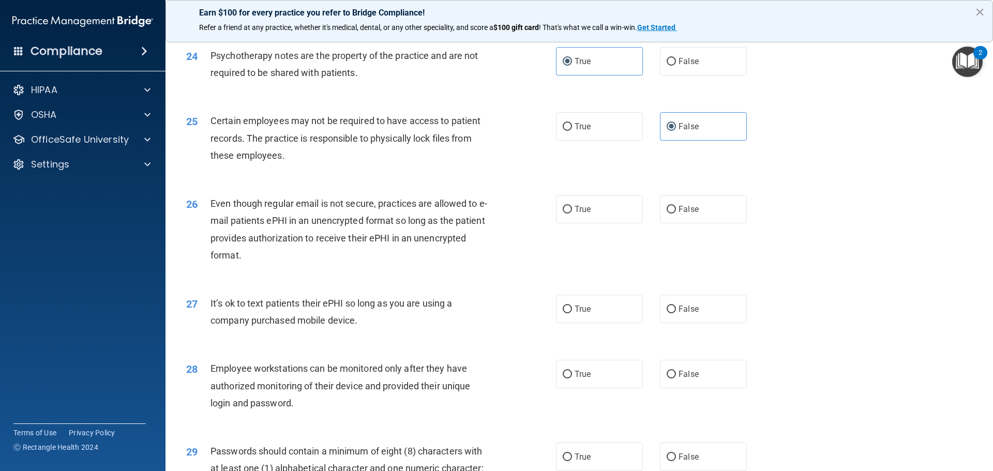
scroll to position [1964, 0]
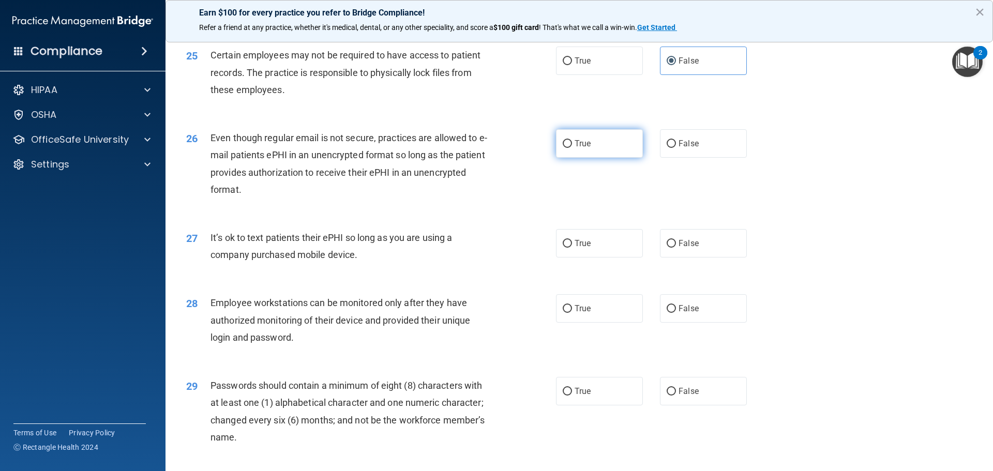
click at [586, 155] on label "True" at bounding box center [599, 143] width 87 height 28
click at [572, 148] on input "True" at bounding box center [566, 144] width 9 height 8
radio input "true"
drag, startPoint x: 703, startPoint y: 266, endPoint x: 686, endPoint y: 308, distance: 44.4
click at [702, 257] on label "False" at bounding box center [703, 243] width 87 height 28
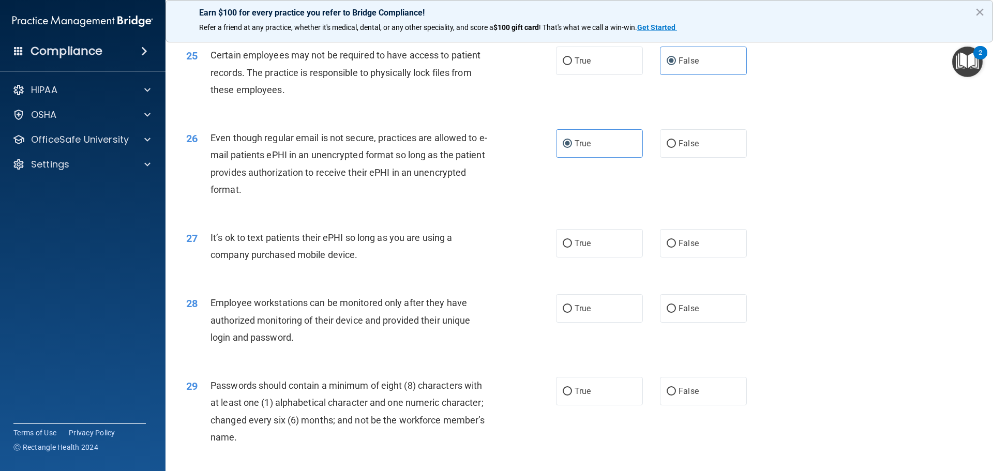
click at [676, 248] on input "False" at bounding box center [670, 244] width 9 height 8
radio input "true"
click at [683, 318] on label "False" at bounding box center [703, 308] width 87 height 28
click at [676, 313] on input "False" at bounding box center [670, 309] width 9 height 8
radio input "true"
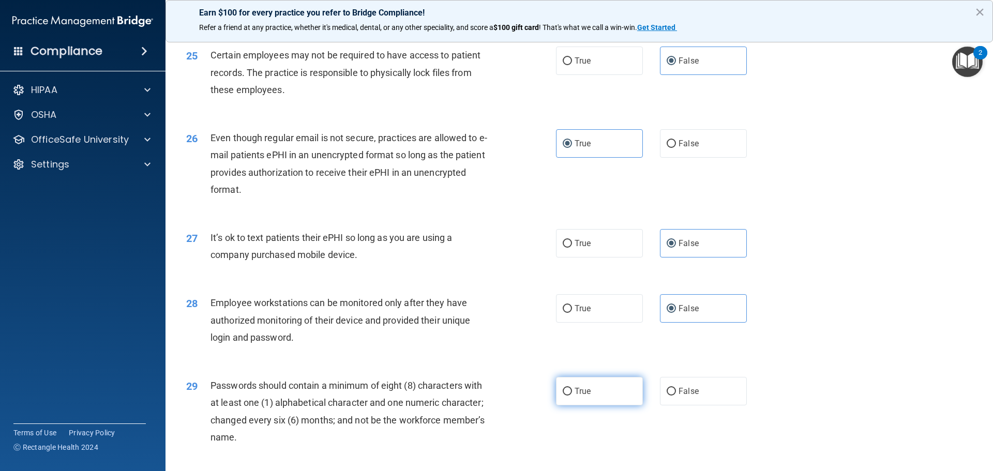
click at [600, 404] on label "True" at bounding box center [599, 391] width 87 height 28
click at [572, 395] on input "True" at bounding box center [566, 392] width 9 height 8
radio input "true"
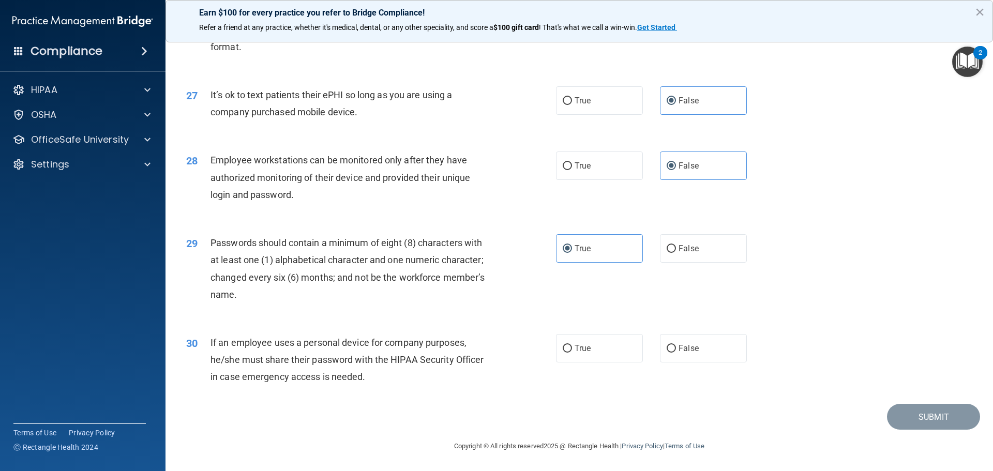
scroll to position [2124, 0]
click at [683, 343] on span "False" at bounding box center [688, 348] width 20 height 10
click at [676, 345] on input "False" at bounding box center [670, 349] width 9 height 8
radio input "true"
click at [894, 407] on button "Submit" at bounding box center [933, 417] width 93 height 26
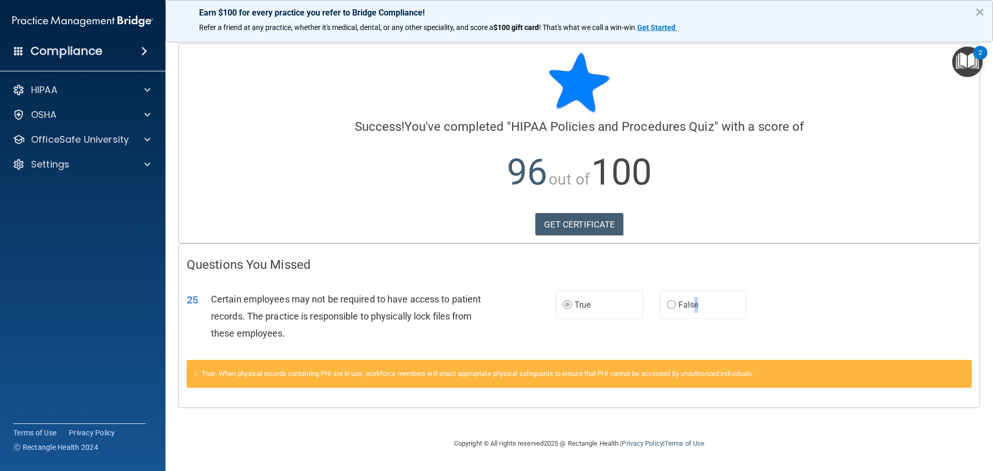
click at [697, 306] on span "False" at bounding box center [688, 305] width 20 height 10
click at [572, 219] on link "GET CERTIFICATE" at bounding box center [579, 224] width 88 height 23
click at [95, 128] on div "HIPAA Documents and Policies Report an Incident Business Associates Emergency P…" at bounding box center [83, 129] width 166 height 108
click at [99, 142] on p "OfficeSafe University" at bounding box center [80, 139] width 98 height 12
click at [89, 159] on p "HIPAA Training" at bounding box center [49, 164] width 85 height 10
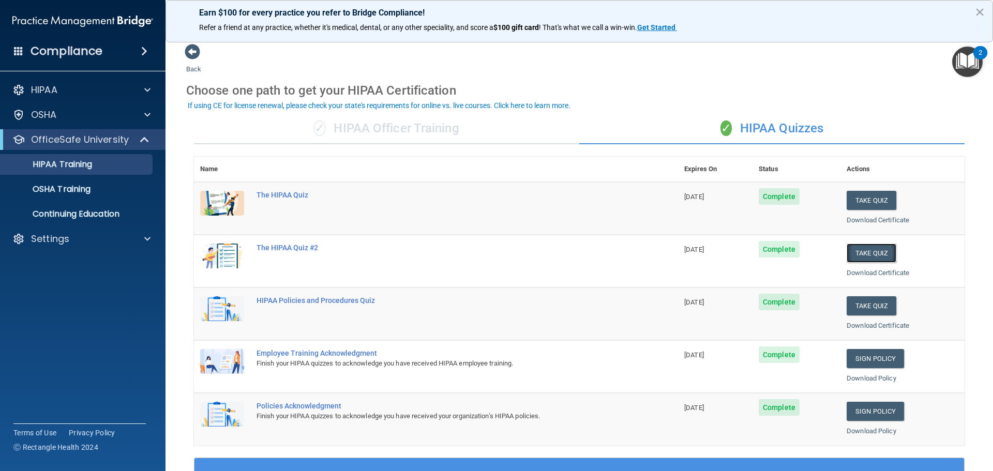
click at [863, 249] on button "Take Quiz" at bounding box center [871, 252] width 50 height 19
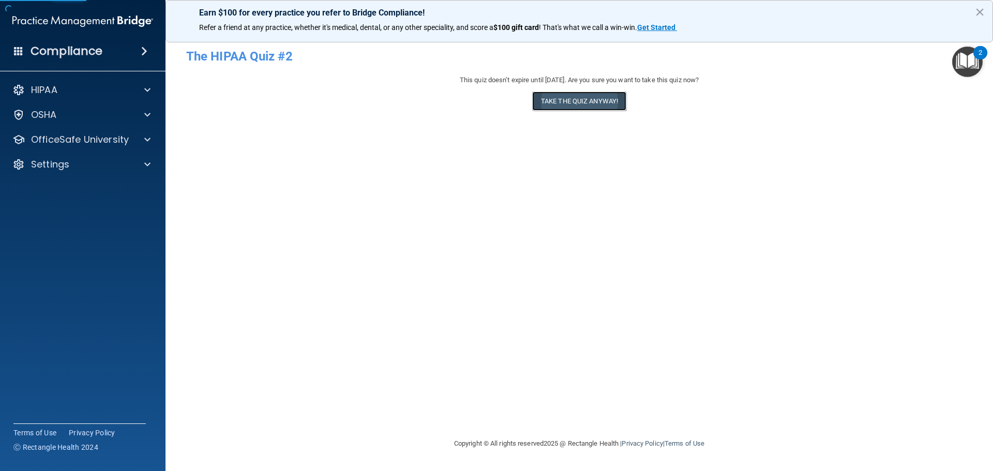
click at [580, 106] on button "Take the quiz anyway!" at bounding box center [579, 100] width 94 height 19
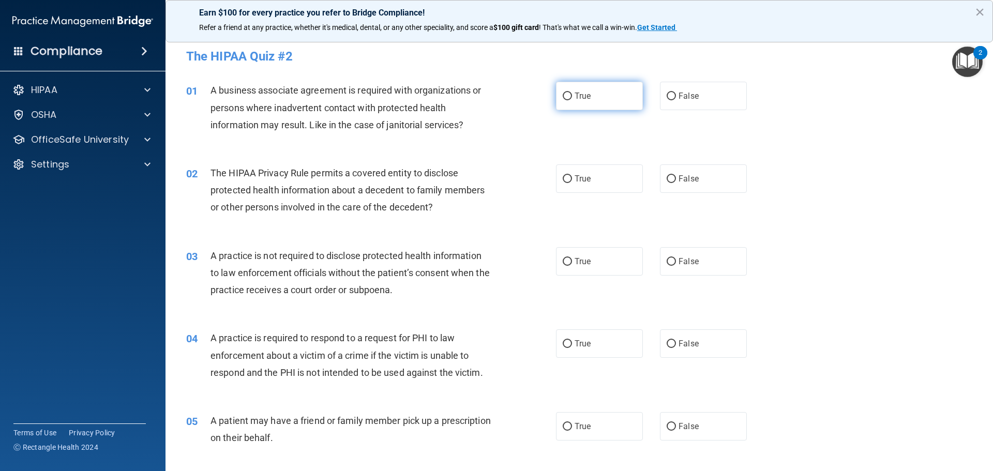
click at [604, 101] on label "True" at bounding box center [599, 96] width 87 height 28
click at [572, 100] on input "True" at bounding box center [566, 97] width 9 height 8
radio input "true"
drag, startPoint x: 604, startPoint y: 163, endPoint x: 606, endPoint y: 179, distance: 16.1
click at [604, 164] on div "02 The HIPAA Privacy Rule permits a covered entity to disclose protected health…" at bounding box center [578, 192] width 801 height 83
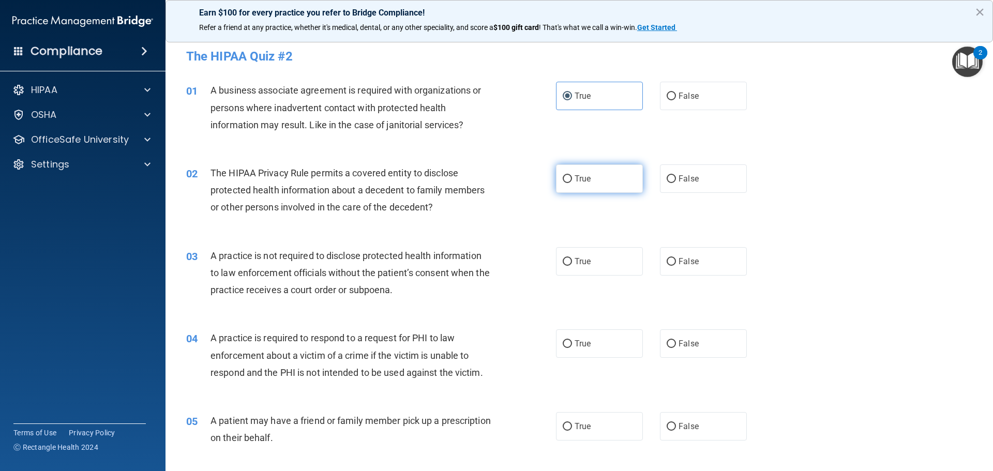
click at [593, 181] on label "True" at bounding box center [599, 178] width 87 height 28
click at [572, 181] on input "True" at bounding box center [566, 179] width 9 height 8
radio input "true"
click at [590, 265] on label "True" at bounding box center [599, 261] width 87 height 28
click at [572, 265] on input "True" at bounding box center [566, 262] width 9 height 8
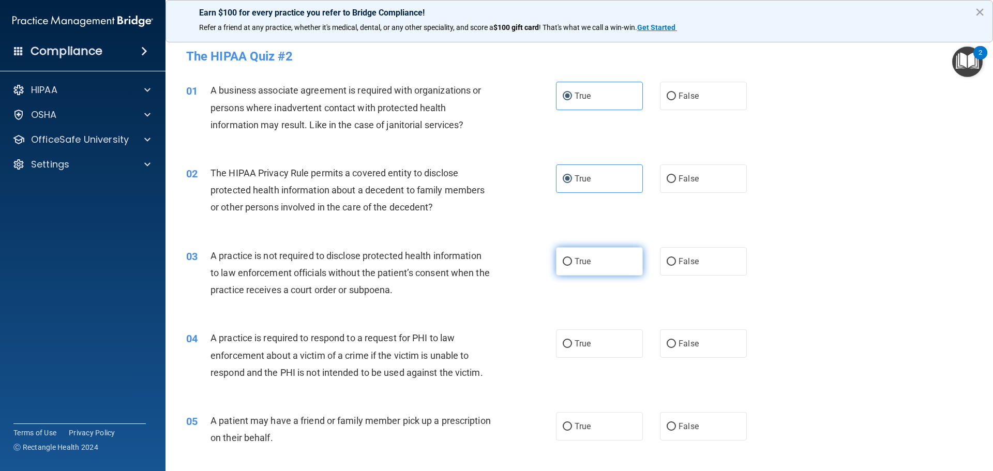
radio input "true"
click at [575, 339] on label "True" at bounding box center [599, 343] width 87 height 28
click at [572, 340] on input "True" at bounding box center [566, 344] width 9 height 8
radio input "true"
click at [588, 424] on label "True" at bounding box center [599, 426] width 87 height 28
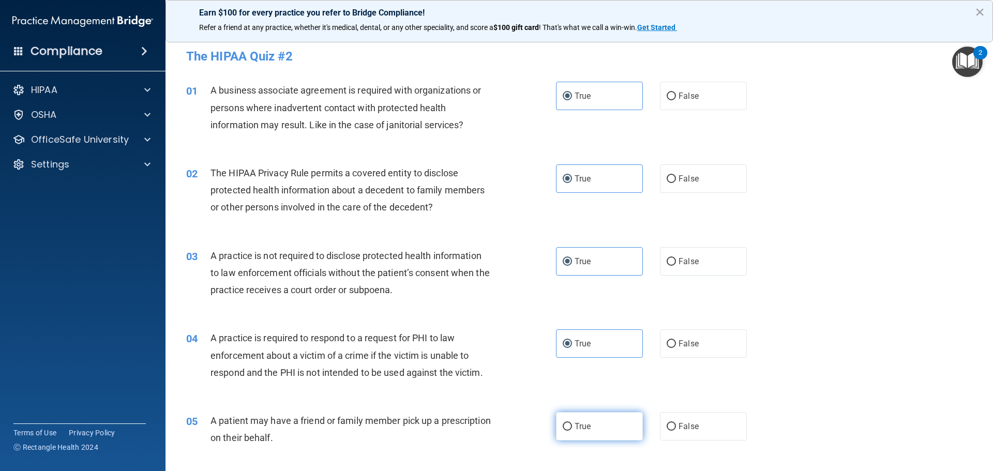
click at [572, 424] on input "True" at bounding box center [566, 427] width 9 height 8
radio input "true"
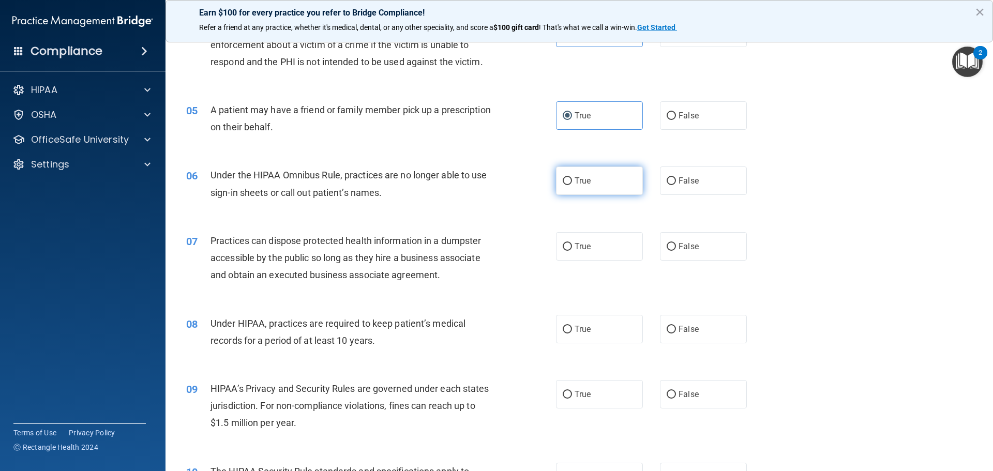
scroll to position [310, 0]
click at [600, 172] on label "True" at bounding box center [599, 181] width 87 height 28
click at [572, 178] on input "True" at bounding box center [566, 182] width 9 height 8
radio input "true"
drag, startPoint x: 589, startPoint y: 236, endPoint x: 589, endPoint y: 288, distance: 52.2
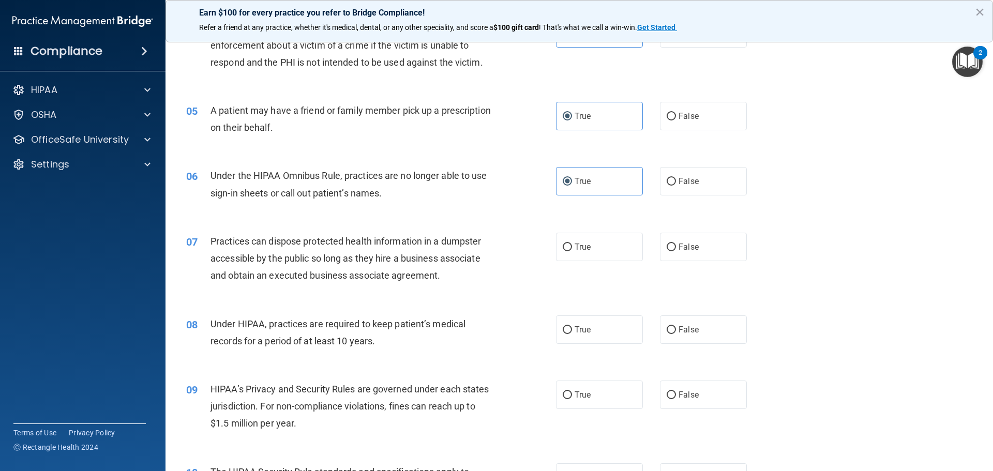
click at [589, 237] on label "True" at bounding box center [599, 247] width 87 height 28
click at [572, 243] on input "True" at bounding box center [566, 247] width 9 height 8
radio input "true"
click at [582, 328] on span "True" at bounding box center [582, 330] width 16 height 10
click at [572, 328] on input "True" at bounding box center [566, 330] width 9 height 8
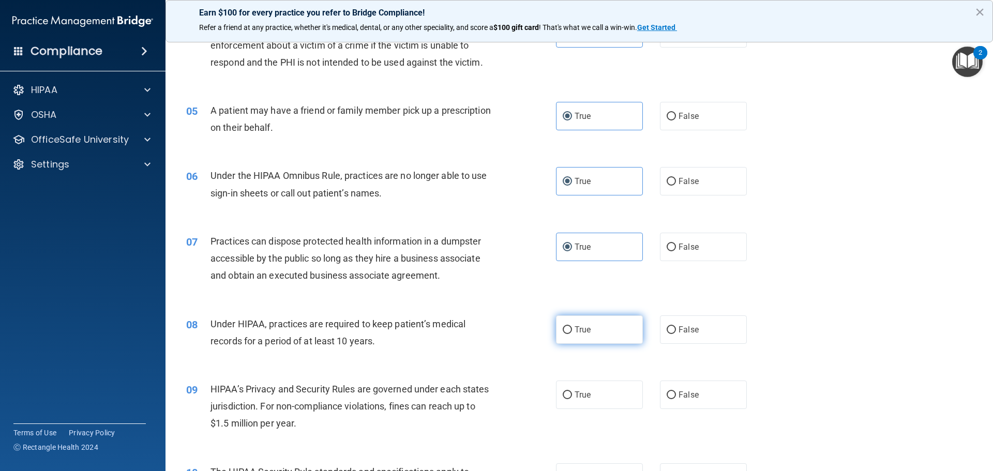
radio input "true"
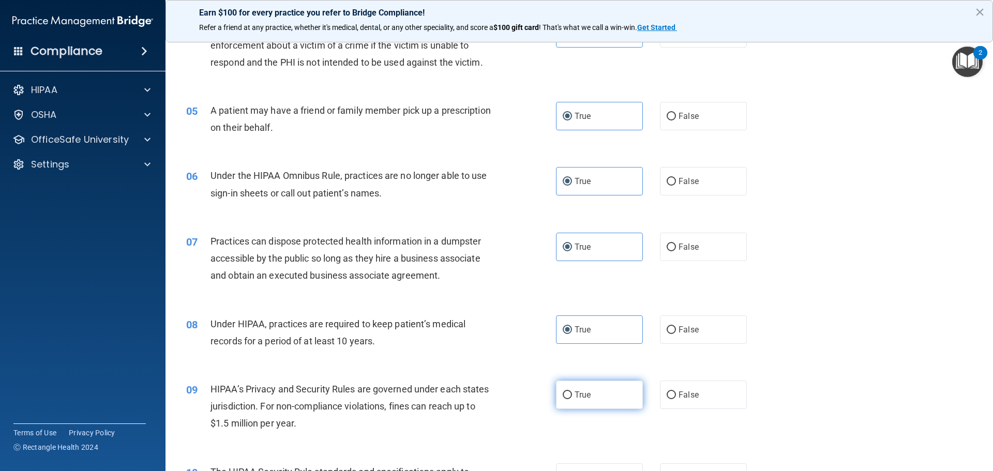
click at [591, 388] on label "True" at bounding box center [599, 394] width 87 height 28
click at [572, 391] on input "True" at bounding box center [566, 395] width 9 height 8
radio input "true"
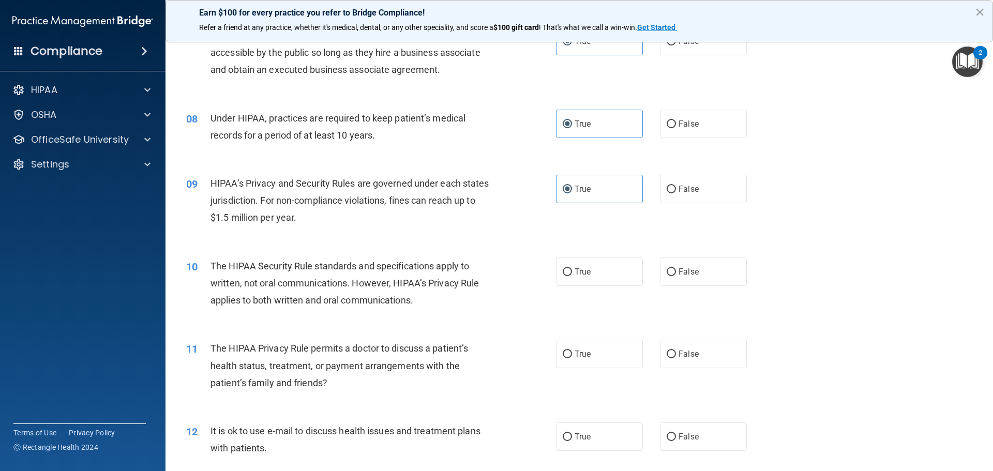
scroll to position [517, 0]
click at [577, 260] on label "True" at bounding box center [599, 270] width 87 height 28
click at [572, 267] on input "True" at bounding box center [566, 271] width 9 height 8
radio input "true"
click at [569, 355] on label "True" at bounding box center [599, 353] width 87 height 28
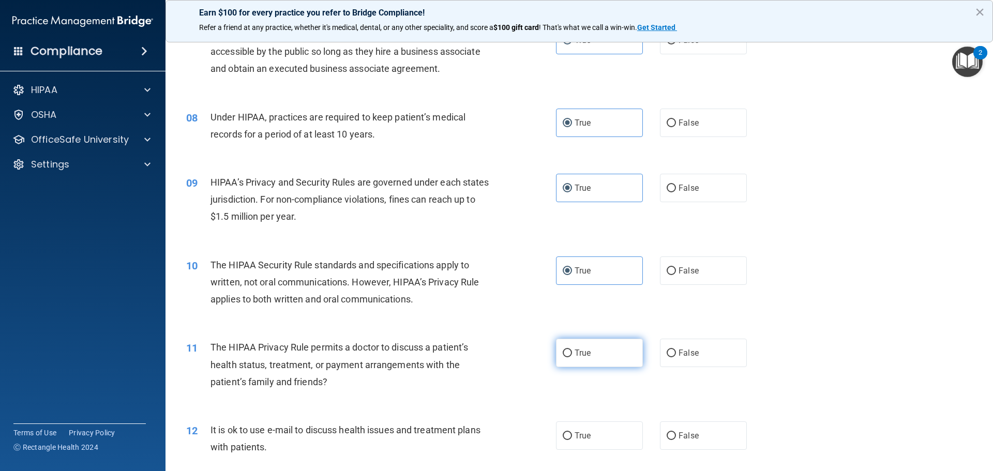
click at [569, 355] on input "True" at bounding box center [566, 353] width 9 height 8
radio input "true"
click at [589, 437] on label "True" at bounding box center [599, 435] width 87 height 28
click at [572, 437] on input "True" at bounding box center [566, 436] width 9 height 8
radio input "true"
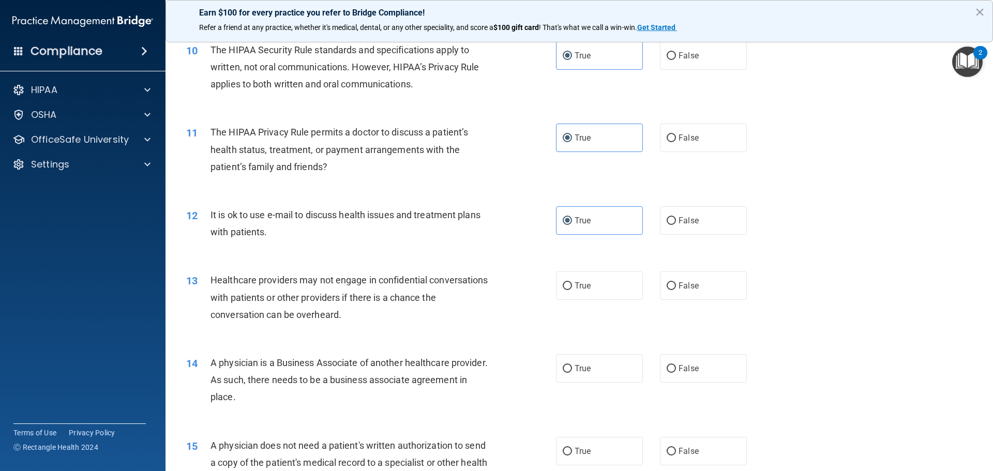
scroll to position [775, 0]
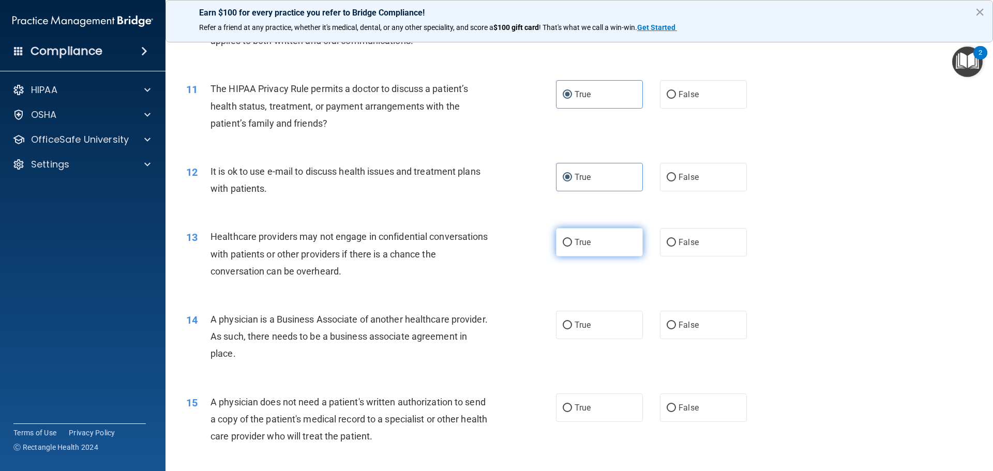
click at [578, 253] on label "True" at bounding box center [599, 242] width 87 height 28
click at [572, 247] on input "True" at bounding box center [566, 243] width 9 height 8
radio input "true"
drag, startPoint x: 580, startPoint y: 319, endPoint x: 586, endPoint y: 356, distance: 37.2
click at [580, 319] on label "True" at bounding box center [599, 325] width 87 height 28
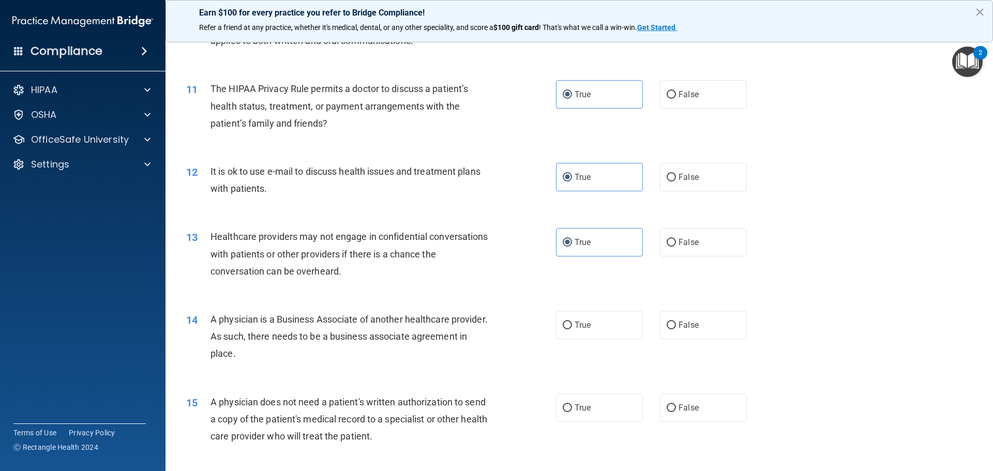
click at [572, 322] on input "True" at bounding box center [566, 326] width 9 height 8
radio input "true"
click at [584, 400] on label "True" at bounding box center [599, 407] width 87 height 28
click at [572, 404] on input "True" at bounding box center [566, 408] width 9 height 8
radio input "true"
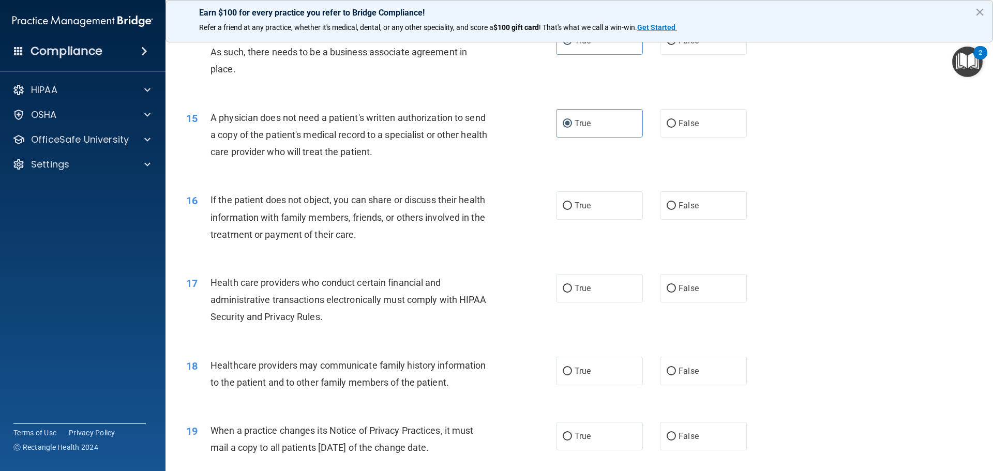
scroll to position [1086, 0]
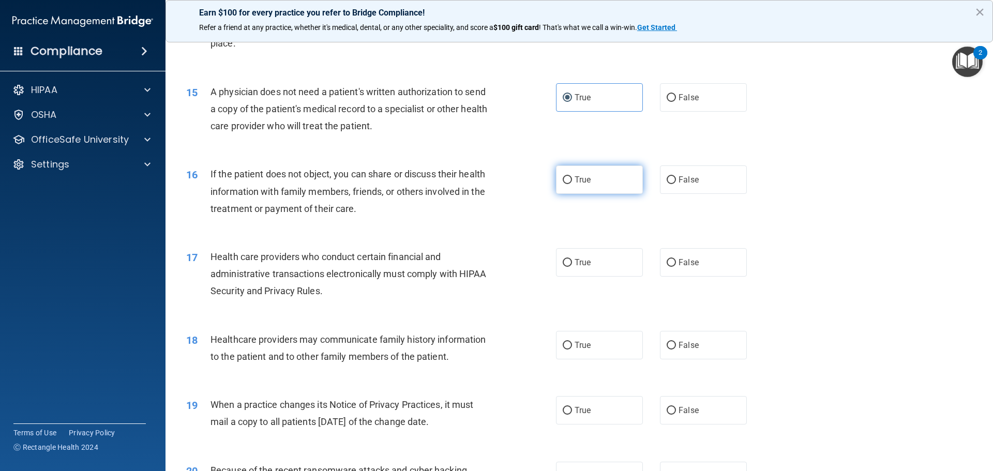
click at [582, 187] on label "True" at bounding box center [599, 179] width 87 height 28
click at [572, 184] on input "True" at bounding box center [566, 180] width 9 height 8
radio input "true"
click at [577, 264] on span "True" at bounding box center [582, 262] width 16 height 10
click at [572, 264] on input "True" at bounding box center [566, 263] width 9 height 8
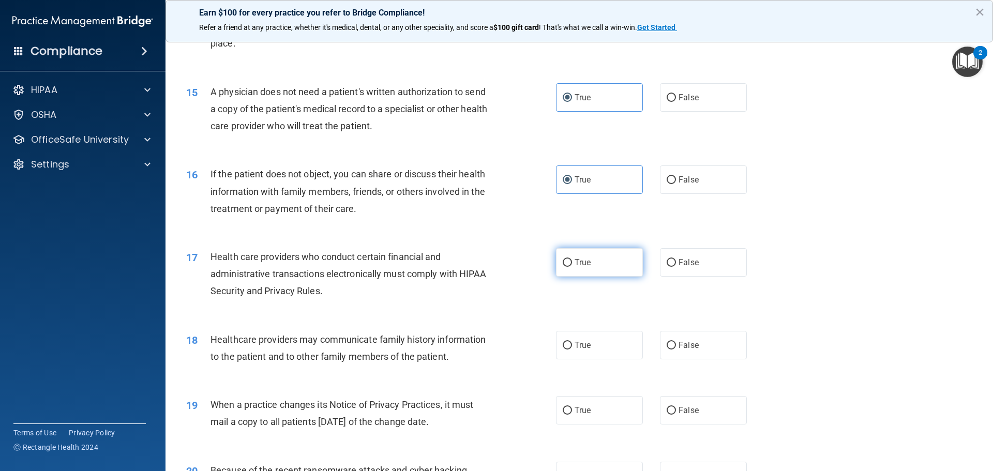
radio input "true"
click at [587, 366] on div "18 Healthcare providers may communicate family history information to the patie…" at bounding box center [578, 350] width 801 height 65
drag, startPoint x: 591, startPoint y: 348, endPoint x: 593, endPoint y: 371, distance: 22.8
click at [591, 348] on label "True" at bounding box center [599, 345] width 87 height 28
click at [572, 348] on input "True" at bounding box center [566, 346] width 9 height 8
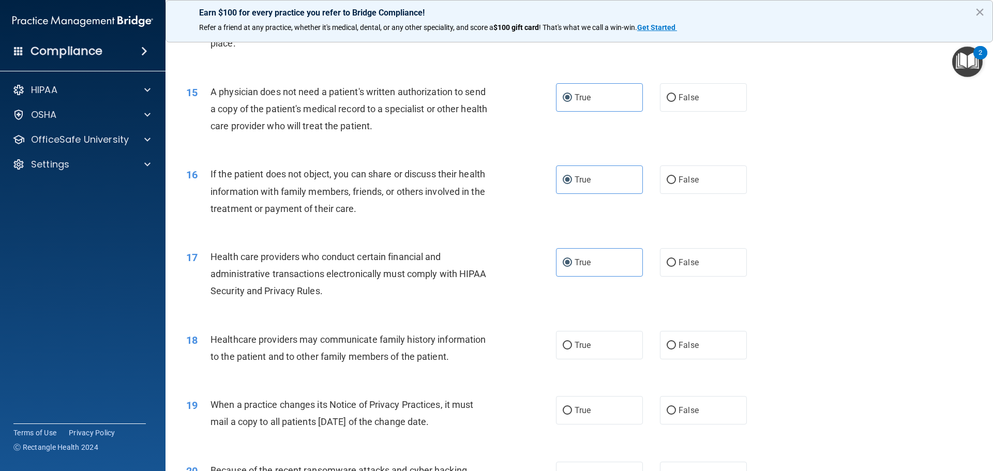
radio input "true"
click at [595, 416] on label "True" at bounding box center [599, 410] width 87 height 28
click at [572, 415] on input "True" at bounding box center [566, 411] width 9 height 8
radio input "true"
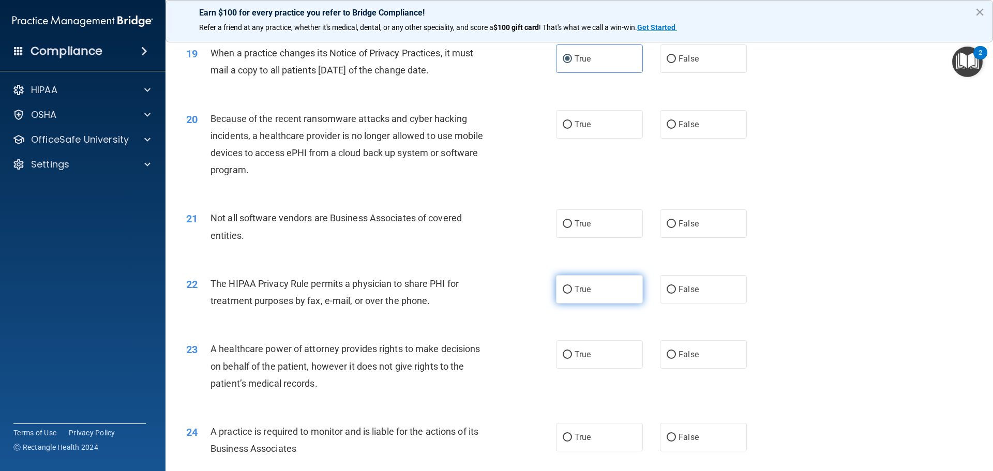
scroll to position [1447, 0]
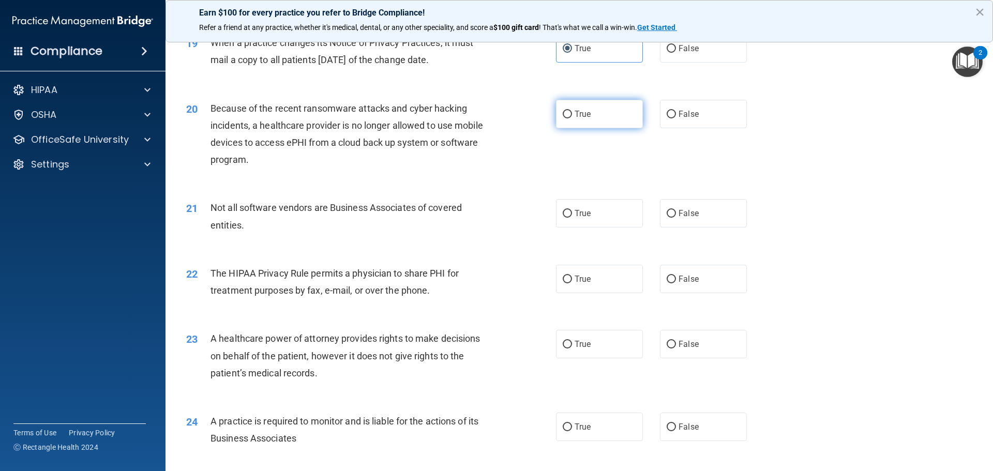
click at [581, 119] on label "True" at bounding box center [599, 114] width 87 height 28
click at [572, 118] on input "True" at bounding box center [566, 115] width 9 height 8
radio input "true"
click at [583, 216] on span "True" at bounding box center [582, 213] width 16 height 10
click at [572, 216] on input "True" at bounding box center [566, 214] width 9 height 8
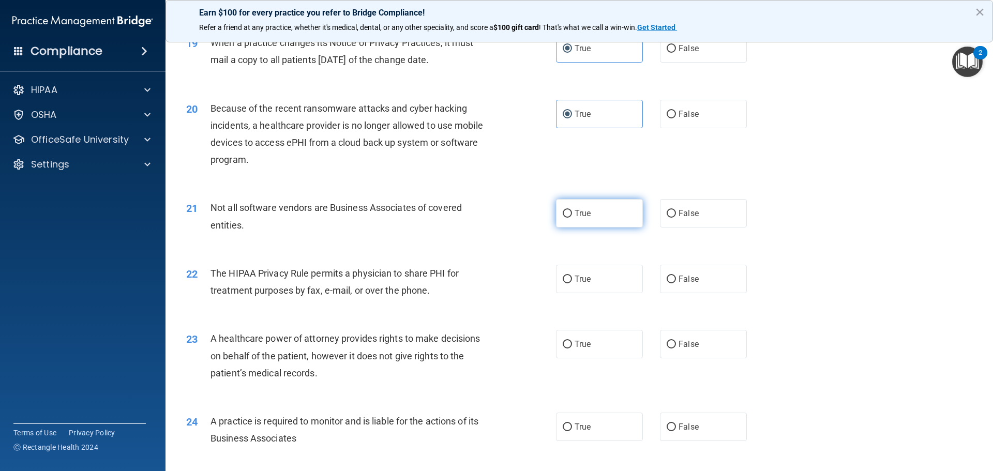
radio input "true"
click at [584, 287] on label "True" at bounding box center [599, 279] width 87 height 28
click at [572, 283] on input "True" at bounding box center [566, 280] width 9 height 8
radio input "true"
click at [583, 336] on label "True" at bounding box center [599, 344] width 87 height 28
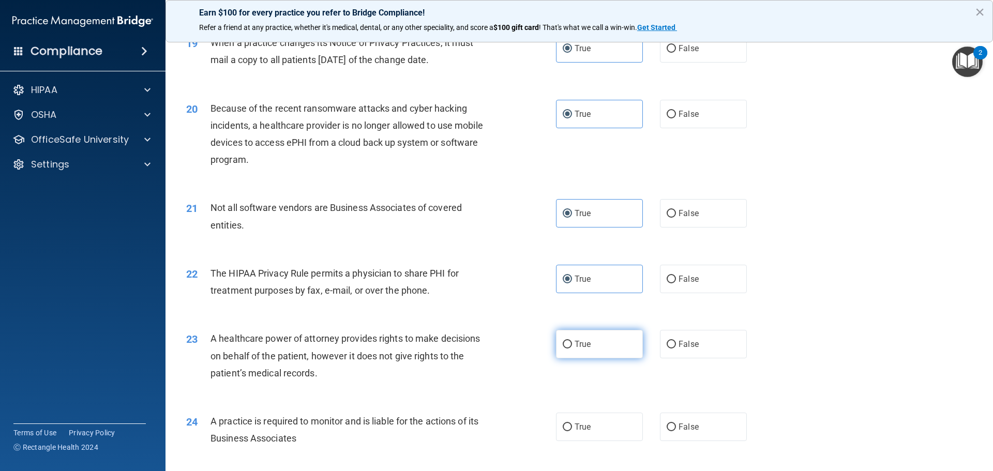
click at [572, 341] on input "True" at bounding box center [566, 345] width 9 height 8
radio input "true"
click at [587, 419] on label "True" at bounding box center [599, 427] width 87 height 28
click at [572, 423] on input "True" at bounding box center [566, 427] width 9 height 8
radio input "true"
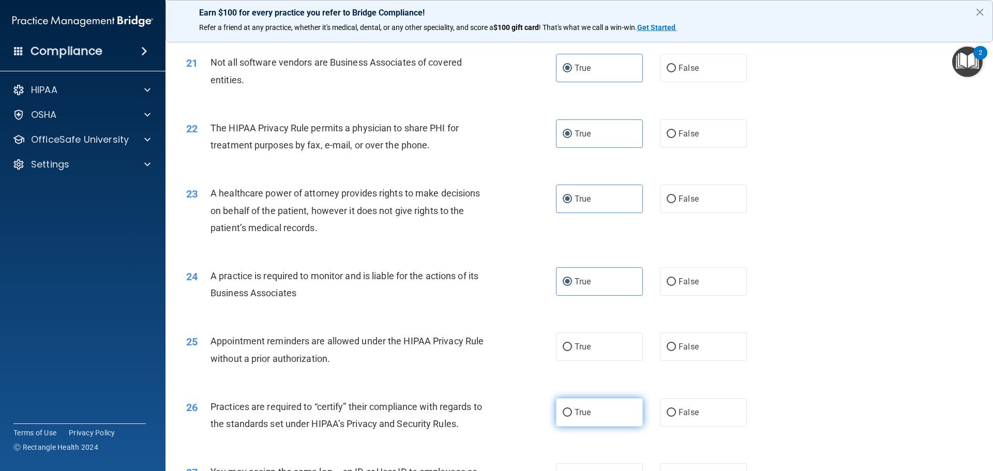
scroll to position [1758, 0]
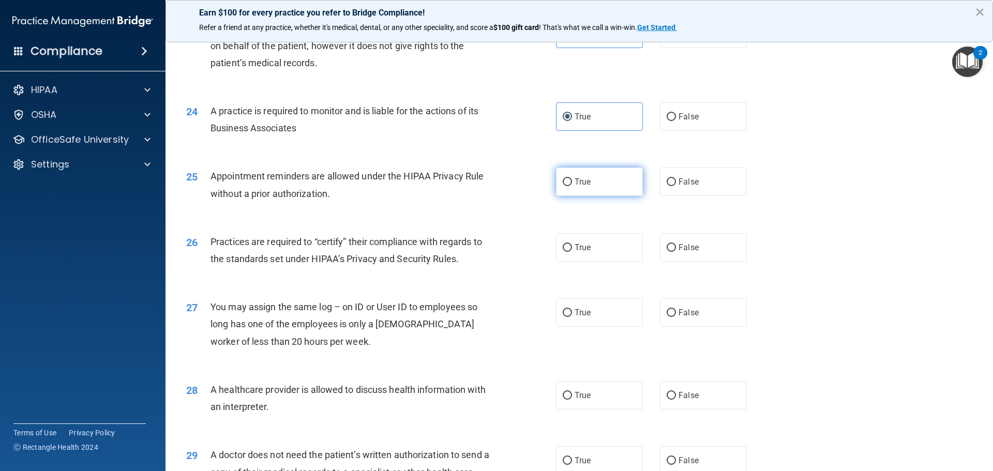
click at [584, 175] on label "True" at bounding box center [599, 181] width 87 height 28
click at [572, 178] on input "True" at bounding box center [566, 182] width 9 height 8
radio input "true"
click at [579, 250] on span "True" at bounding box center [582, 247] width 16 height 10
click at [572, 250] on input "True" at bounding box center [566, 248] width 9 height 8
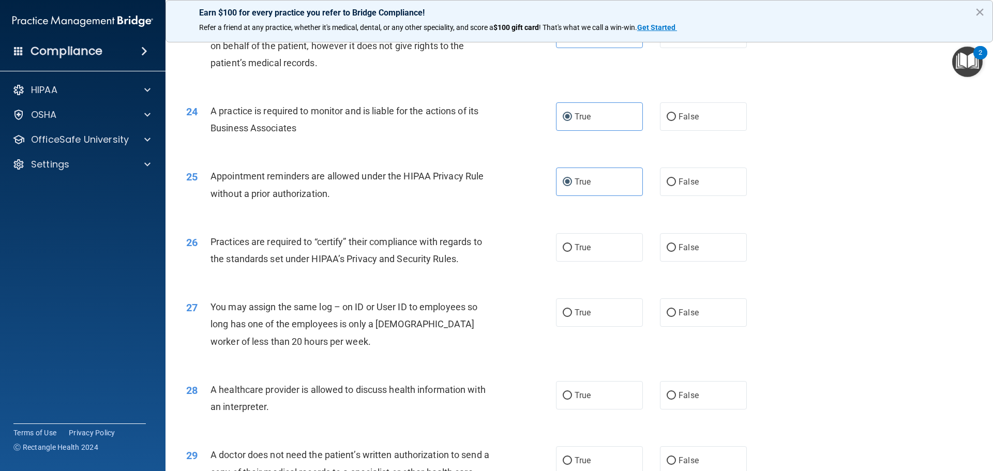
radio input "true"
click at [577, 311] on span "True" at bounding box center [582, 313] width 16 height 10
click at [572, 311] on input "True" at bounding box center [566, 313] width 9 height 8
radio input "true"
click at [581, 384] on label "True" at bounding box center [599, 395] width 87 height 28
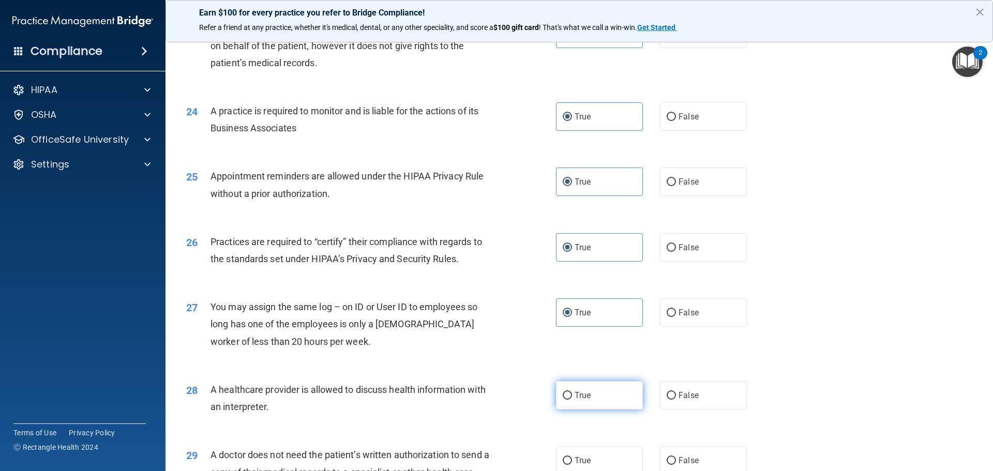
click at [572, 392] on input "True" at bounding box center [566, 396] width 9 height 8
radio input "true"
click at [575, 455] on span "True" at bounding box center [582, 460] width 16 height 10
click at [572, 457] on input "True" at bounding box center [566, 461] width 9 height 8
radio input "true"
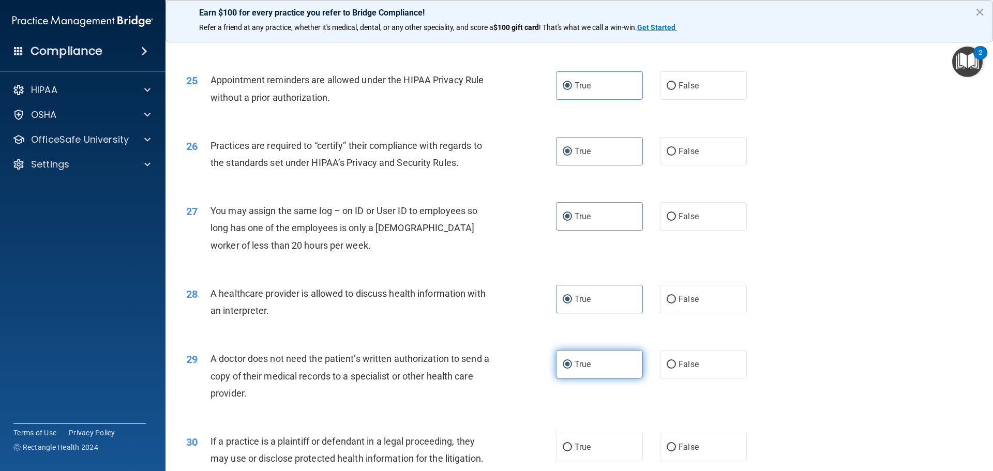
scroll to position [1935, 0]
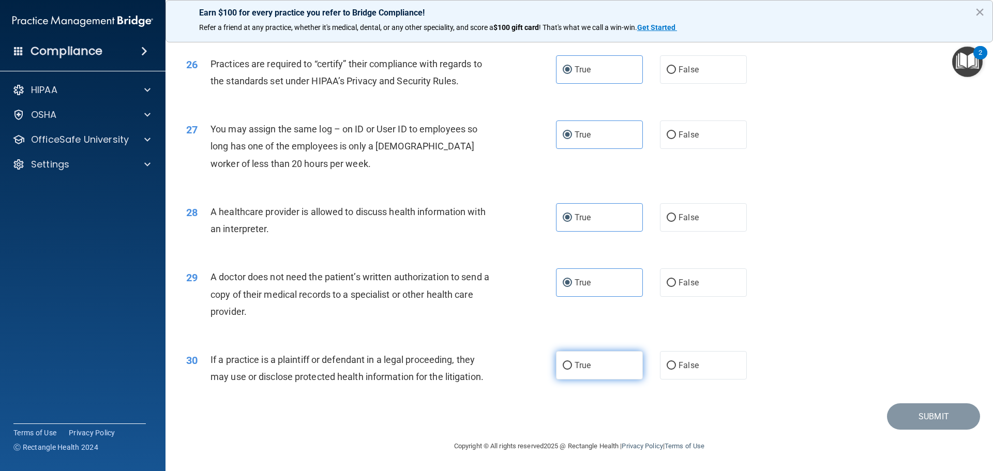
click at [585, 379] on label "True" at bounding box center [599, 365] width 87 height 28
click at [572, 370] on input "True" at bounding box center [566, 366] width 9 height 8
radio input "true"
click at [942, 416] on button "Submit" at bounding box center [933, 416] width 93 height 26
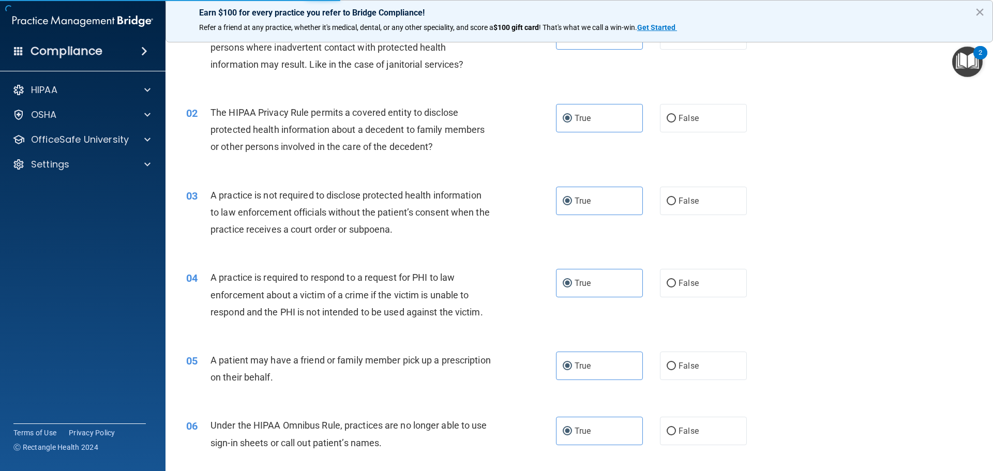
scroll to position [0, 0]
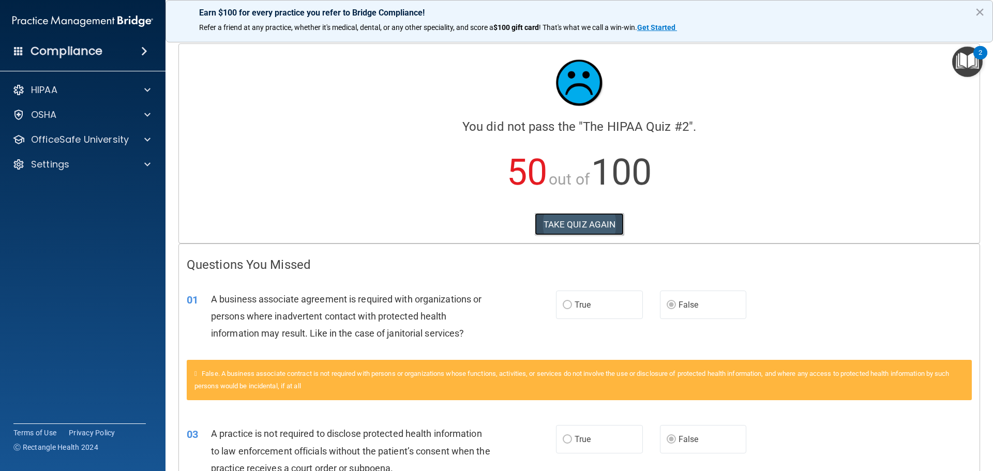
click at [570, 226] on button "TAKE QUIZ AGAIN" at bounding box center [579, 224] width 89 height 23
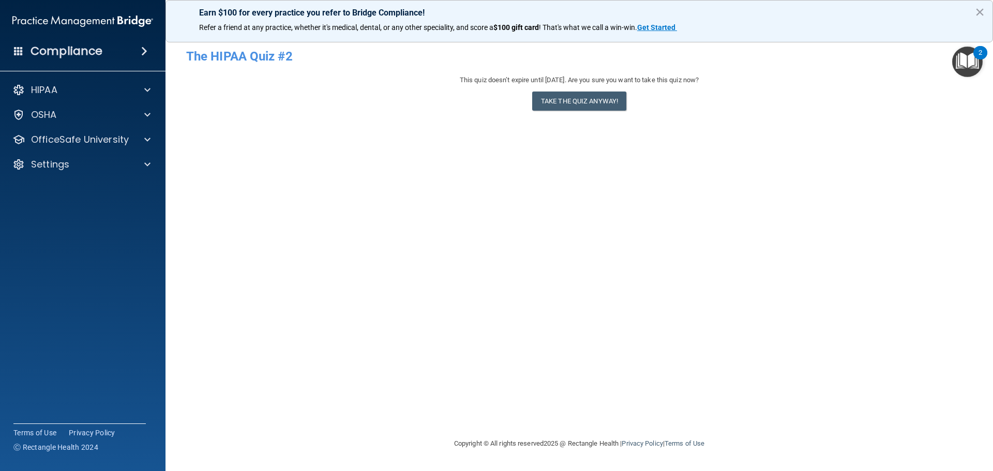
click at [499, 88] on div "This quiz doesn’t expire until 11/06/2025. Are you sure you want to take this q…" at bounding box center [579, 95] width 786 height 42
click at [591, 106] on button "Take the quiz anyway!" at bounding box center [579, 100] width 94 height 19
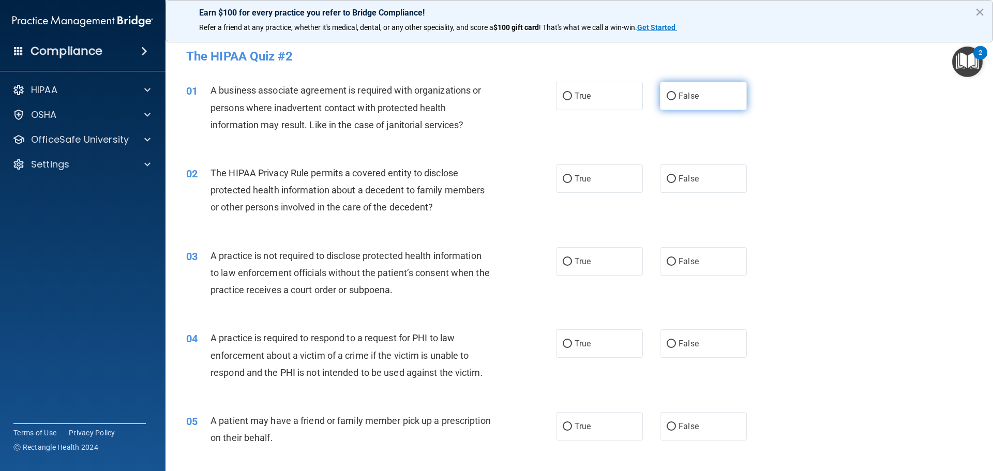
drag, startPoint x: 707, startPoint y: 74, endPoint x: 698, endPoint y: 84, distance: 13.2
click at [705, 78] on div "01 A business associate agreement is required with organizations or persons whe…" at bounding box center [578, 110] width 801 height 83
drag, startPoint x: 696, startPoint y: 84, endPoint x: 635, endPoint y: 160, distance: 97.5
click at [693, 89] on label "False" at bounding box center [703, 96] width 87 height 28
click at [676, 93] on input "False" at bounding box center [670, 97] width 9 height 8
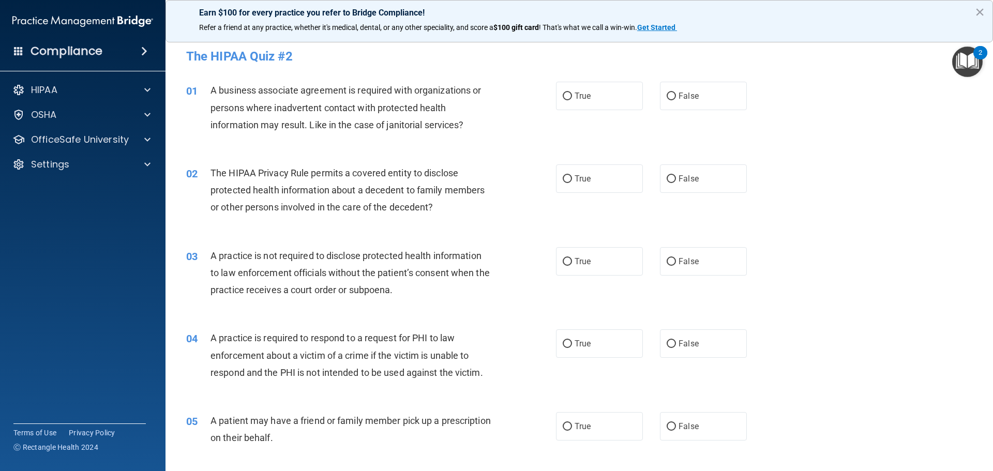
radio input "true"
drag, startPoint x: 619, startPoint y: 177, endPoint x: 626, endPoint y: 191, distance: 15.5
click at [622, 182] on label "True" at bounding box center [599, 178] width 87 height 28
click at [572, 182] on input "True" at bounding box center [566, 179] width 9 height 8
radio input "true"
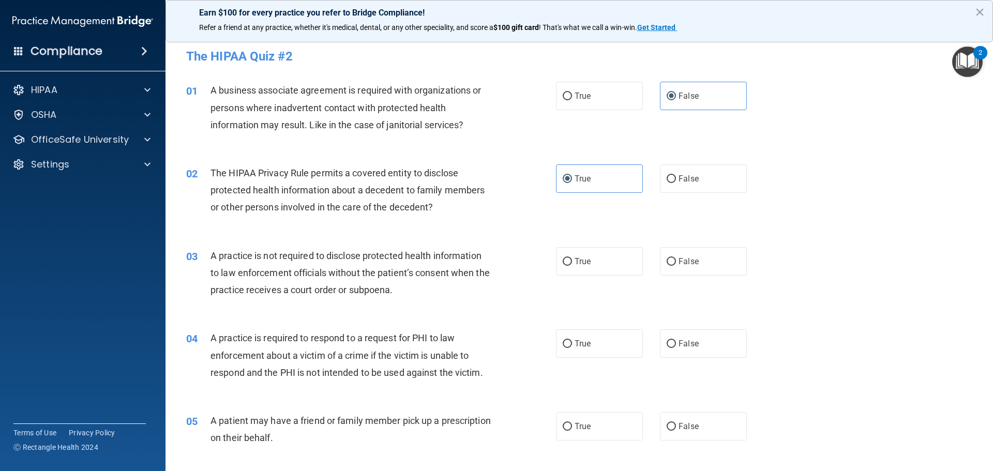
click at [713, 288] on div "03 A practice is not required to disclose protected health information to law e…" at bounding box center [578, 275] width 801 height 83
click at [703, 270] on label "False" at bounding box center [703, 261] width 87 height 28
click at [676, 266] on input "False" at bounding box center [670, 262] width 9 height 8
radio input "true"
drag, startPoint x: 612, startPoint y: 349, endPoint x: 603, endPoint y: 407, distance: 58.6
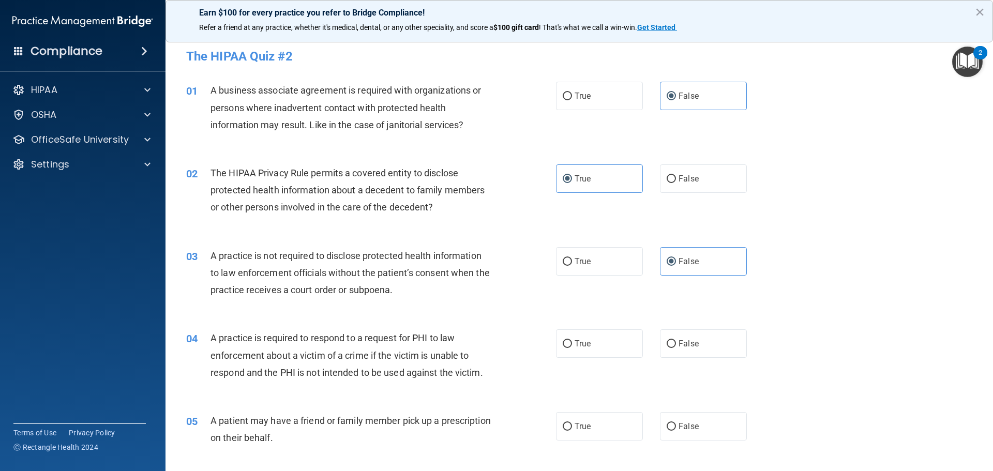
click at [612, 350] on label "True" at bounding box center [599, 343] width 87 height 28
click at [572, 348] on input "True" at bounding box center [566, 344] width 9 height 8
radio input "true"
click at [599, 427] on label "True" at bounding box center [599, 426] width 87 height 28
click at [572, 427] on input "True" at bounding box center [566, 427] width 9 height 8
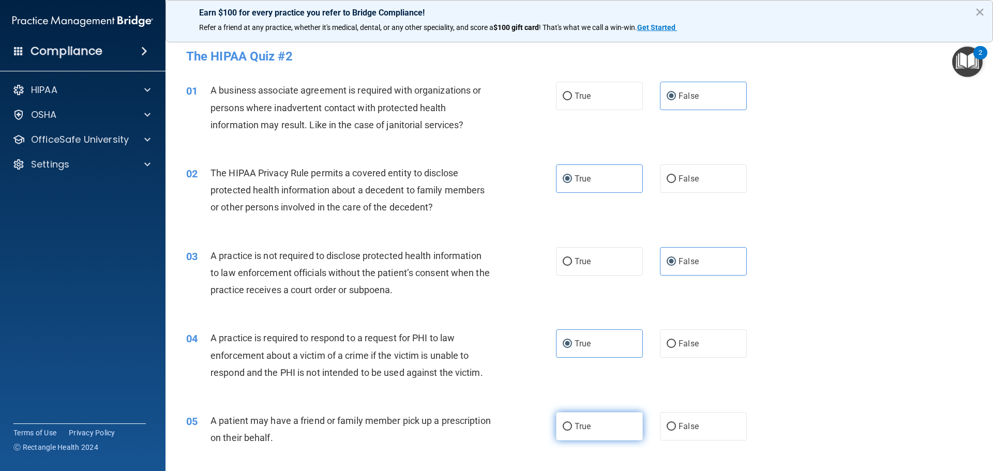
radio input "true"
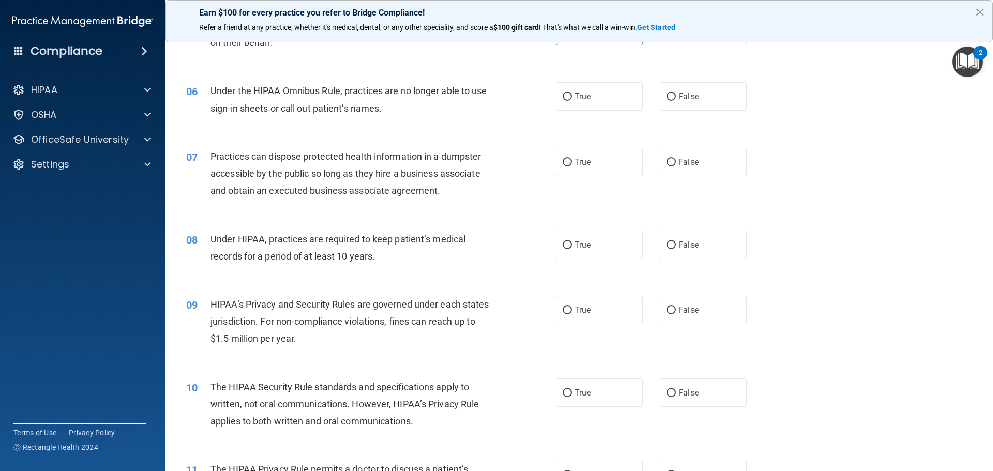
scroll to position [414, 0]
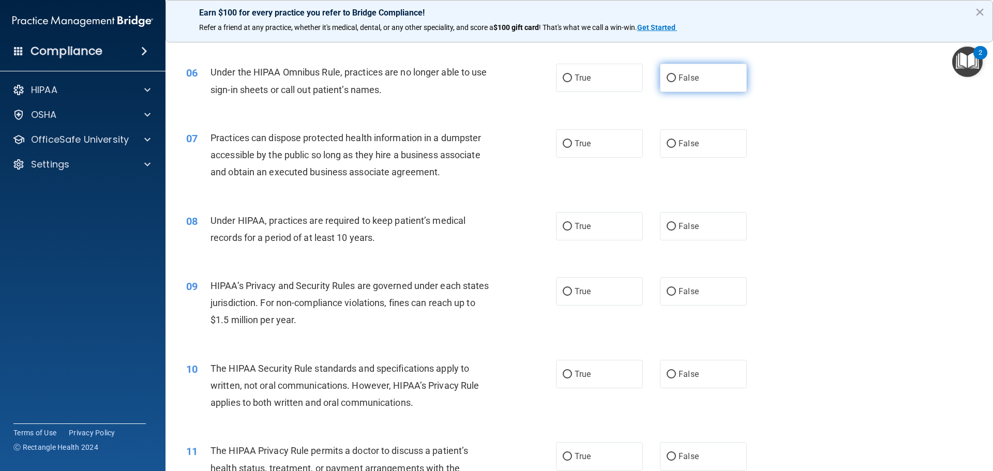
click at [697, 82] on label "False" at bounding box center [703, 78] width 87 height 28
click at [676, 82] on input "False" at bounding box center [670, 78] width 9 height 8
radio input "true"
click at [689, 134] on label "False" at bounding box center [703, 143] width 87 height 28
click at [676, 140] on input "False" at bounding box center [670, 144] width 9 height 8
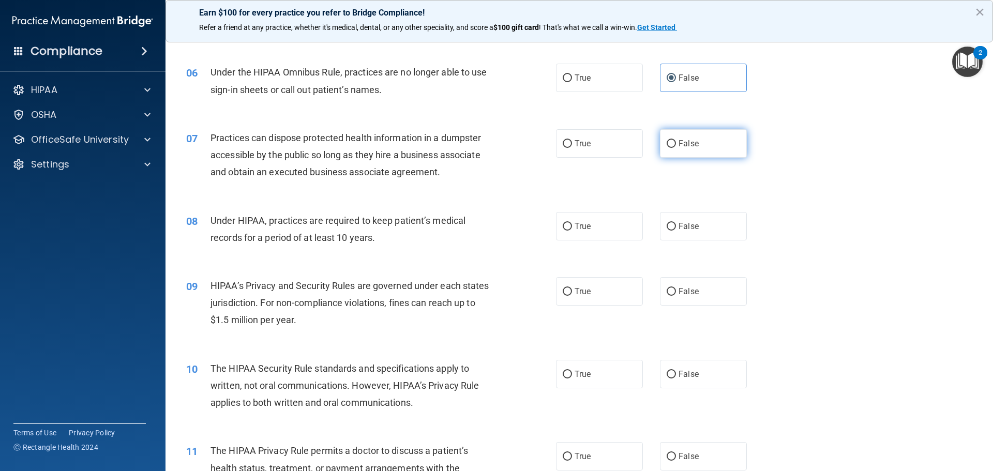
radio input "true"
drag, startPoint x: 680, startPoint y: 223, endPoint x: 682, endPoint y: 266, distance: 42.4
click at [681, 223] on span "False" at bounding box center [688, 226] width 20 height 10
click at [676, 223] on input "False" at bounding box center [670, 227] width 9 height 8
radio input "true"
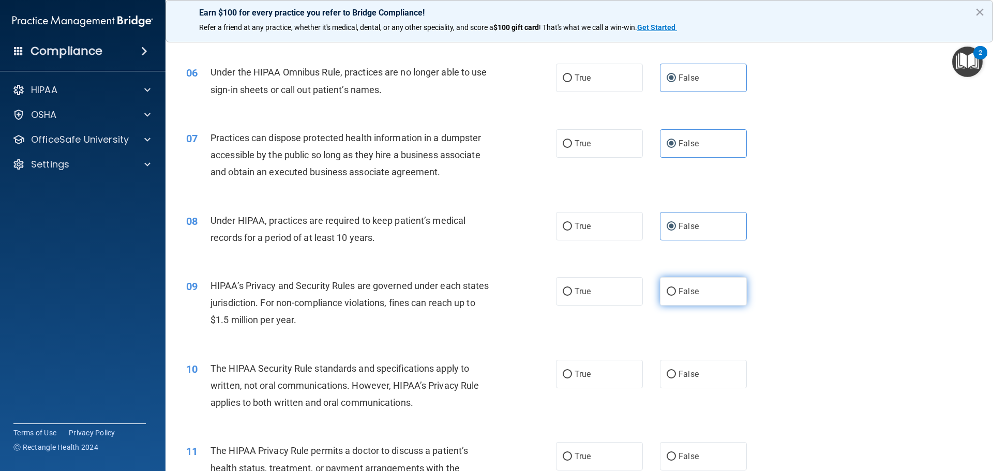
click at [685, 291] on span "False" at bounding box center [688, 291] width 20 height 10
click at [676, 291] on input "False" at bounding box center [670, 292] width 9 height 8
radio input "true"
click at [588, 367] on label "True" at bounding box center [599, 374] width 87 height 28
click at [572, 371] on input "True" at bounding box center [566, 375] width 9 height 8
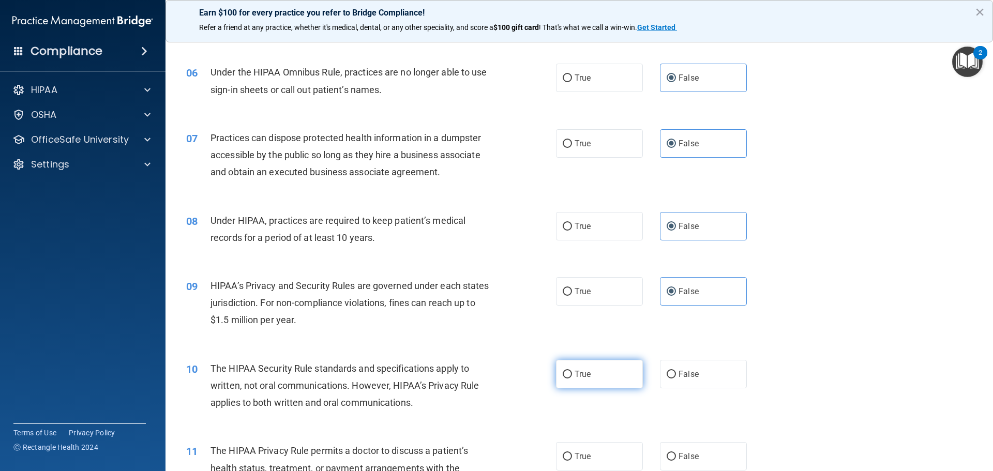
radio input "true"
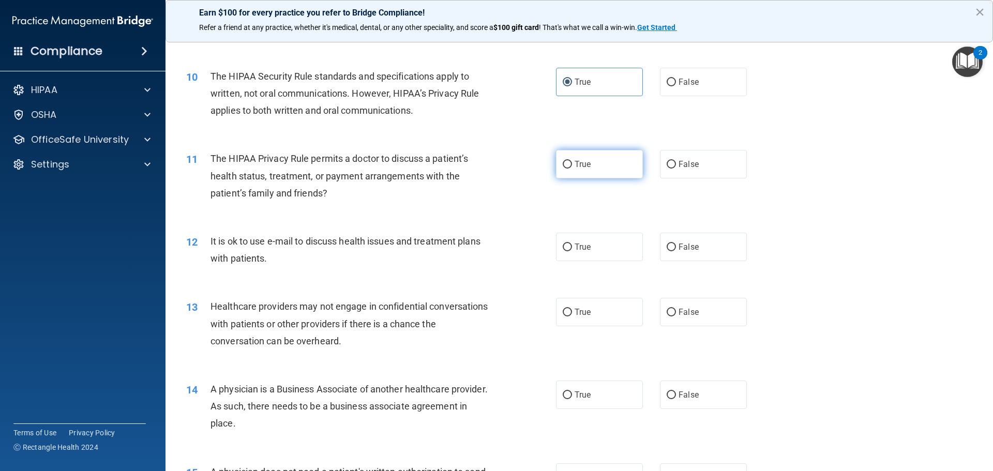
scroll to position [724, 0]
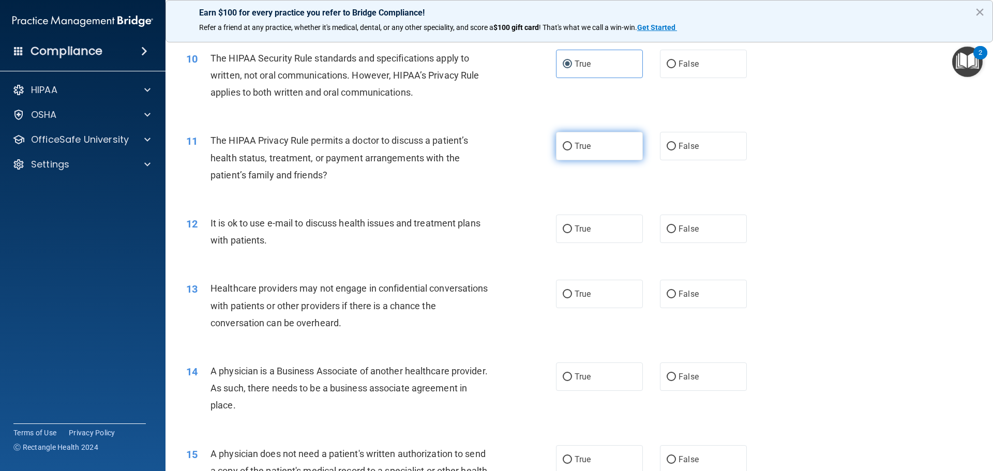
click at [587, 146] on span "True" at bounding box center [582, 146] width 16 height 10
click at [572, 146] on input "True" at bounding box center [566, 147] width 9 height 8
radio input "true"
click at [587, 216] on label "True" at bounding box center [599, 229] width 87 height 28
click at [572, 225] on input "True" at bounding box center [566, 229] width 9 height 8
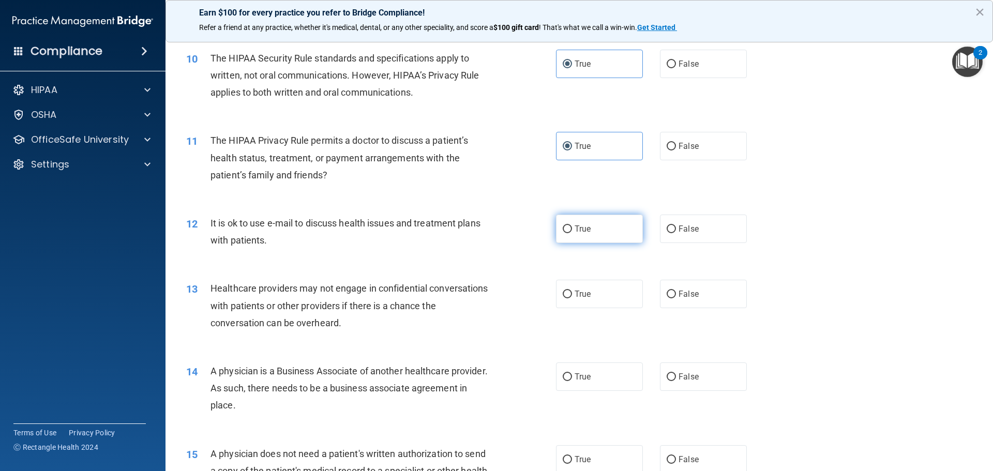
radio input "true"
click at [660, 294] on label "False" at bounding box center [703, 294] width 87 height 28
click at [666, 294] on input "False" at bounding box center [670, 295] width 9 height 8
radio input "true"
click at [667, 370] on label "False" at bounding box center [703, 376] width 87 height 28
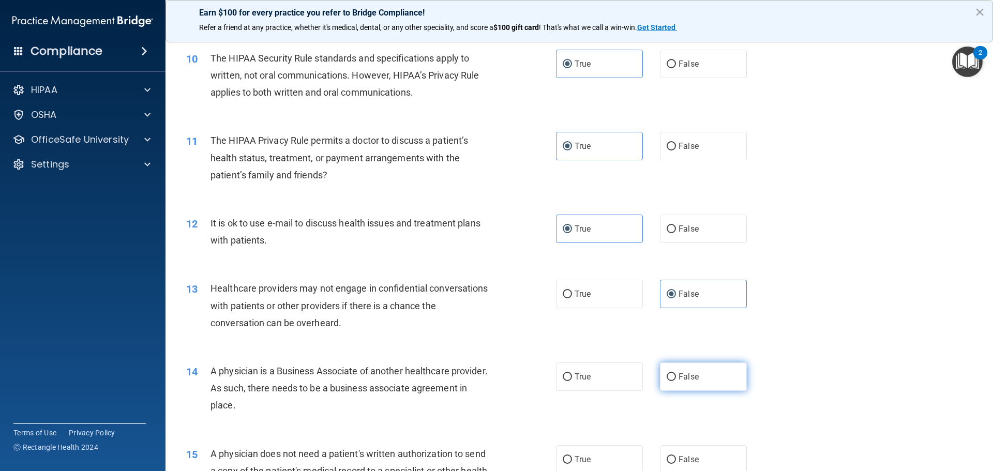
click at [667, 373] on input "False" at bounding box center [670, 377] width 9 height 8
radio input "true"
click at [576, 463] on span "True" at bounding box center [582, 459] width 16 height 10
click at [572, 463] on input "True" at bounding box center [566, 460] width 9 height 8
radio input "true"
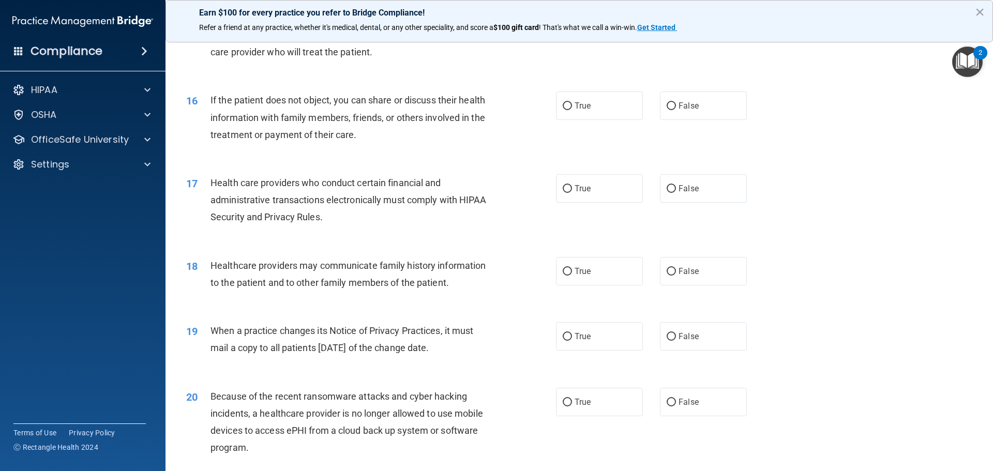
scroll to position [1189, 0]
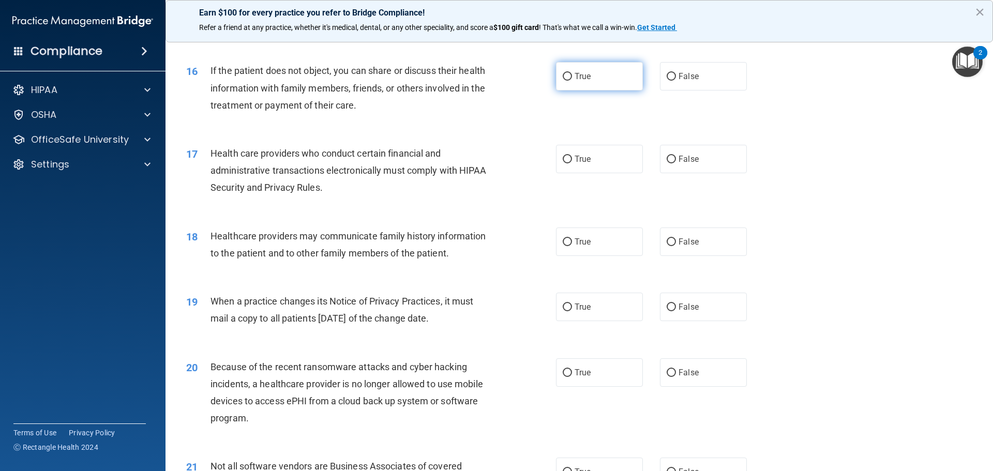
click at [618, 69] on label "True" at bounding box center [599, 76] width 87 height 28
click at [572, 73] on input "True" at bounding box center [566, 77] width 9 height 8
radio input "true"
drag, startPoint x: 594, startPoint y: 146, endPoint x: 641, endPoint y: 186, distance: 62.0
click at [594, 146] on label "True" at bounding box center [599, 159] width 87 height 28
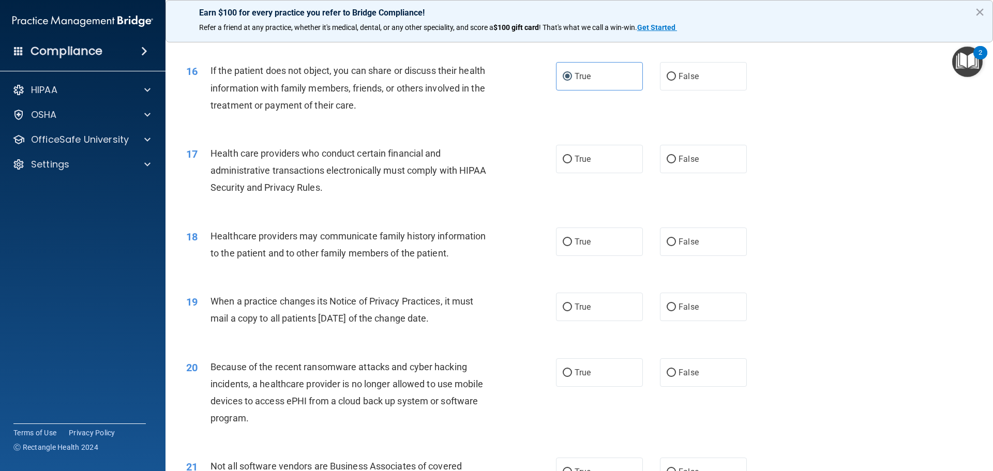
click at [572, 156] on input "True" at bounding box center [566, 160] width 9 height 8
radio input "true"
click at [678, 155] on span "False" at bounding box center [688, 159] width 20 height 10
click at [675, 156] on input "False" at bounding box center [670, 160] width 9 height 8
radio input "true"
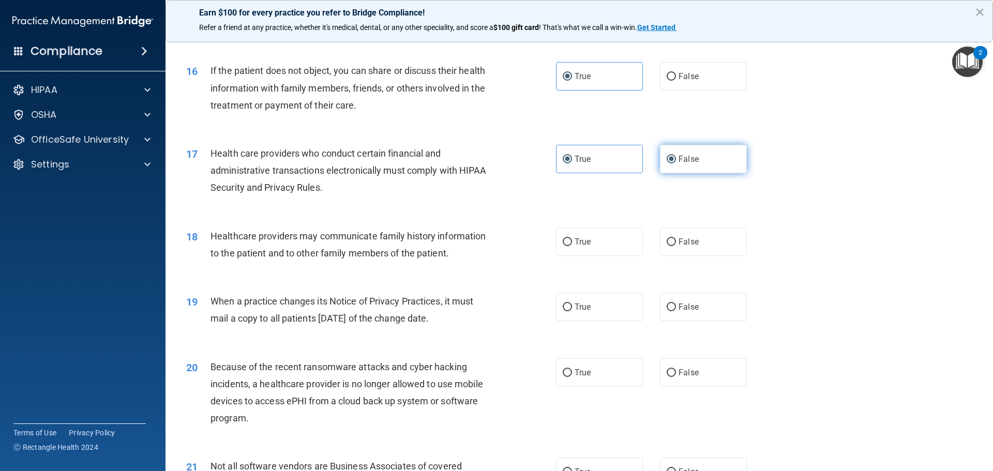
radio input "false"
click at [667, 251] on label "False" at bounding box center [703, 241] width 87 height 28
click at [667, 246] on input "False" at bounding box center [670, 242] width 9 height 8
radio input "true"
click at [679, 308] on span "False" at bounding box center [688, 307] width 20 height 10
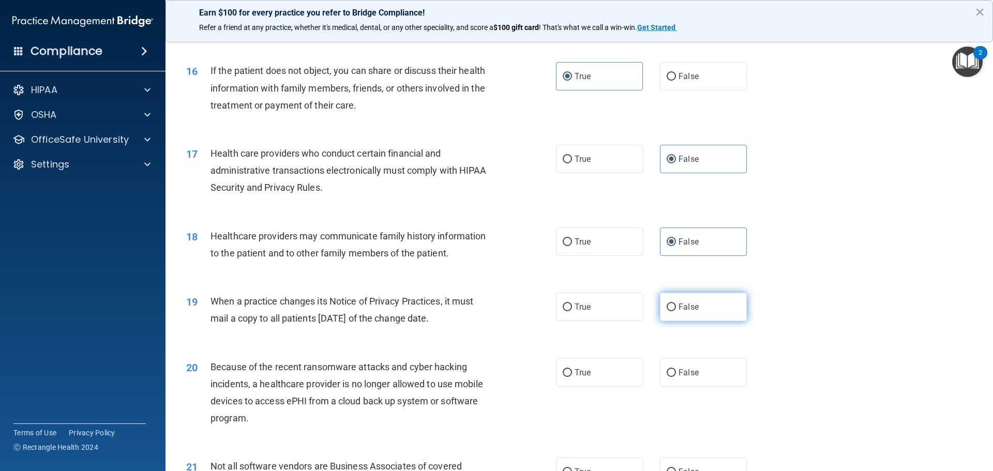
click at [676, 308] on input "False" at bounding box center [670, 307] width 9 height 8
radio input "true"
click at [602, 167] on label "True" at bounding box center [599, 159] width 87 height 28
click at [572, 163] on input "True" at bounding box center [566, 160] width 9 height 8
radio input "true"
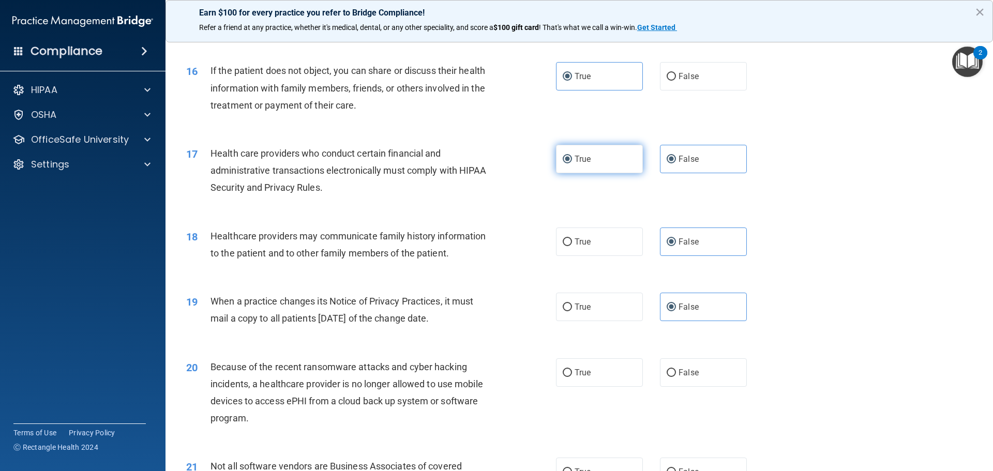
radio input "false"
click at [692, 367] on label "False" at bounding box center [703, 372] width 87 height 28
click at [676, 369] on input "False" at bounding box center [670, 373] width 9 height 8
radio input "true"
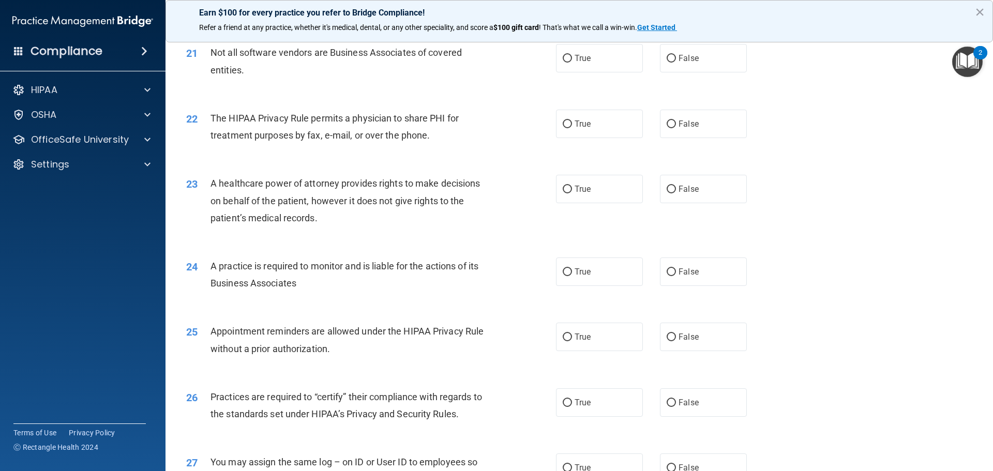
scroll to position [1551, 0]
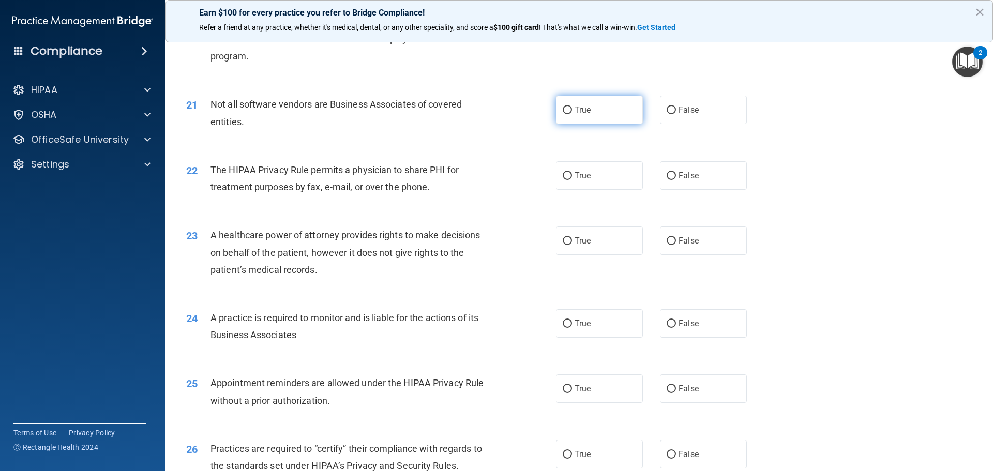
click at [593, 106] on label "True" at bounding box center [599, 110] width 87 height 28
click at [572, 106] on input "True" at bounding box center [566, 110] width 9 height 8
radio input "true"
drag, startPoint x: 581, startPoint y: 162, endPoint x: 582, endPoint y: 168, distance: 5.8
click at [581, 163] on label "True" at bounding box center [599, 175] width 87 height 28
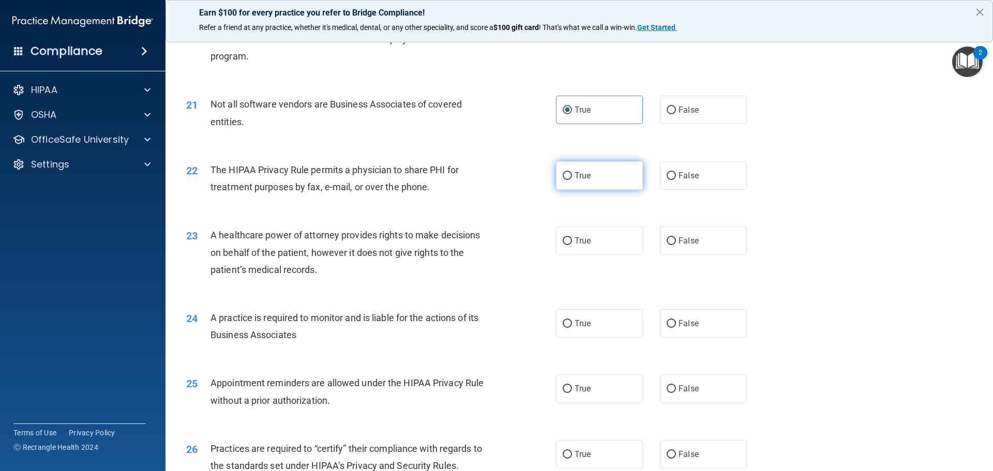
click at [572, 172] on input "True" at bounding box center [566, 176] width 9 height 8
radio input "true"
click at [706, 258] on div "23 A healthcare power of attorney provides rights to make decisions on behalf o…" at bounding box center [578, 254] width 801 height 83
click at [700, 249] on label "False" at bounding box center [703, 240] width 87 height 28
click at [676, 245] on input "False" at bounding box center [670, 241] width 9 height 8
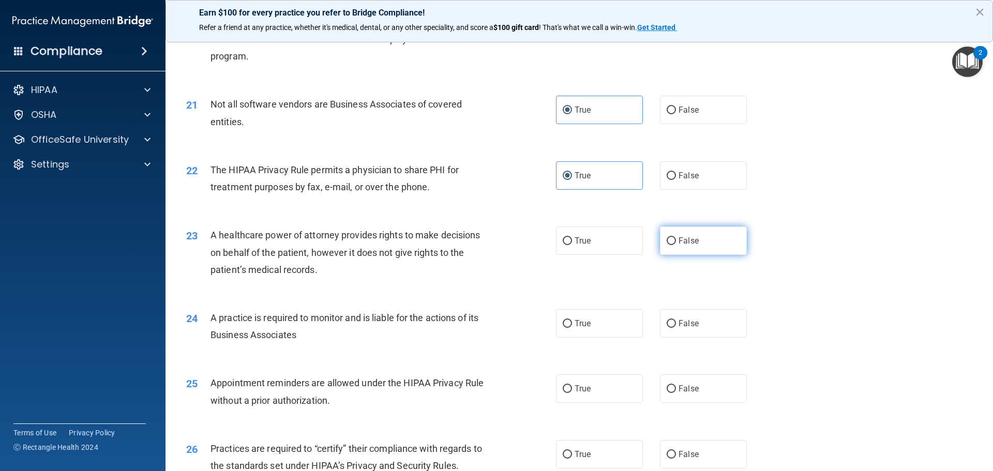
radio input "true"
click at [703, 312] on label "False" at bounding box center [703, 323] width 87 height 28
click at [676, 320] on input "False" at bounding box center [670, 324] width 9 height 8
radio input "true"
click at [601, 390] on label "True" at bounding box center [599, 388] width 87 height 28
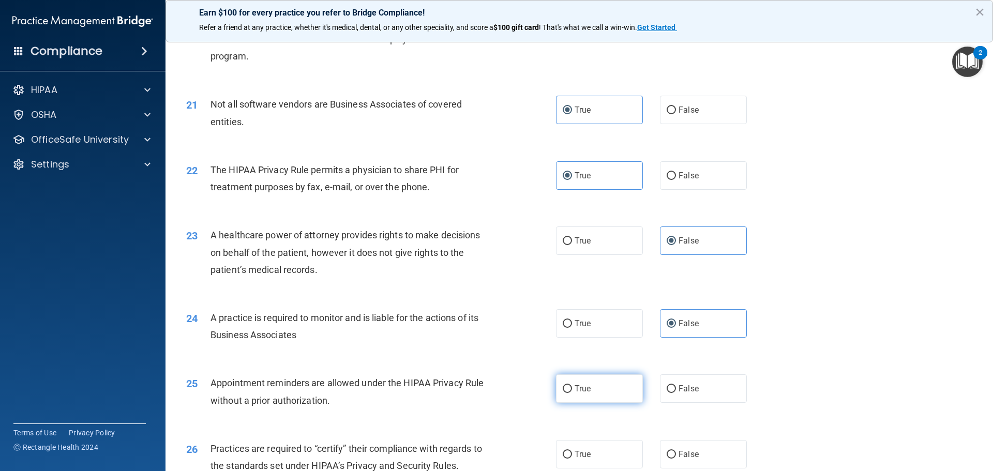
click at [572, 390] on input "True" at bounding box center [566, 389] width 9 height 8
radio input "true"
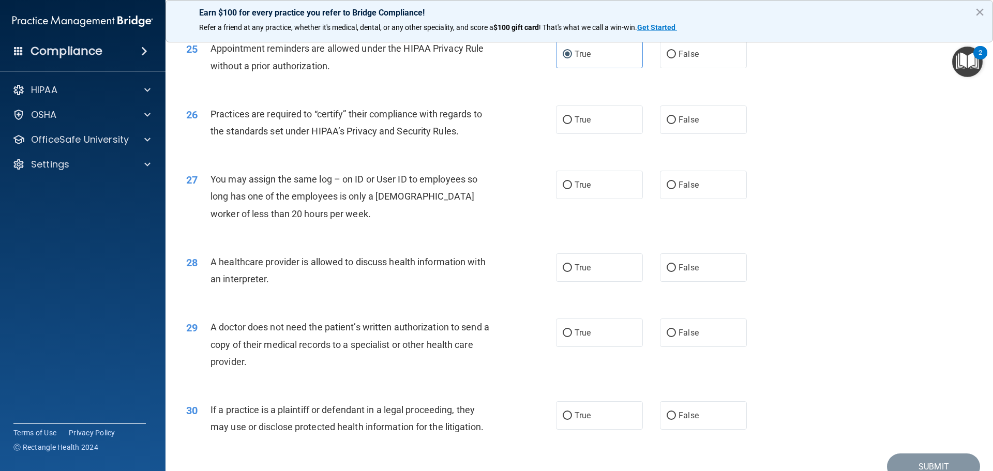
scroll to position [1935, 0]
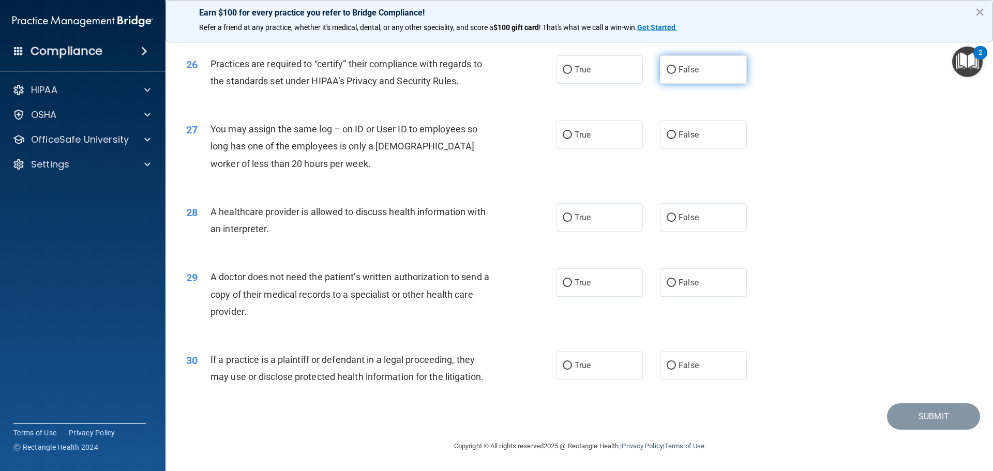
click at [673, 69] on label "False" at bounding box center [703, 69] width 87 height 28
click at [673, 69] on input "False" at bounding box center [670, 70] width 9 height 8
radio input "true"
click at [687, 125] on label "False" at bounding box center [703, 134] width 87 height 28
click at [598, 217] on label "True" at bounding box center [599, 217] width 87 height 28
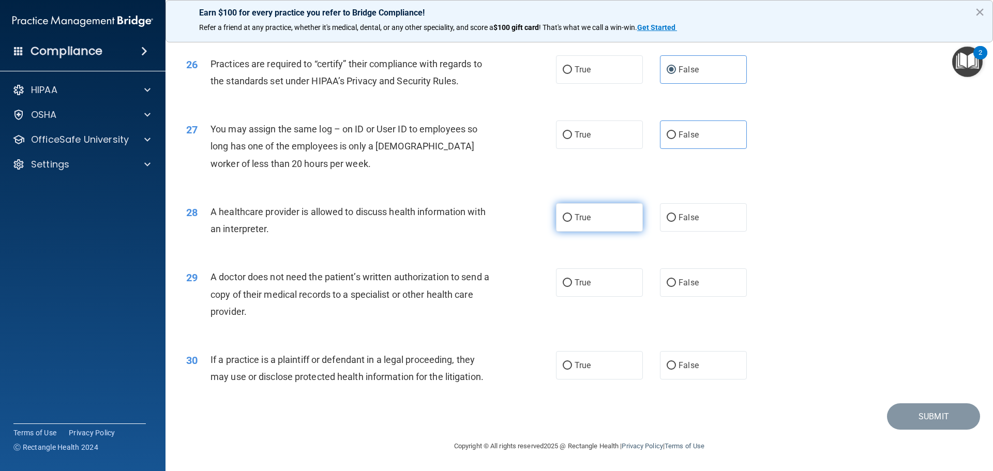
click at [572, 217] on input "True" at bounding box center [566, 218] width 9 height 8
radio input "true"
click at [583, 266] on div "29 A doctor does not need the patient’s written authorization to send a copy of…" at bounding box center [578, 296] width 801 height 83
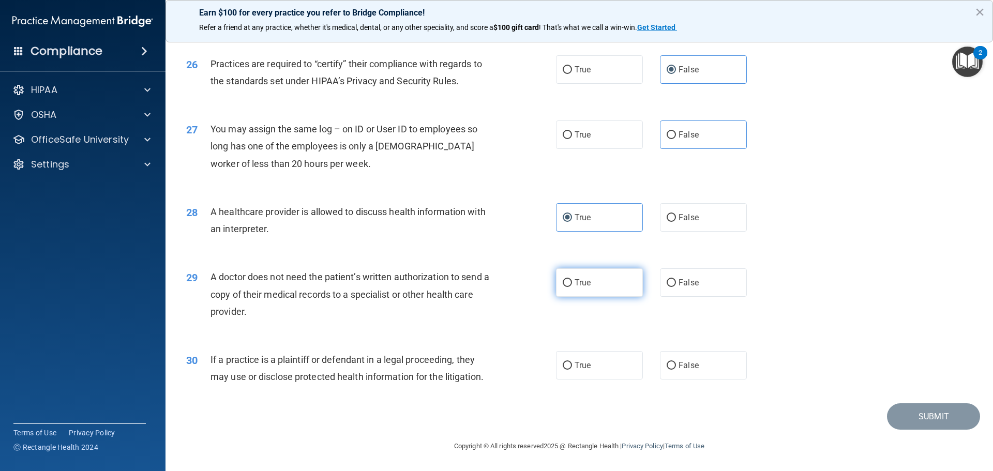
click at [584, 289] on label "True" at bounding box center [599, 282] width 87 height 28
click at [572, 287] on input "True" at bounding box center [566, 283] width 9 height 8
radio input "true"
click at [590, 362] on label "True" at bounding box center [599, 365] width 87 height 28
click at [572, 362] on input "True" at bounding box center [566, 366] width 9 height 8
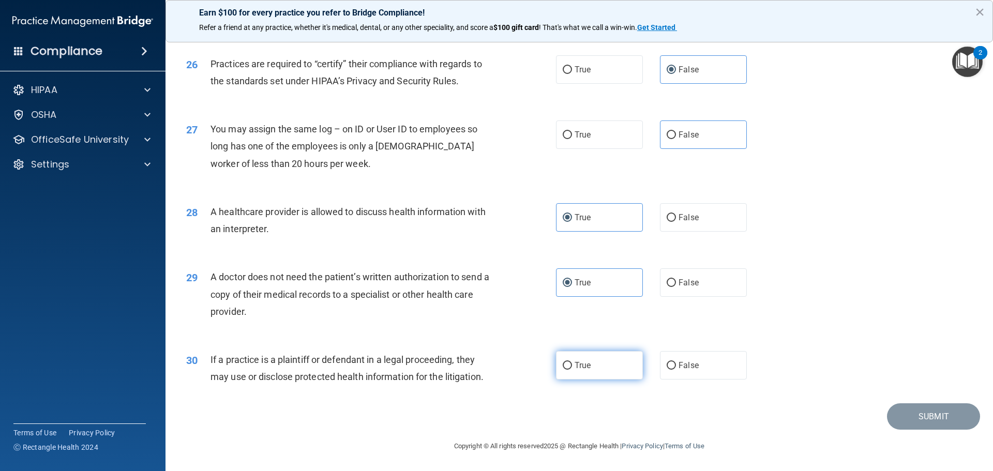
radio input "true"
click at [688, 148] on label "False" at bounding box center [703, 134] width 87 height 28
click at [676, 139] on input "False" at bounding box center [670, 135] width 9 height 8
radio input "true"
click at [918, 408] on button "Submit" at bounding box center [933, 416] width 93 height 26
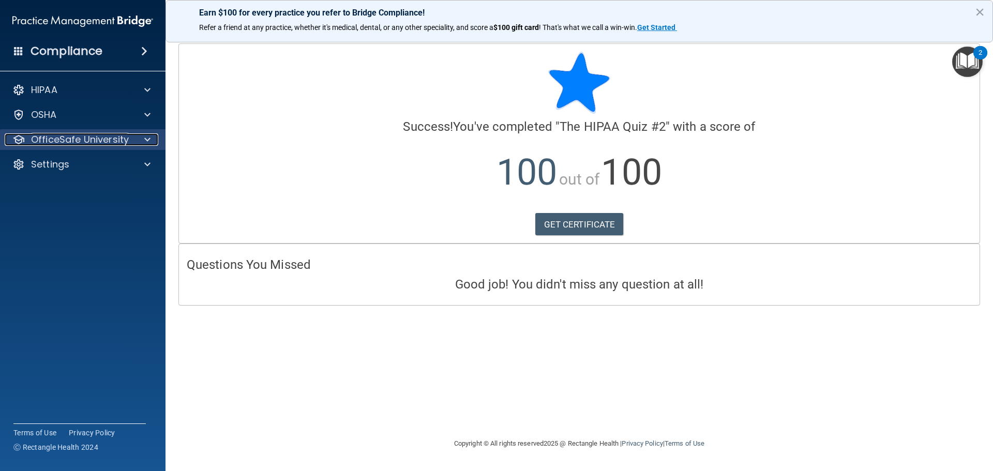
click at [89, 141] on p "OfficeSafe University" at bounding box center [80, 139] width 98 height 12
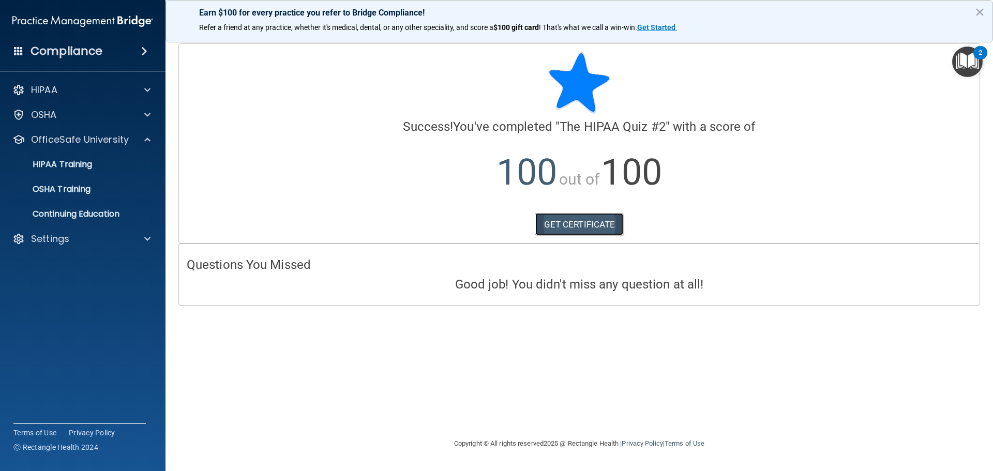
click at [568, 233] on link "GET CERTIFICATE" at bounding box center [579, 224] width 88 height 23
click at [108, 168] on div "HIPAA Training" at bounding box center [77, 164] width 141 height 10
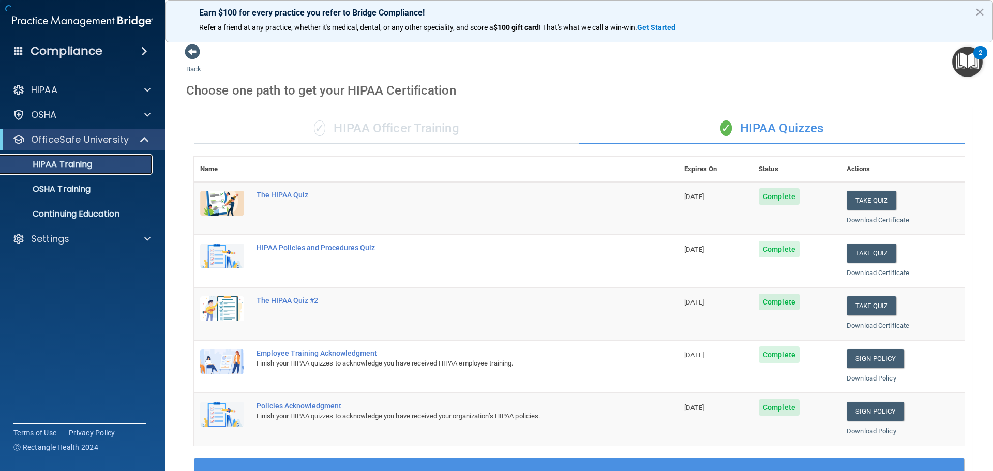
click at [71, 169] on p "HIPAA Training" at bounding box center [49, 164] width 85 height 10
click at [862, 359] on link "Sign Policy" at bounding box center [874, 358] width 57 height 19
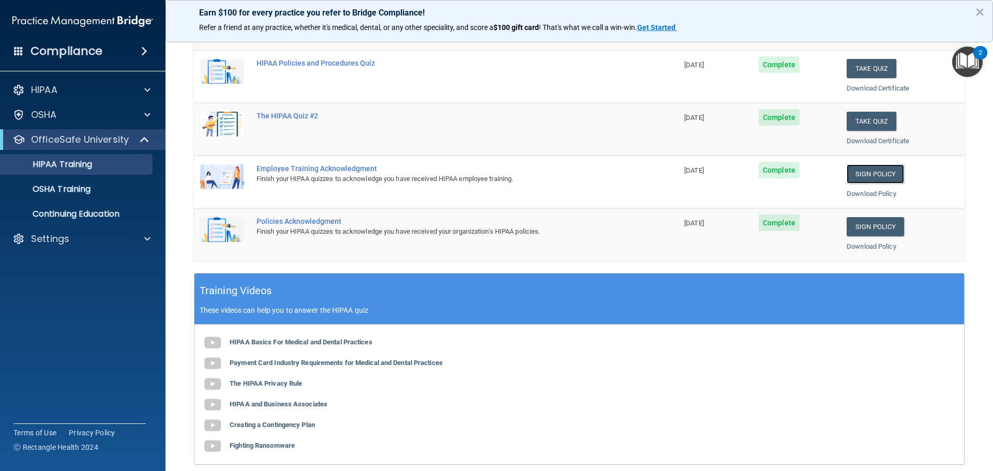
scroll to position [207, 0]
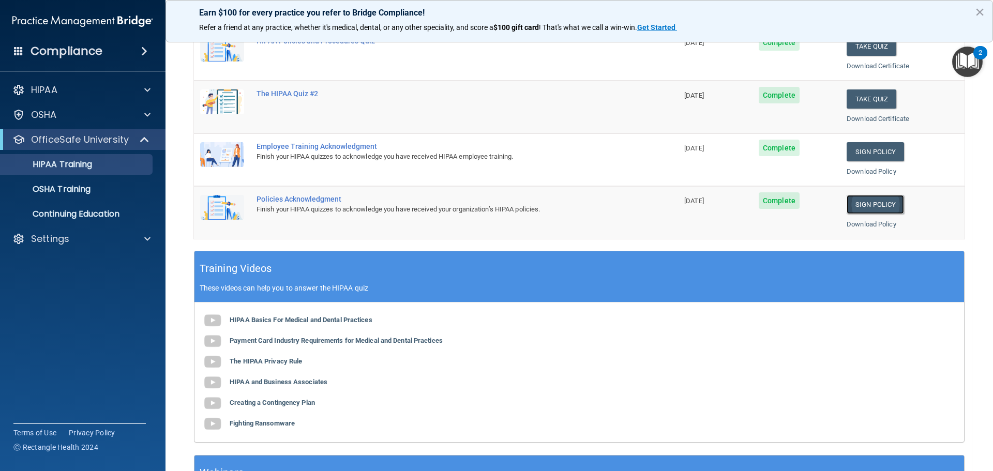
click at [881, 202] on link "Sign Policy" at bounding box center [874, 204] width 57 height 19
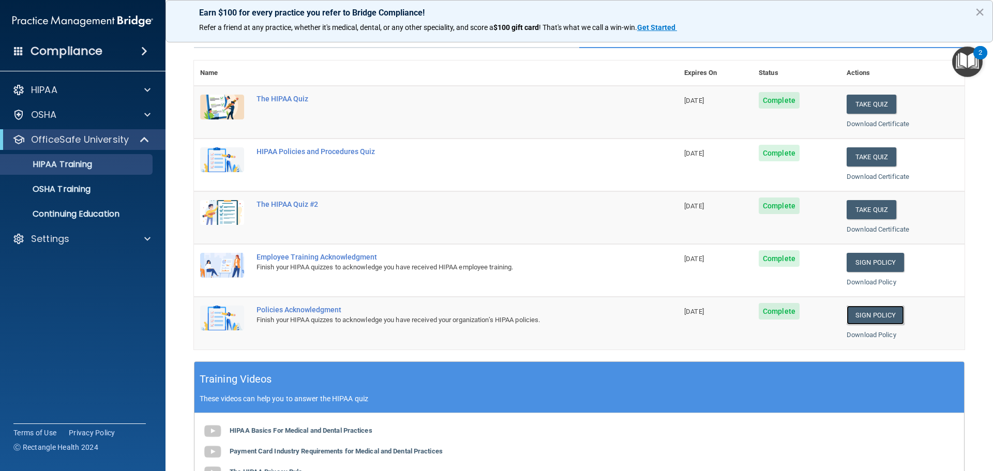
scroll to position [49, 0]
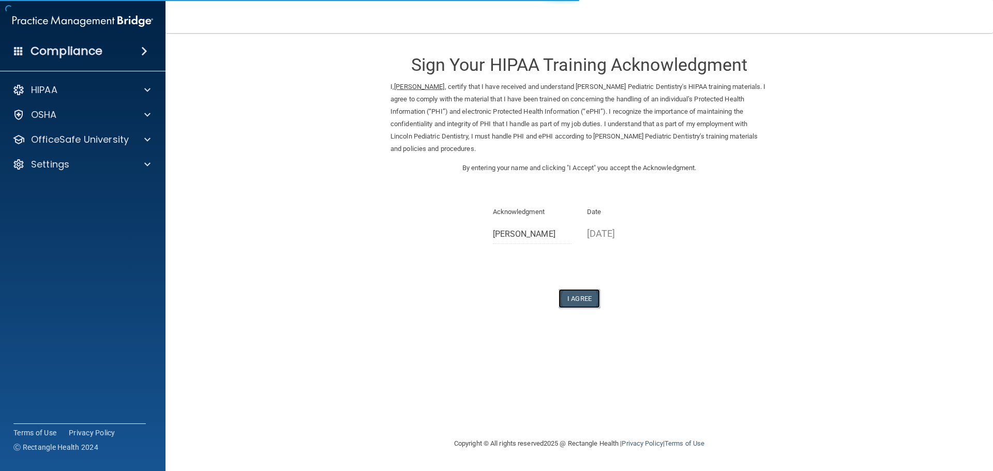
click at [591, 299] on button "I Agree" at bounding box center [578, 298] width 41 height 19
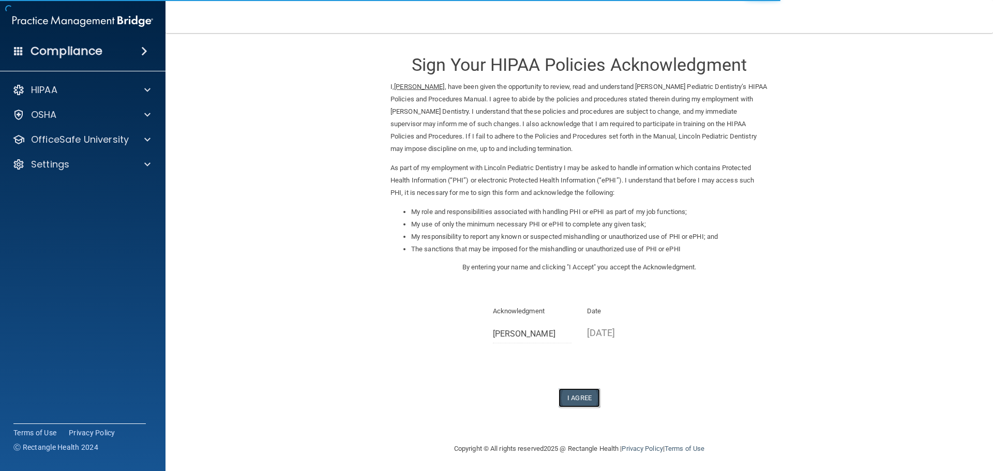
click at [571, 407] on button "I Agree" at bounding box center [578, 397] width 41 height 19
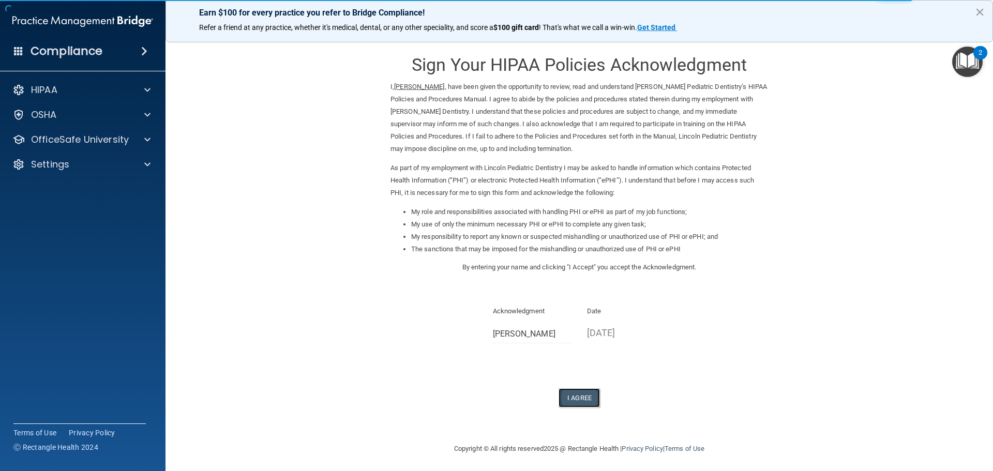
click at [577, 400] on button "I Agree" at bounding box center [578, 397] width 41 height 19
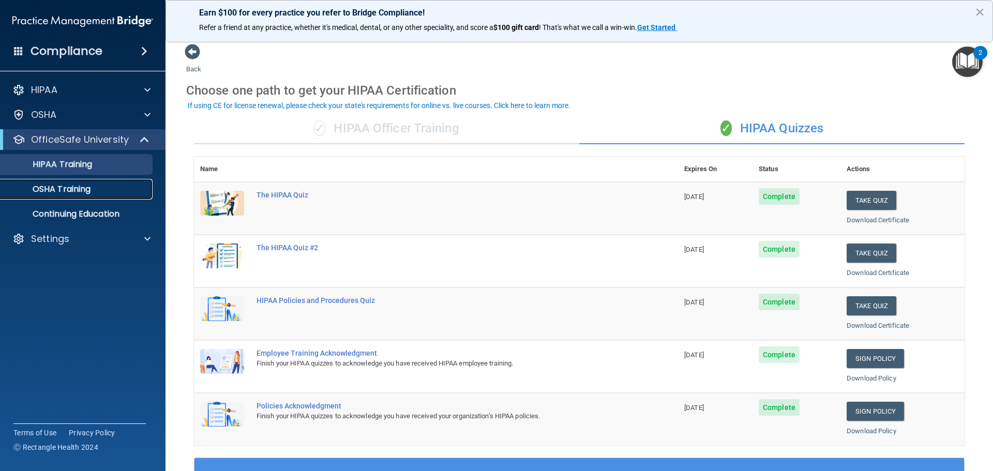
click at [70, 182] on link "OSHA Training" at bounding box center [71, 189] width 163 height 21
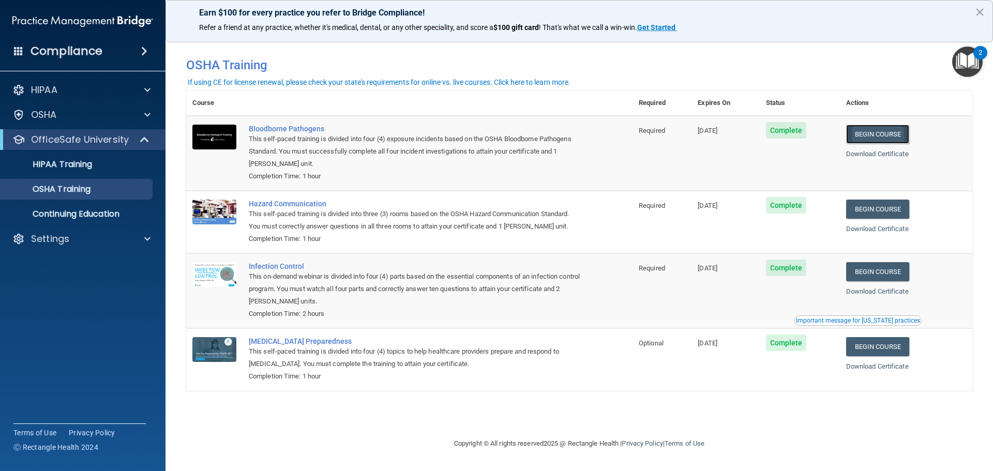
click at [869, 132] on link "Begin Course" at bounding box center [877, 134] width 63 height 19
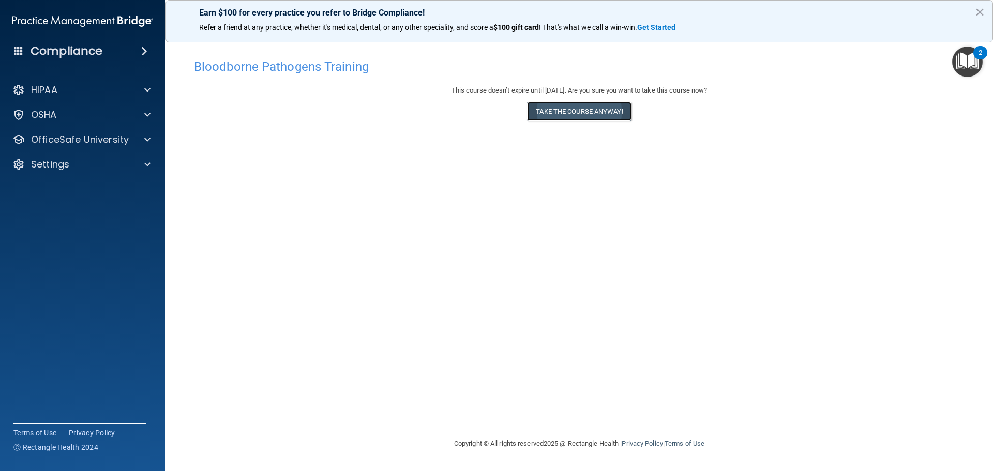
click at [544, 112] on button "Take the course anyway!" at bounding box center [579, 111] width 104 height 19
